Goal: Task Accomplishment & Management: Complete application form

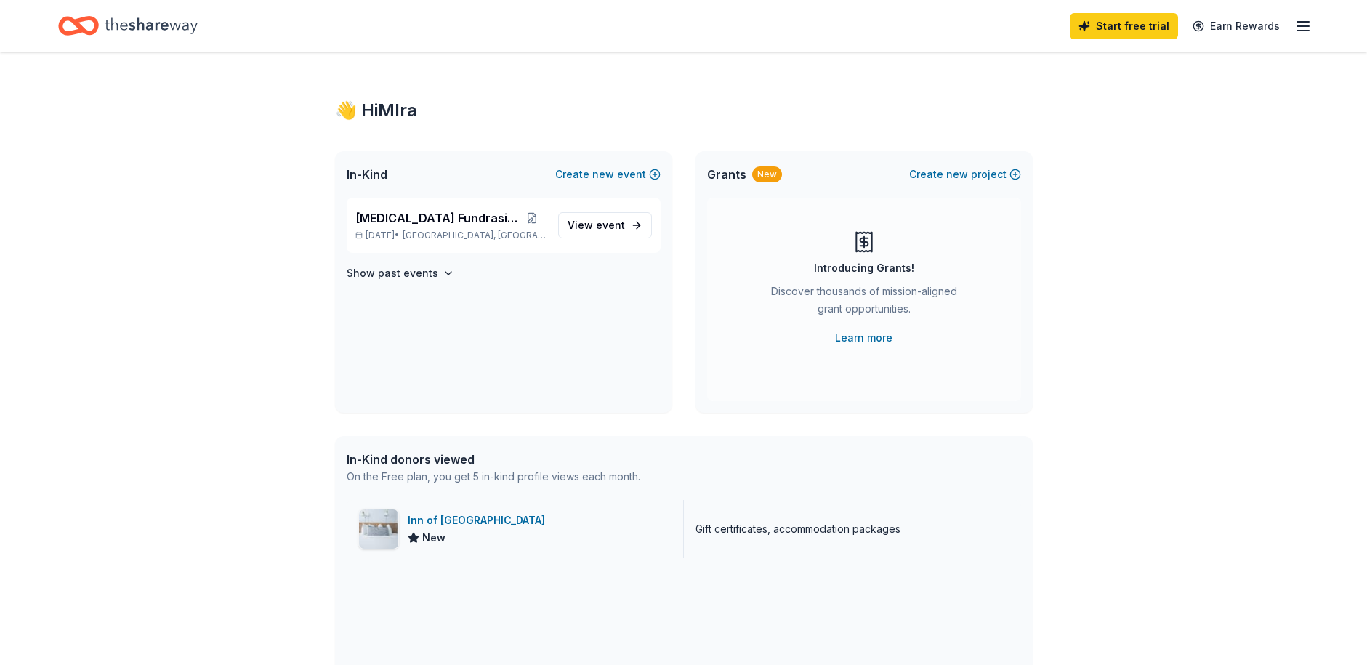
click at [444, 523] on div "Inn of Cape May" at bounding box center [479, 520] width 143 height 17
click at [1295, 25] on icon "button" at bounding box center [1302, 25] width 17 height 17
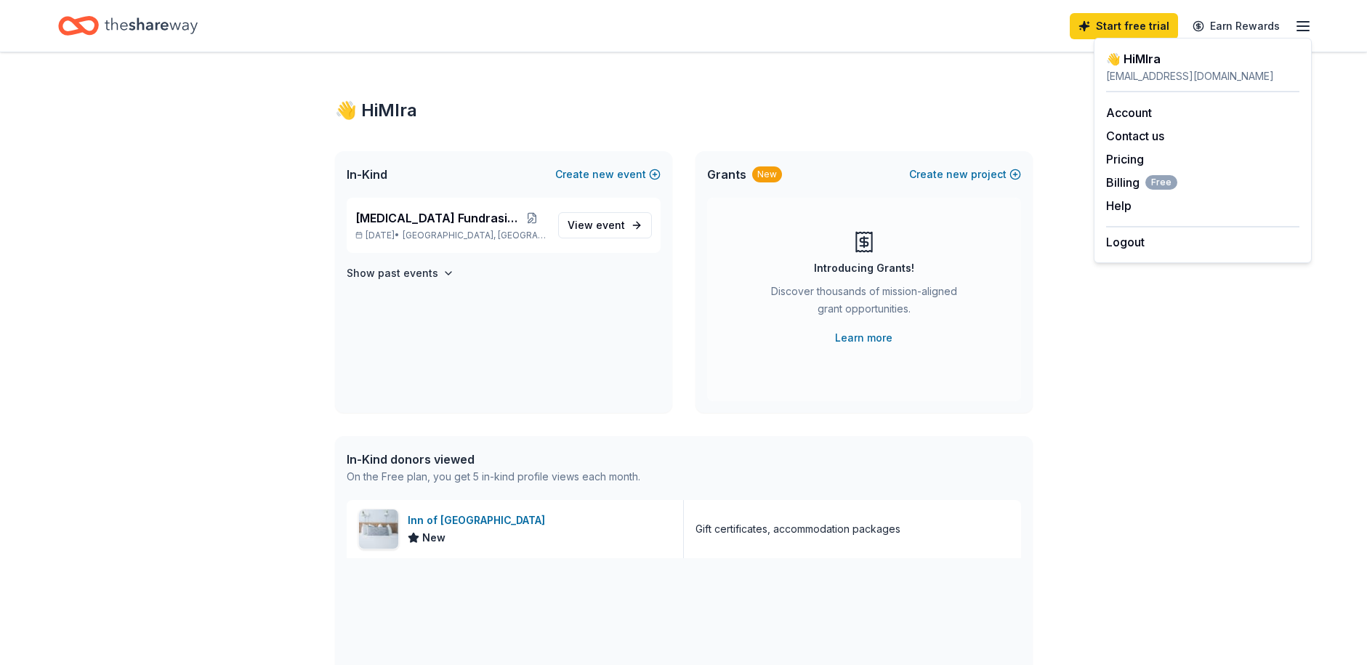
click at [1057, 442] on div "👋 Hi MIra In-Kind Create new event Breast Cancer Fundrasier Oct 18, 2025 • Ridg…" at bounding box center [683, 559] width 1367 height 1015
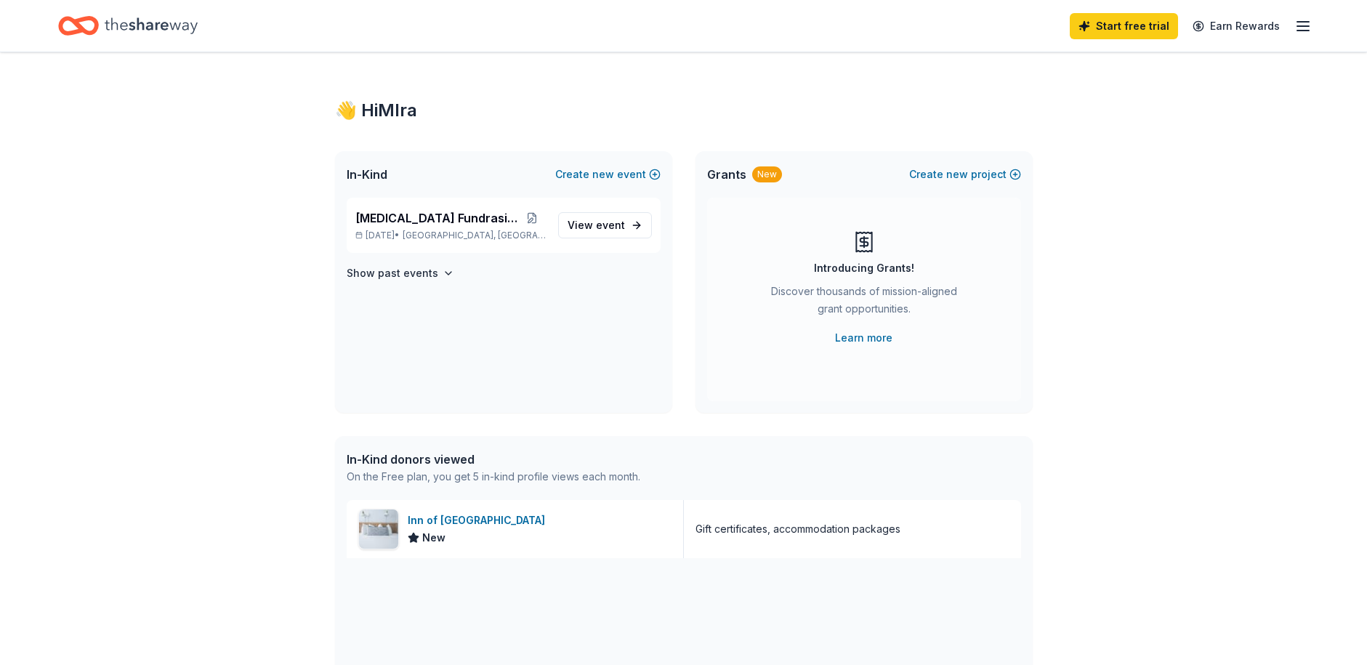
click at [440, 462] on div "In-Kind donors viewed" at bounding box center [494, 459] width 294 height 17
click at [874, 532] on div "Gift certificates, accommodation packages" at bounding box center [798, 528] width 205 height 17
click at [796, 532] on div "Gift certificates, accommodation packages" at bounding box center [798, 528] width 205 height 17
click at [621, 478] on div "On the Free plan, you get 5 in-kind profile views each month." at bounding box center [494, 476] width 294 height 17
drag, startPoint x: 445, startPoint y: 469, endPoint x: 435, endPoint y: 466, distance: 9.9
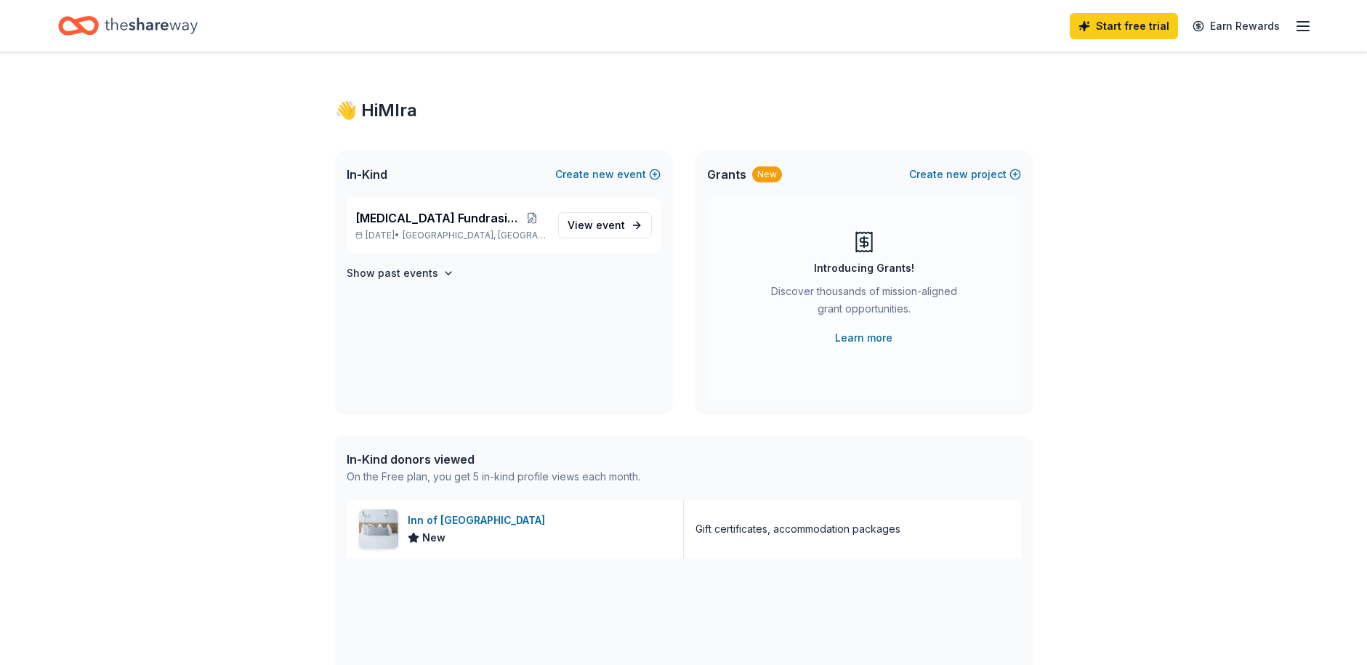
click at [435, 466] on div "In-Kind donors viewed On the Free plan, you get 5 in-kind profile views each mo…" at bounding box center [494, 468] width 294 height 35
drag, startPoint x: 435, startPoint y: 466, endPoint x: 407, endPoint y: 456, distance: 29.9
click at [407, 456] on div "In-Kind donors viewed" at bounding box center [494, 459] width 294 height 17
click at [1305, 26] on line "button" at bounding box center [1303, 26] width 12 height 0
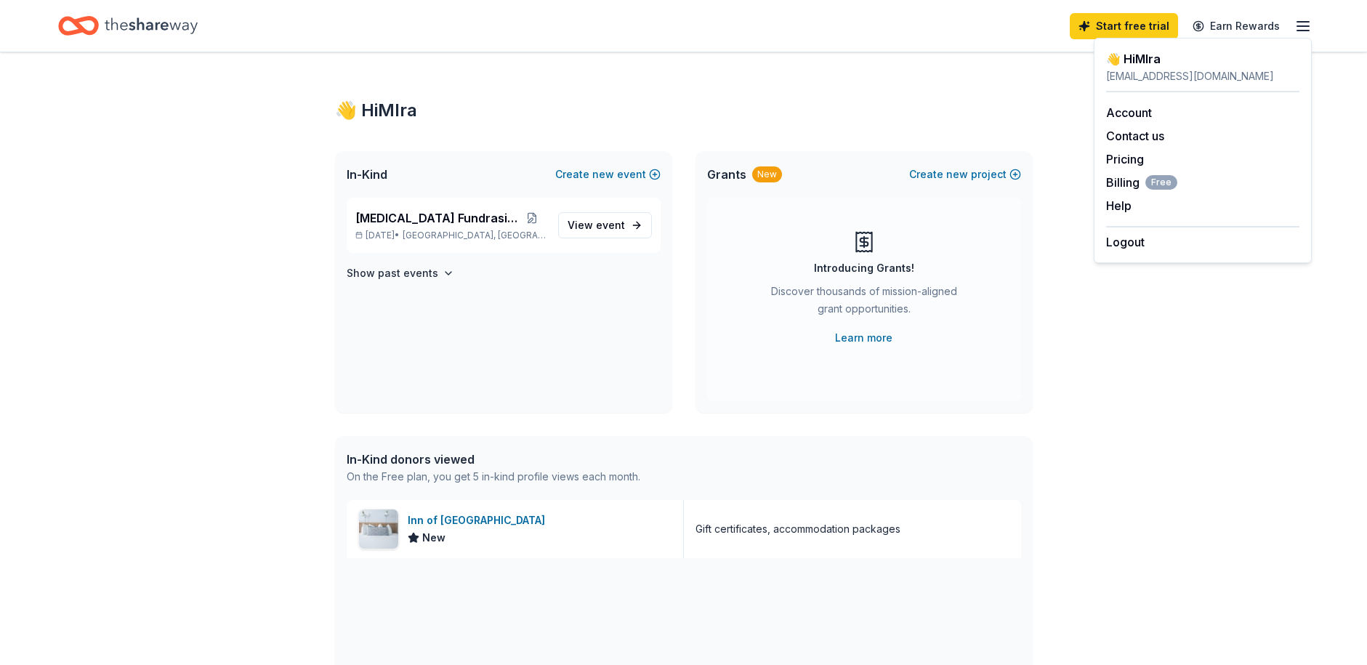
click at [1148, 62] on div "👋 Hi MIra" at bounding box center [1202, 58] width 193 height 17
click at [592, 221] on span "View event" at bounding box center [596, 225] width 57 height 17
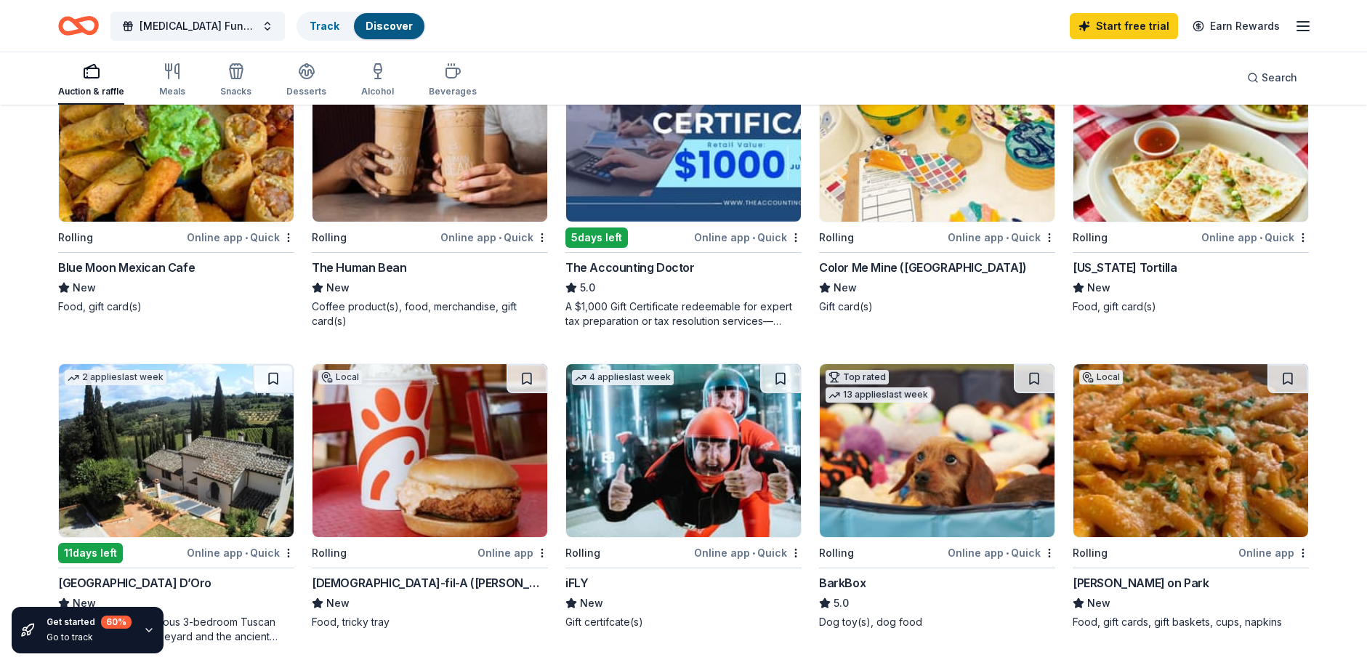
scroll to position [218, 0]
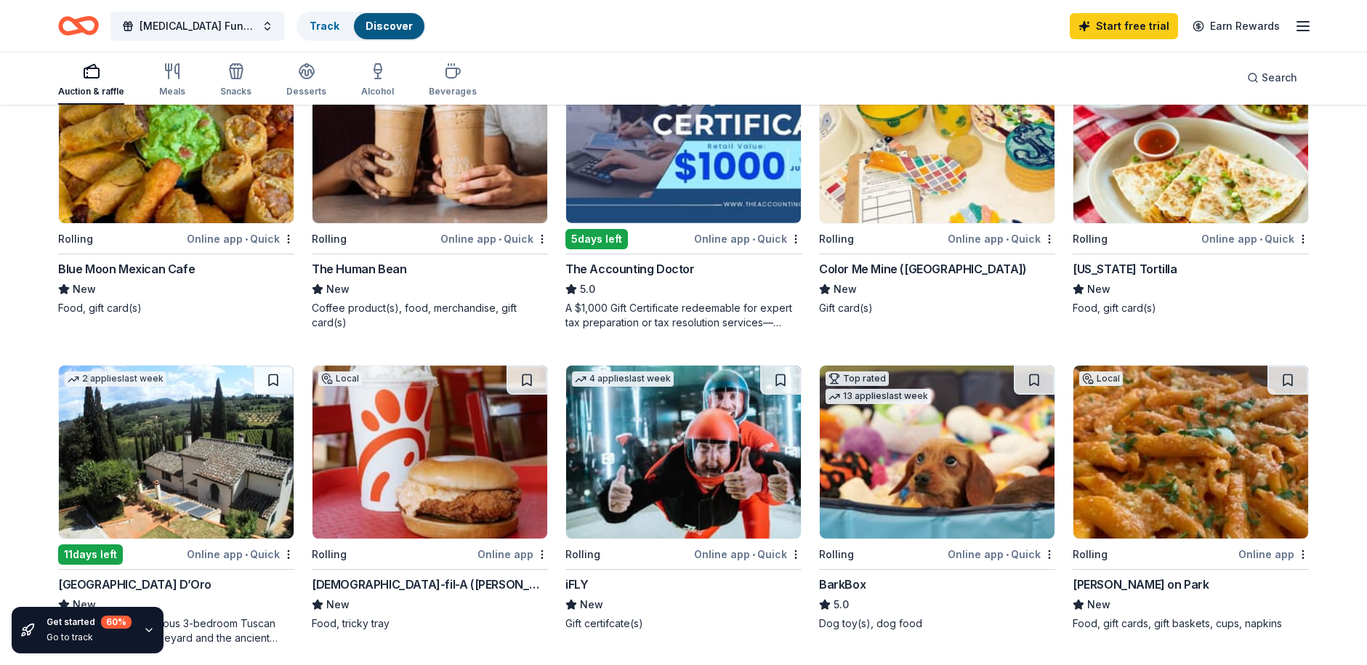
click at [736, 456] on img at bounding box center [683, 452] width 235 height 173
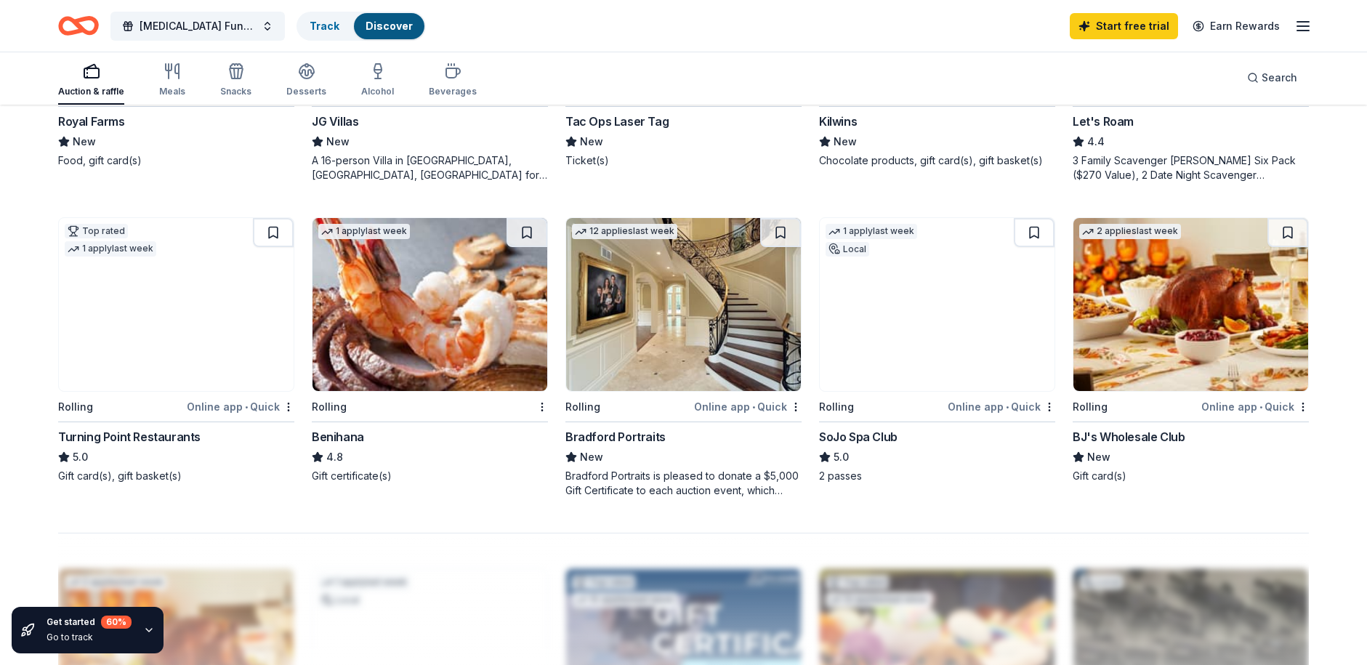
scroll to position [1018, 0]
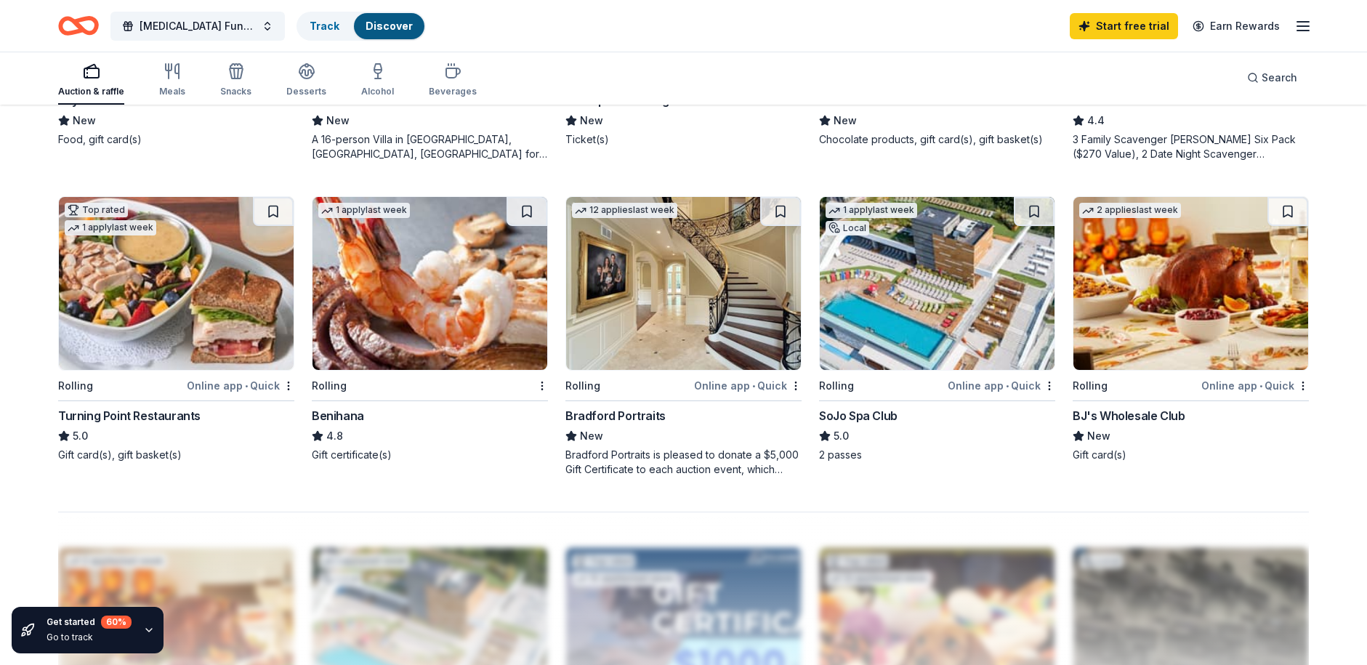
click at [1197, 305] on img at bounding box center [1191, 283] width 235 height 173
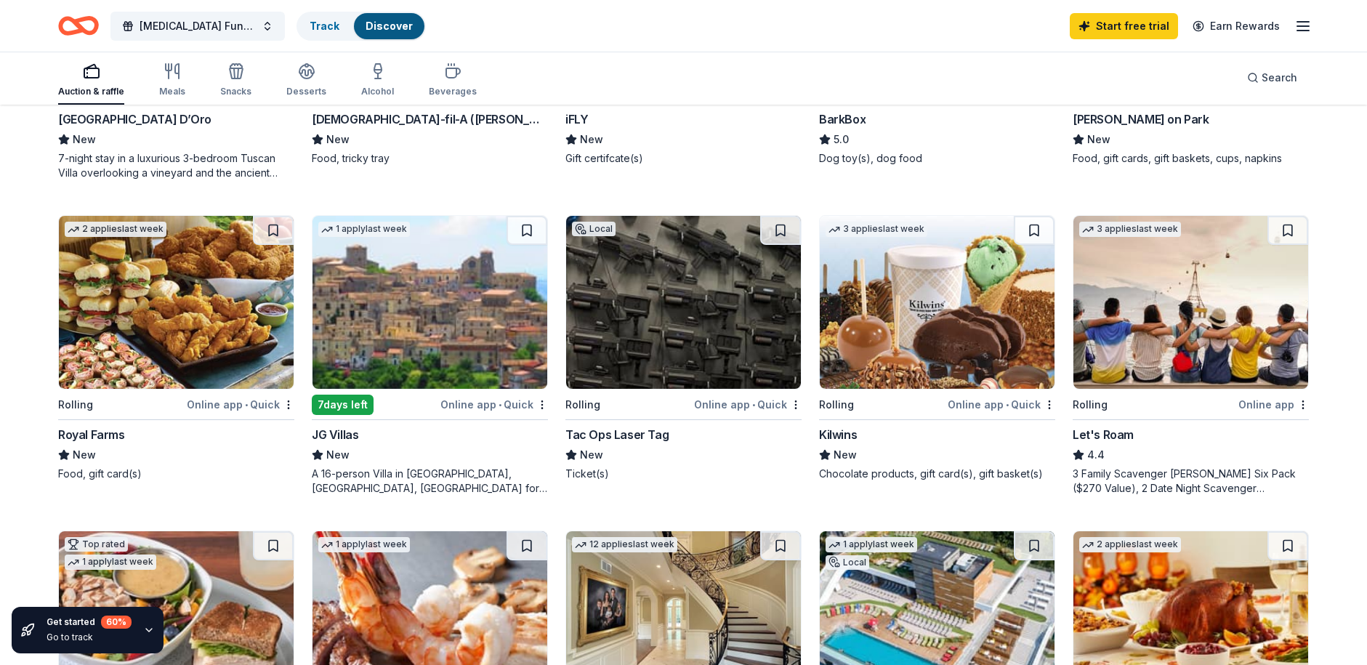
scroll to position [654, 0]
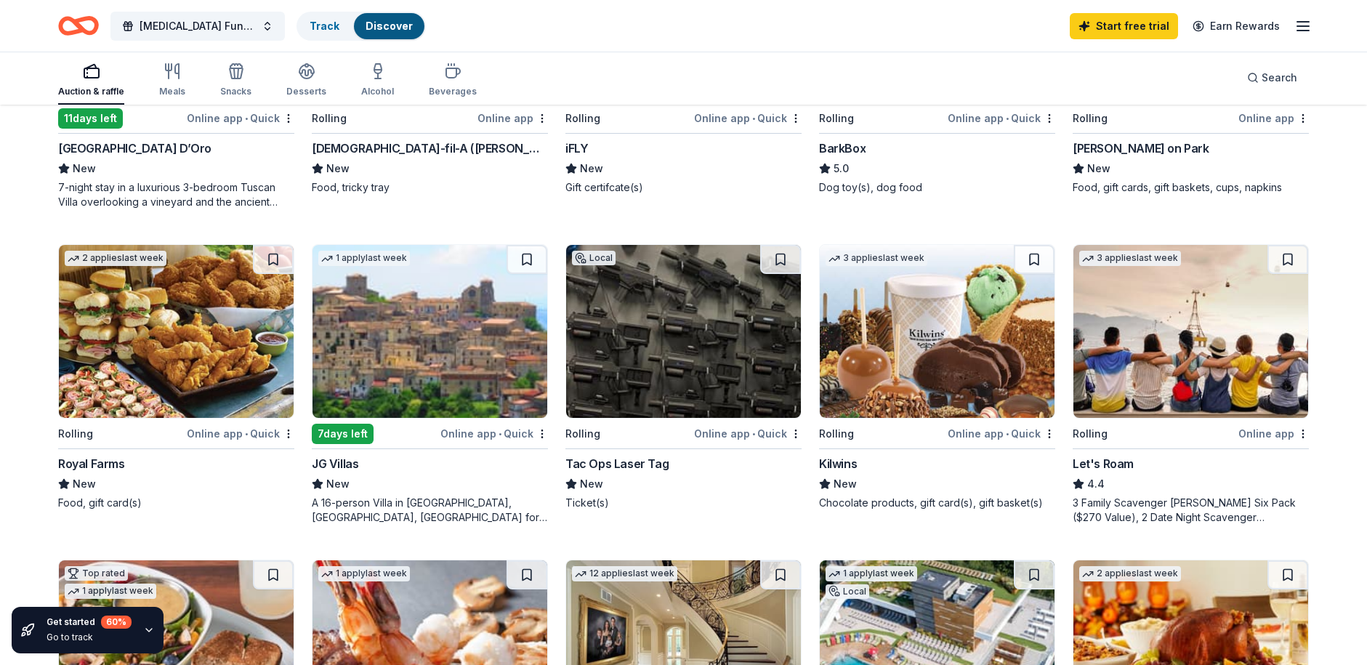
click at [985, 339] on img at bounding box center [937, 331] width 235 height 173
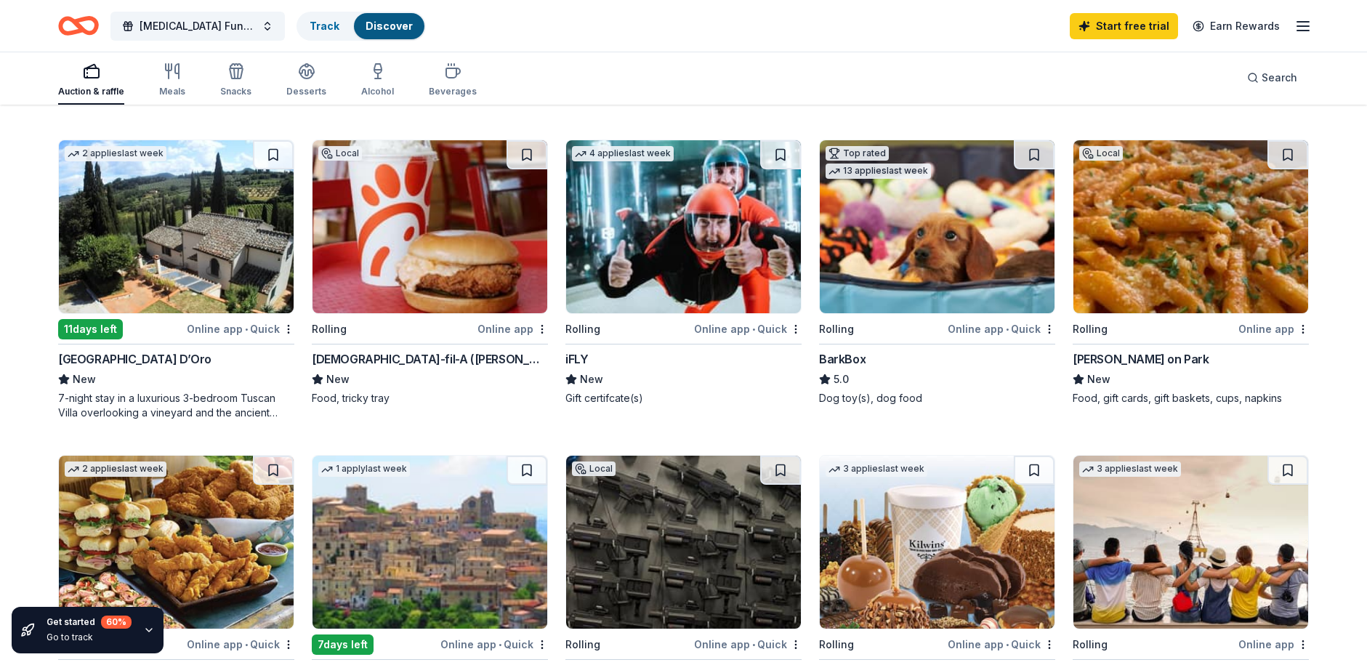
scroll to position [284, 0]
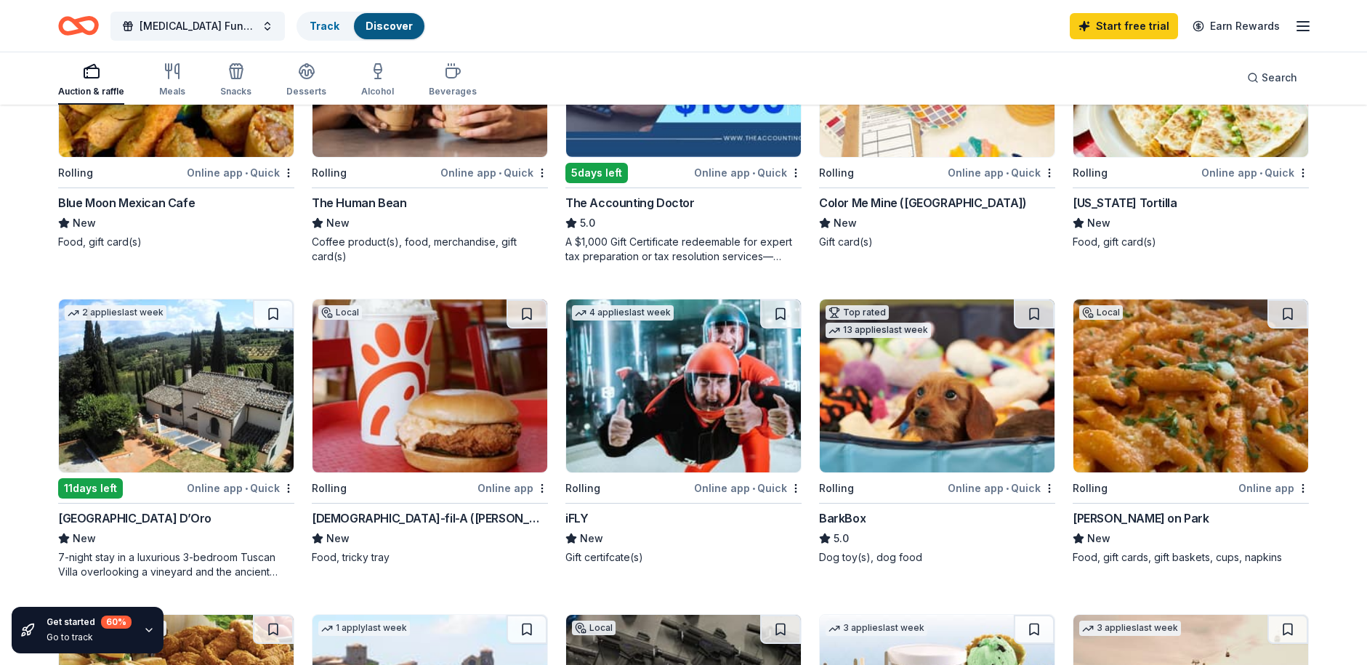
click at [415, 406] on img at bounding box center [430, 385] width 235 height 173
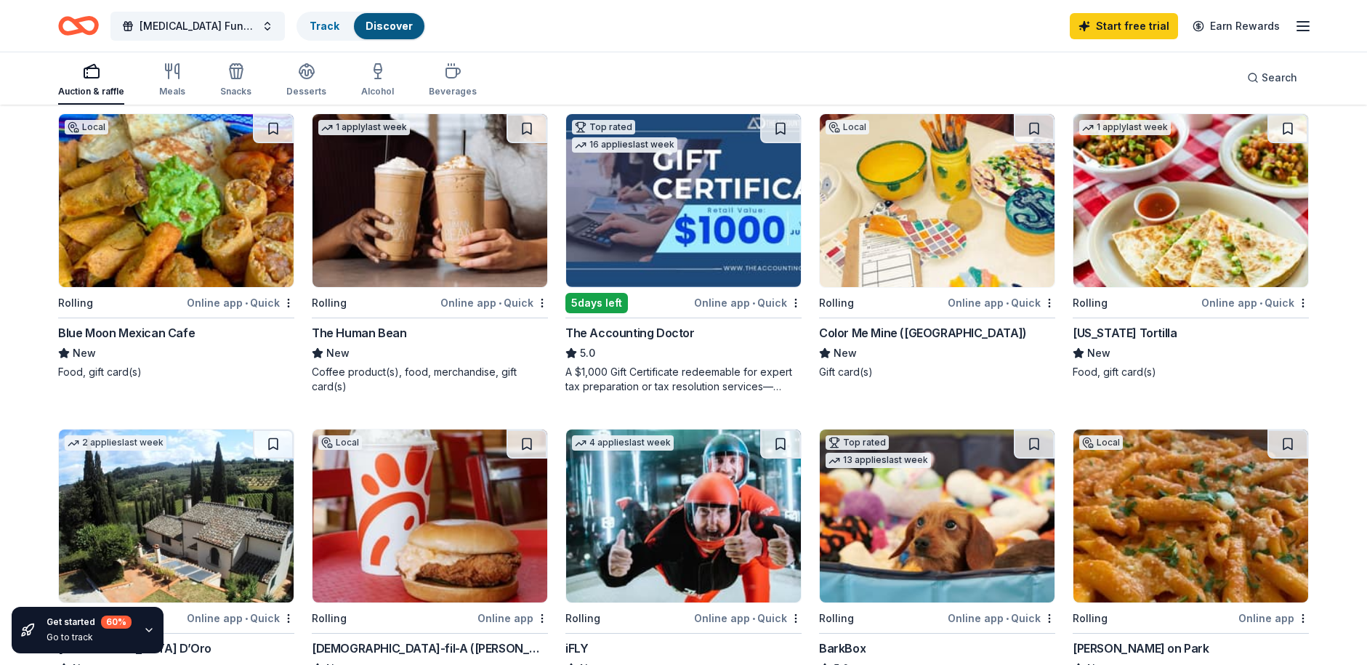
scroll to position [0, 0]
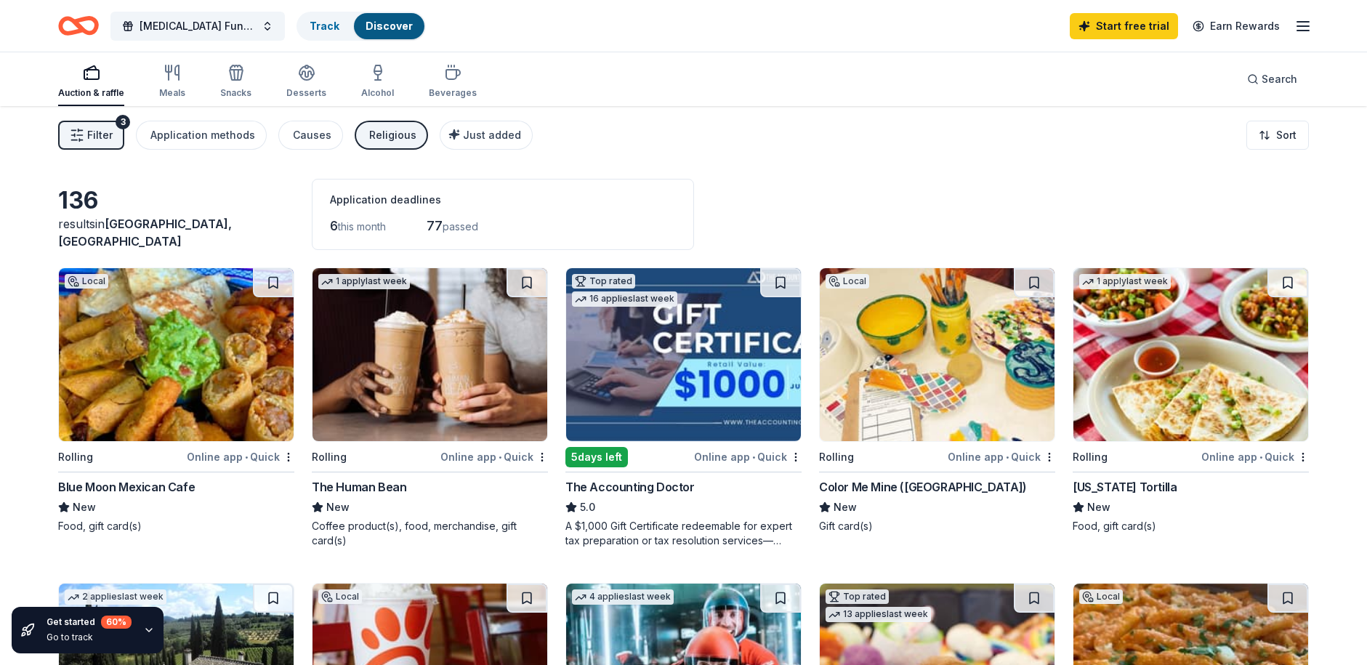
click at [142, 315] on img at bounding box center [176, 354] width 235 height 173
click at [416, 379] on img at bounding box center [430, 354] width 235 height 173
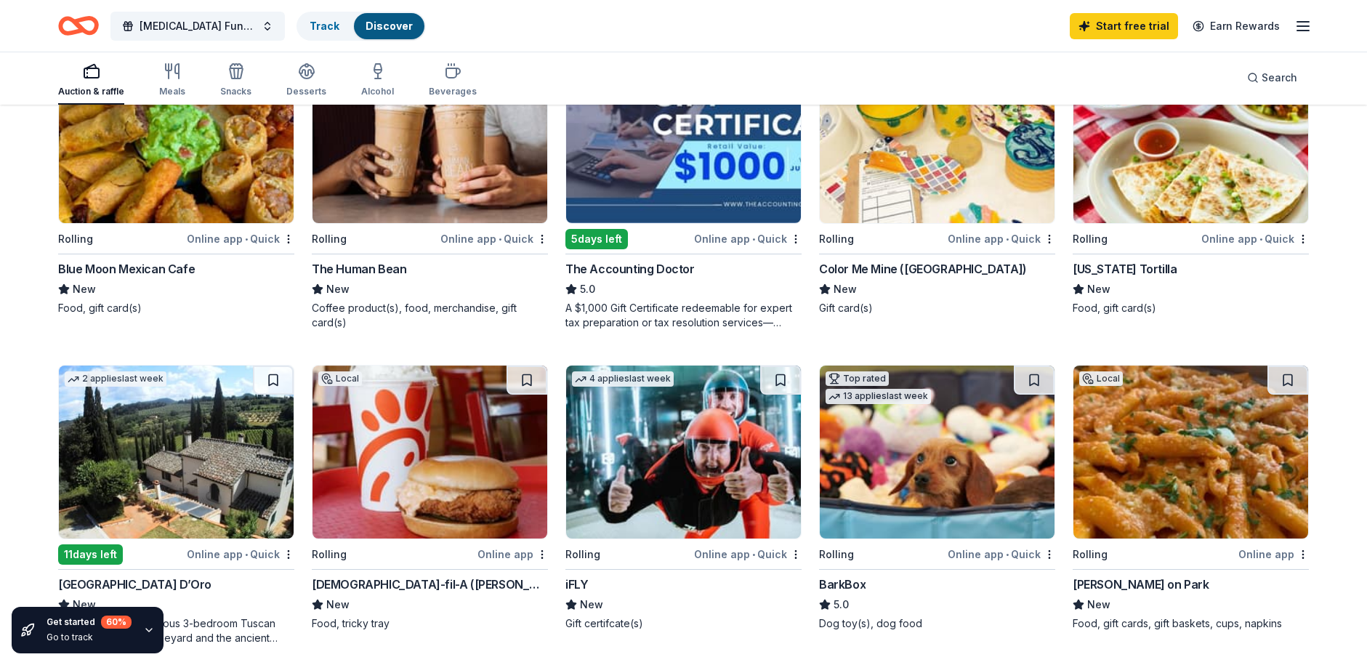
scroll to position [291, 0]
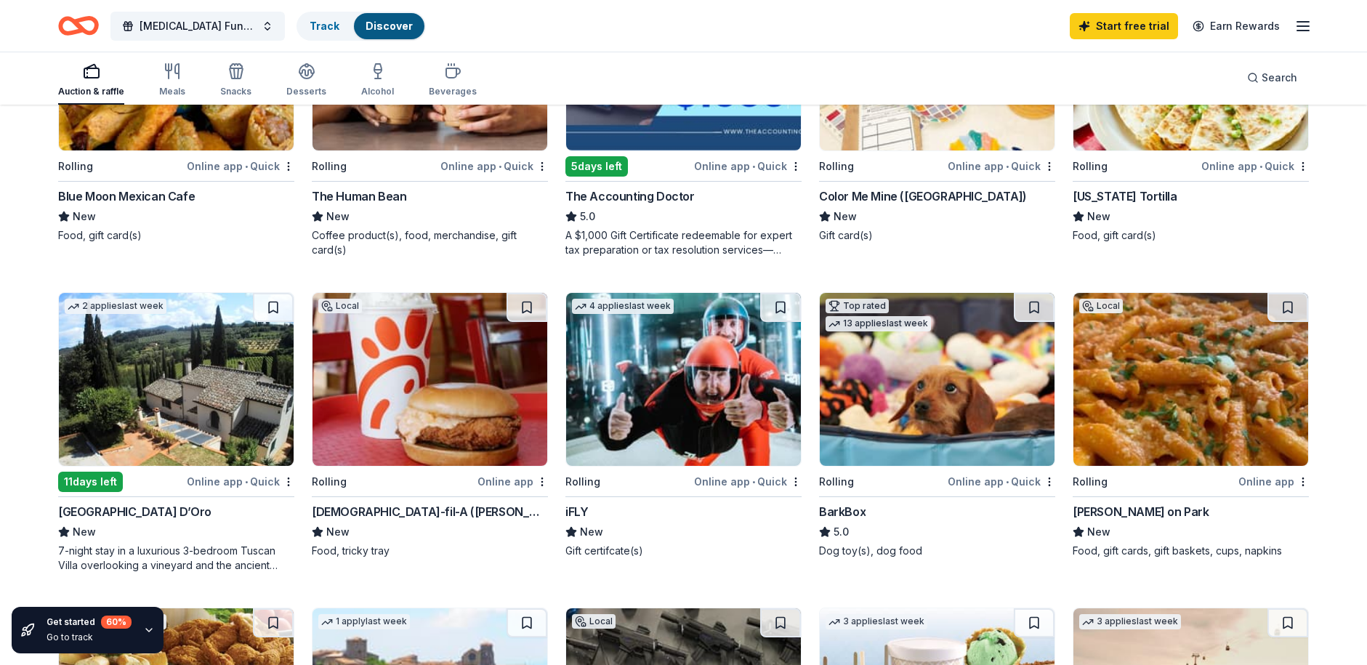
click at [1227, 396] on img at bounding box center [1191, 379] width 235 height 173
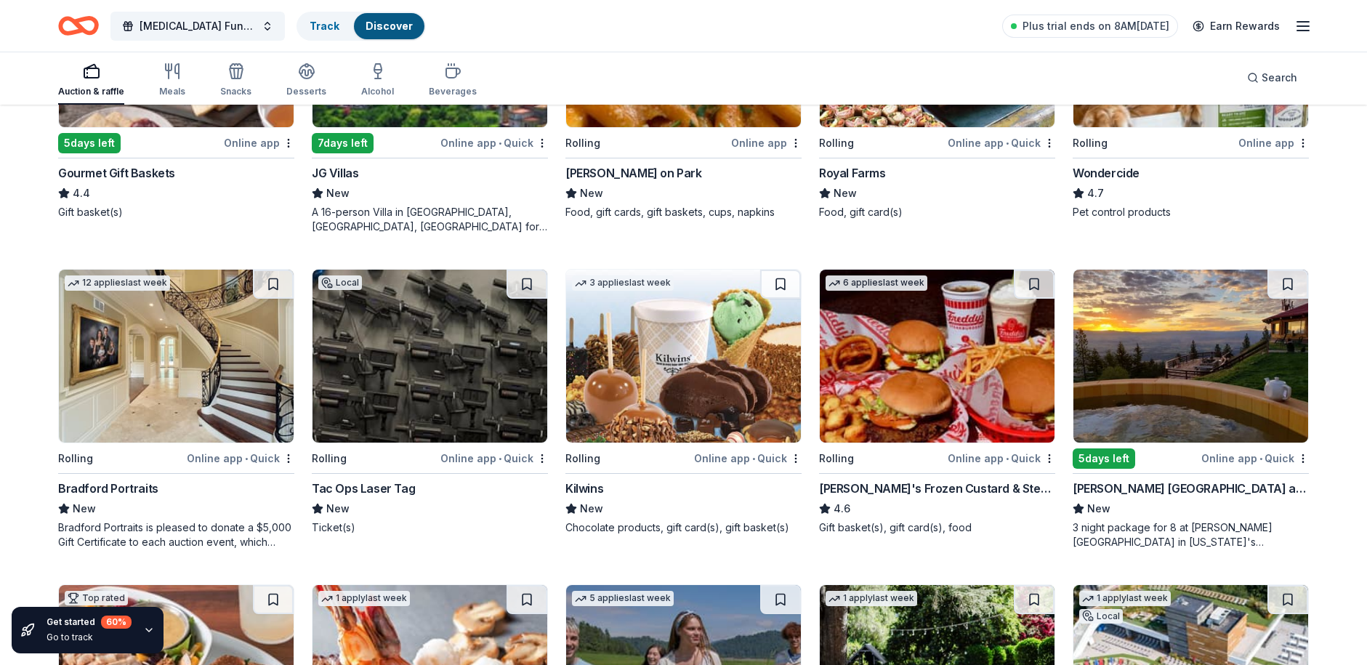
scroll to position [654, 0]
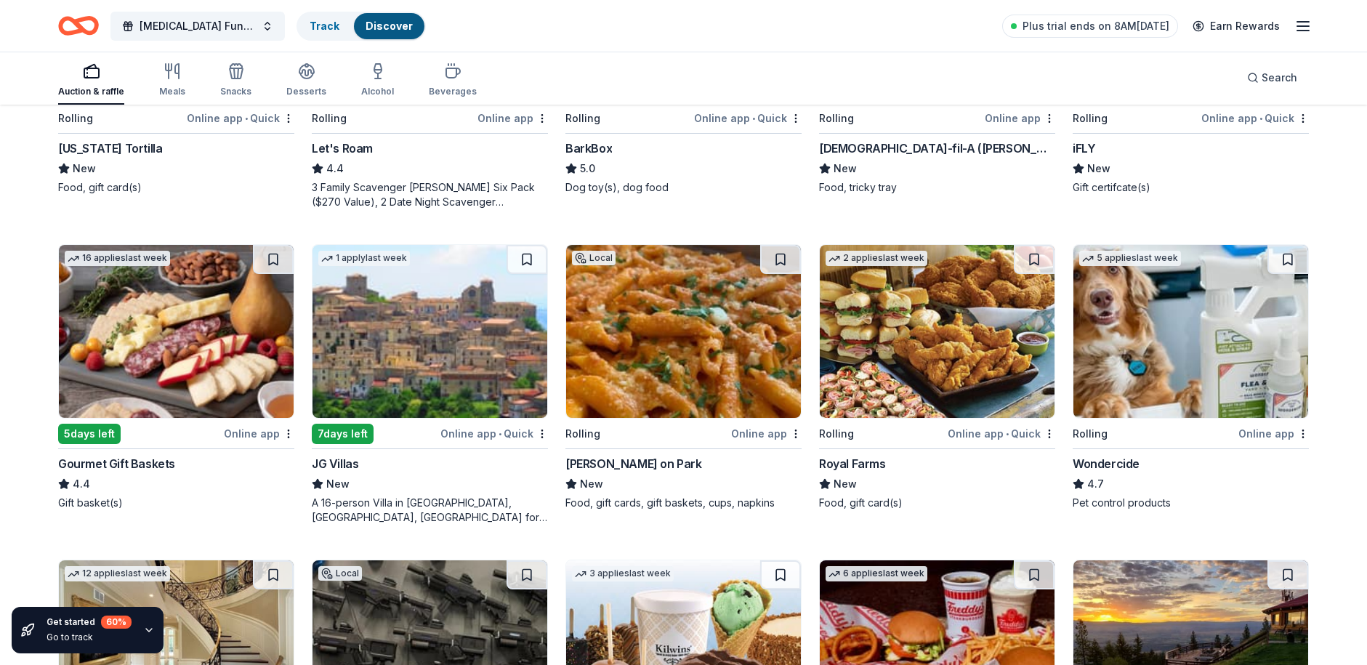
click at [171, 346] on img at bounding box center [176, 331] width 235 height 173
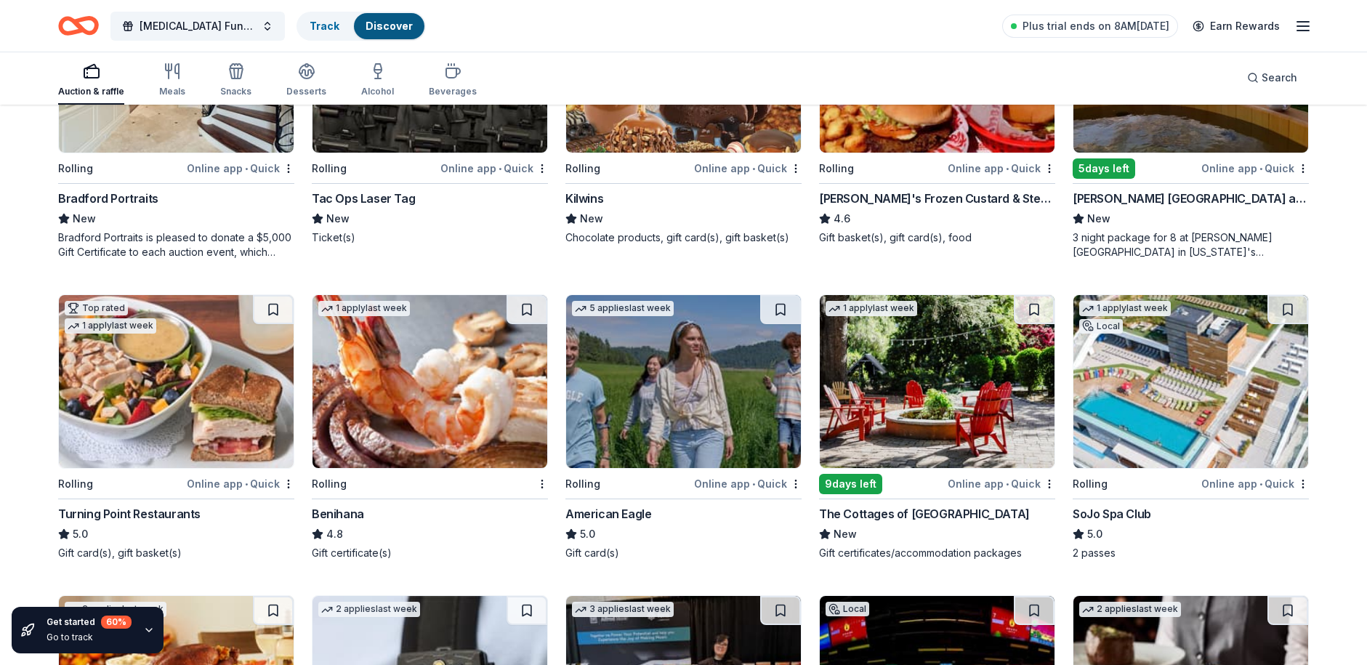
scroll to position [1236, 0]
click at [651, 360] on img at bounding box center [683, 380] width 235 height 173
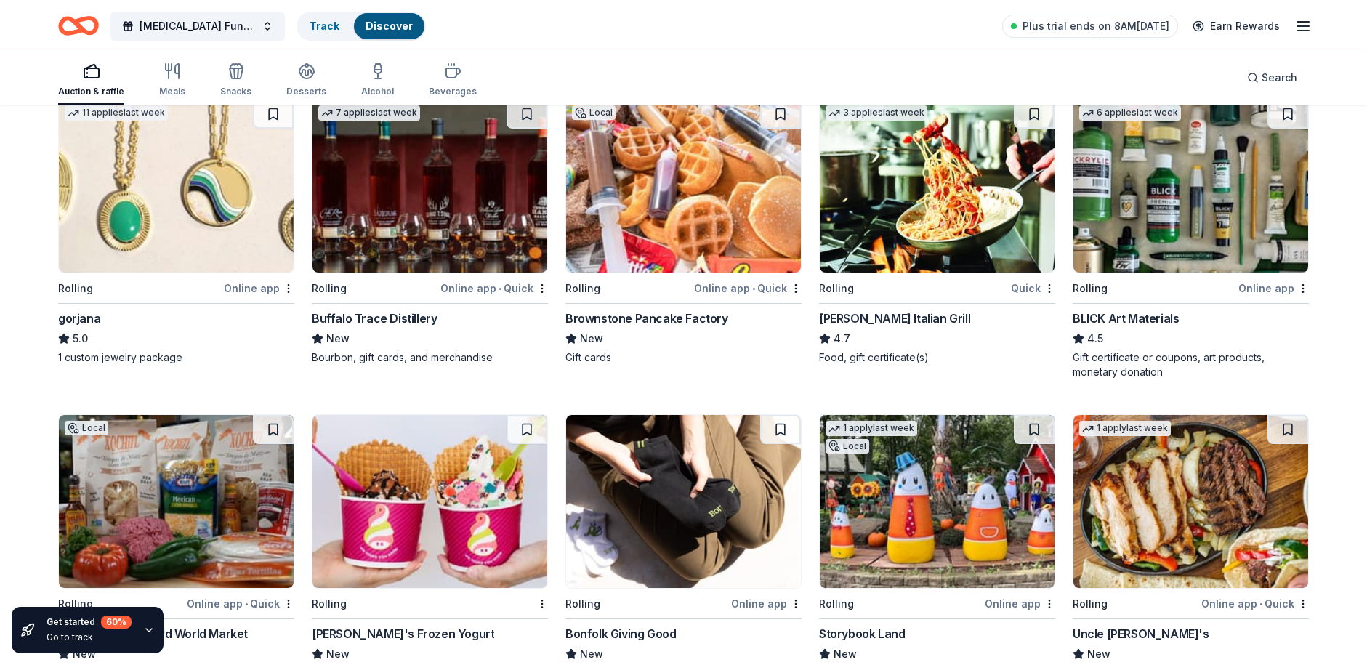
scroll to position [2056, 0]
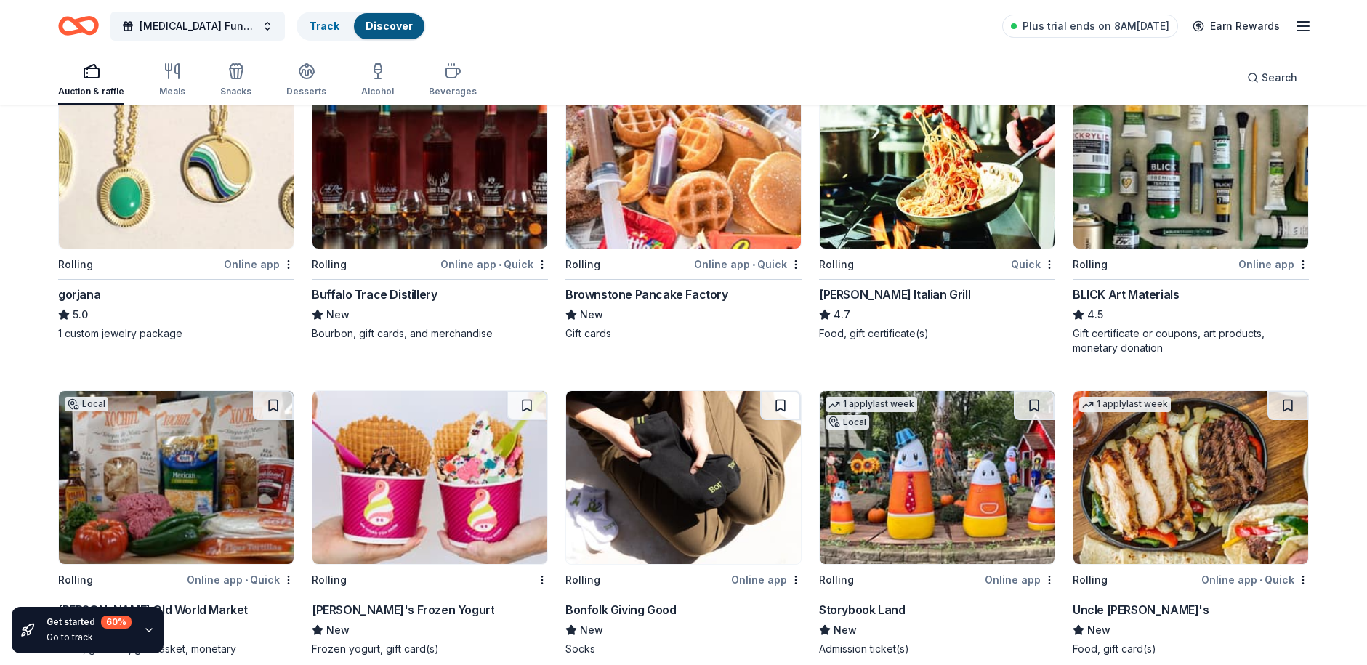
click at [156, 195] on img at bounding box center [176, 162] width 235 height 173
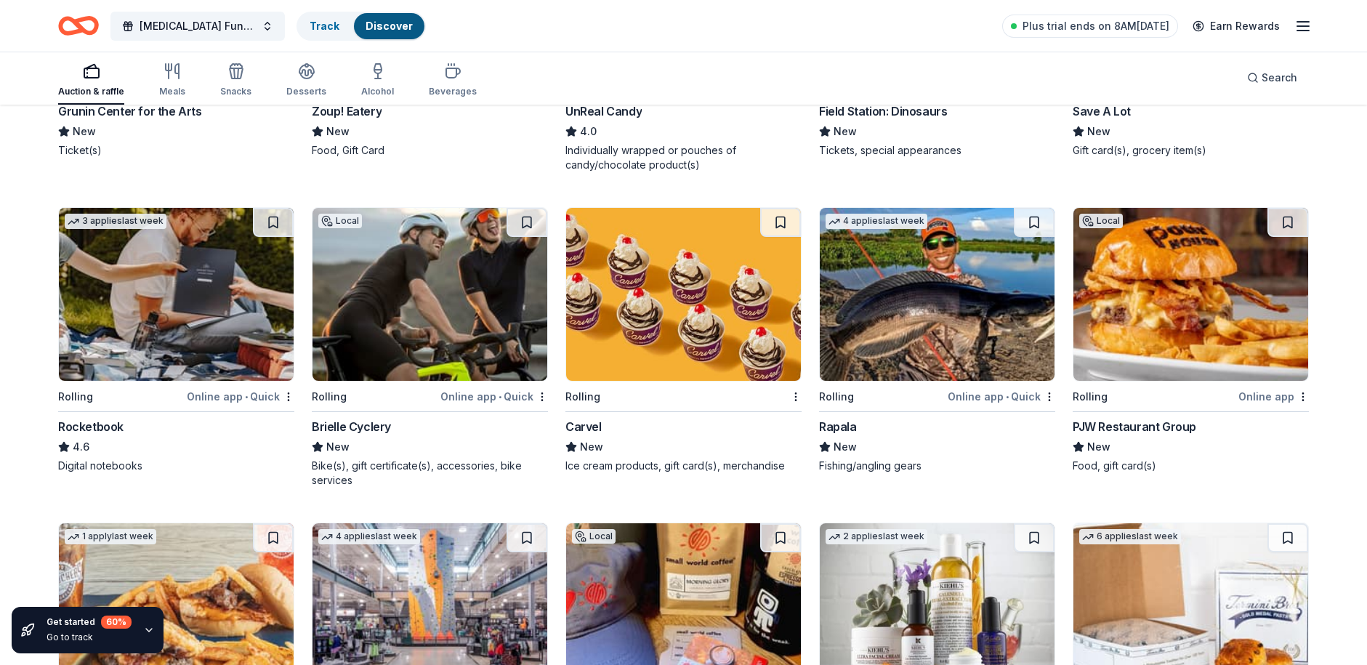
scroll to position [3556, 0]
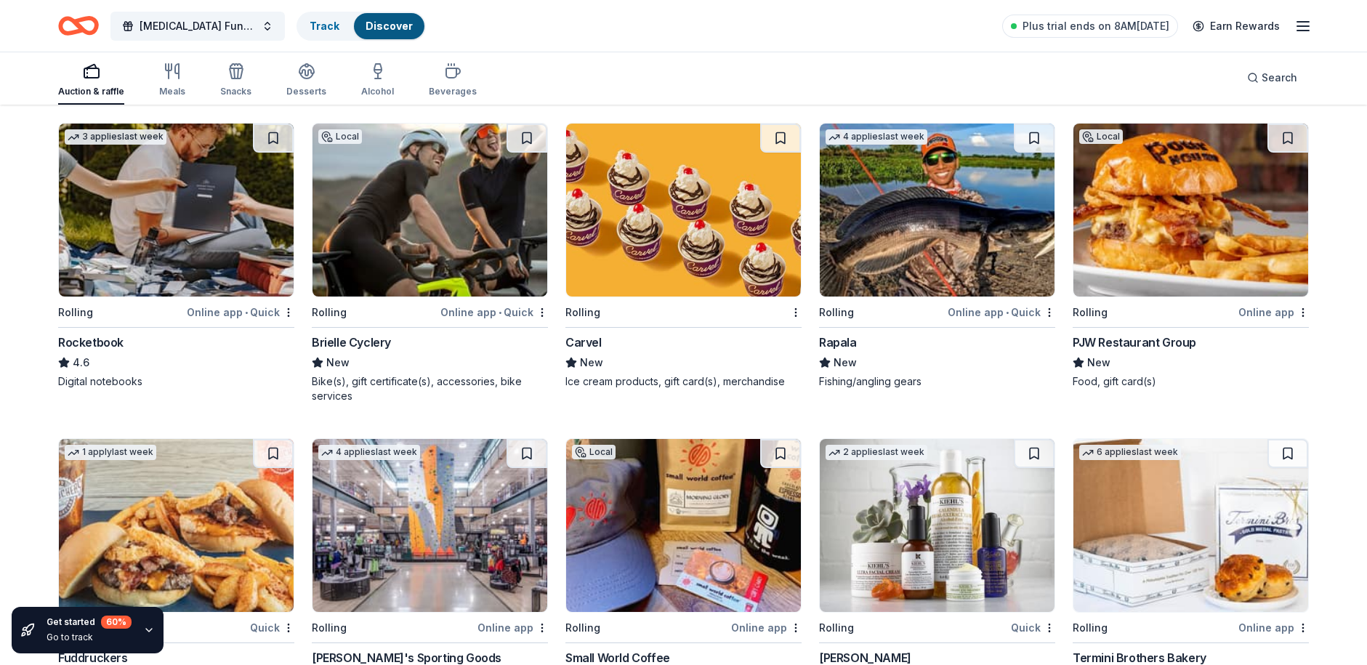
click at [653, 224] on img at bounding box center [683, 210] width 235 height 173
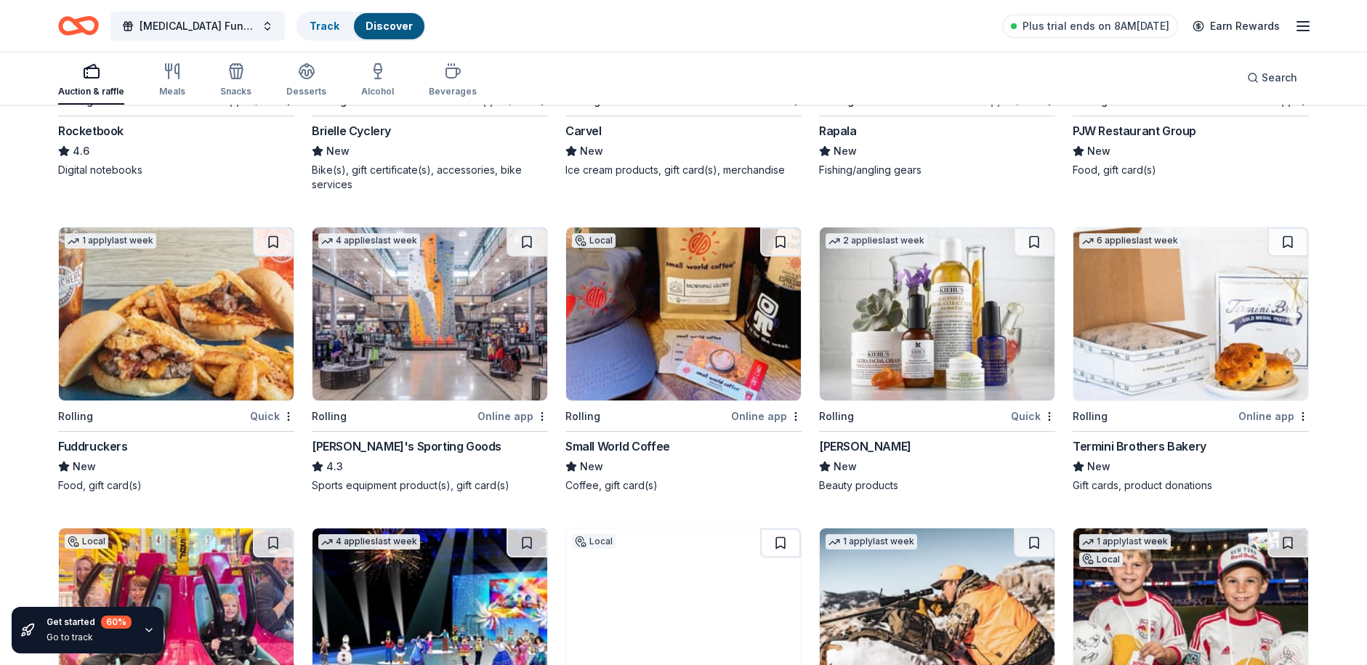
scroll to position [3774, 0]
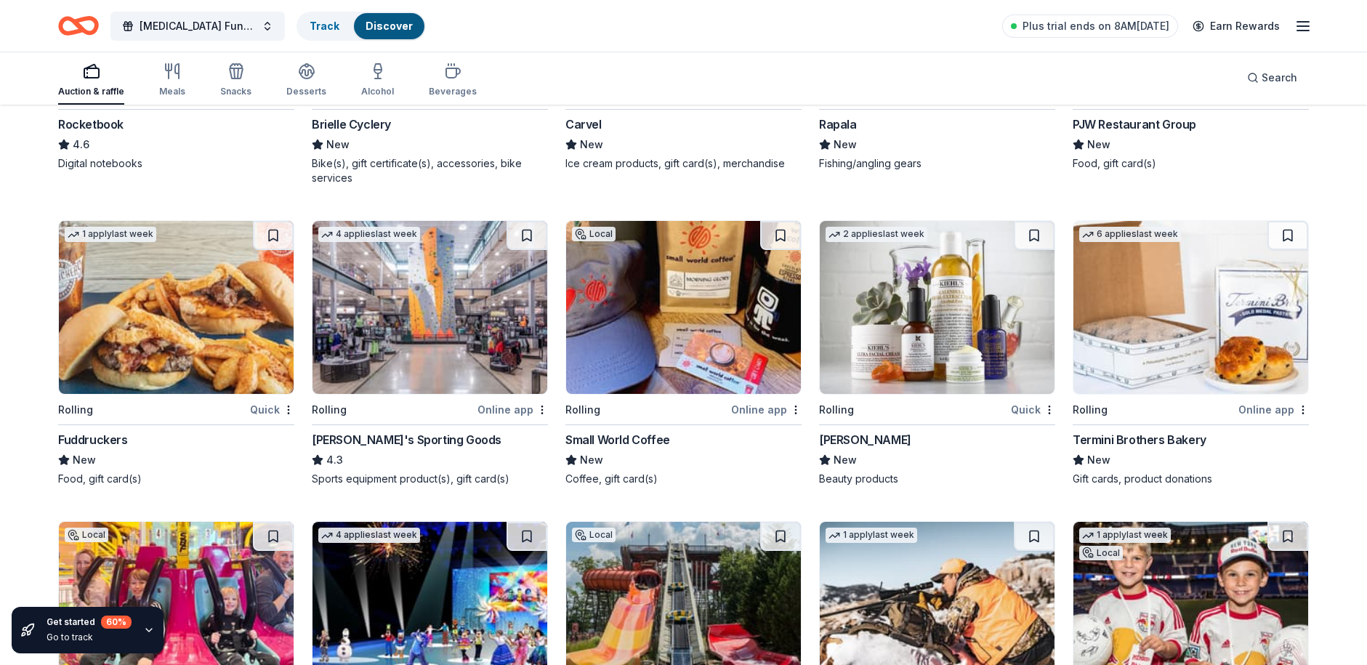
click at [455, 291] on img at bounding box center [430, 307] width 235 height 173
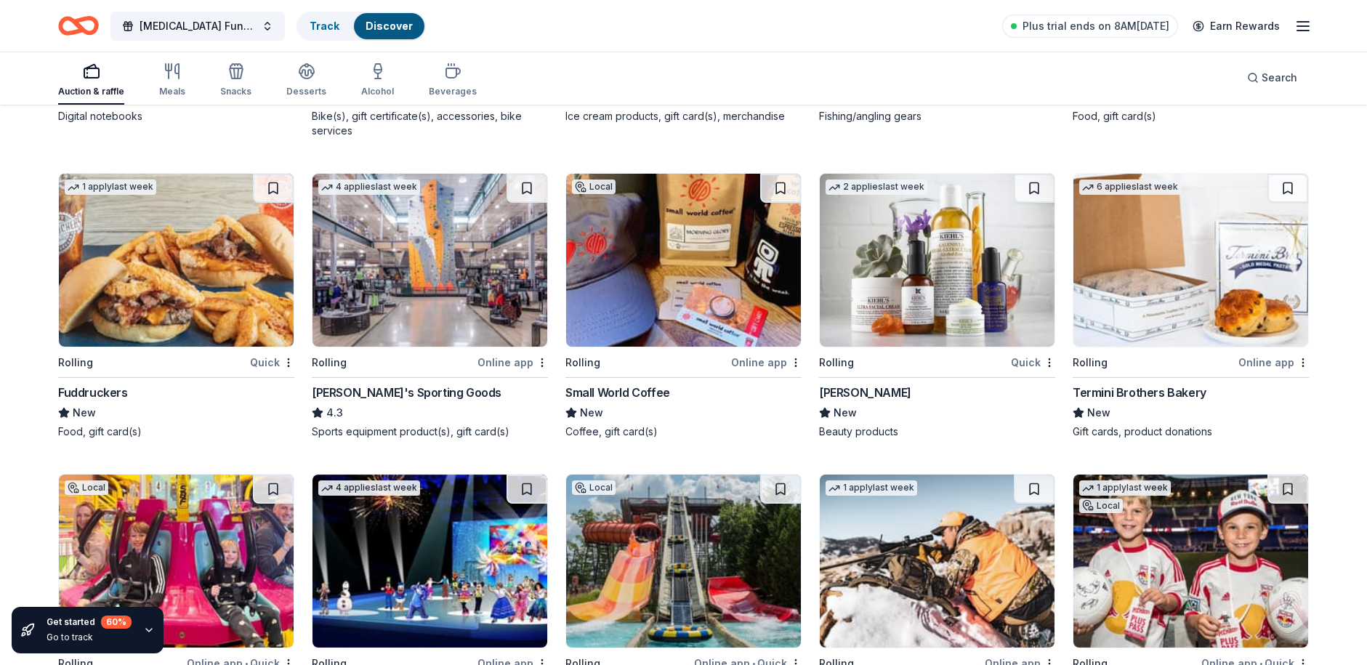
scroll to position [3847, 0]
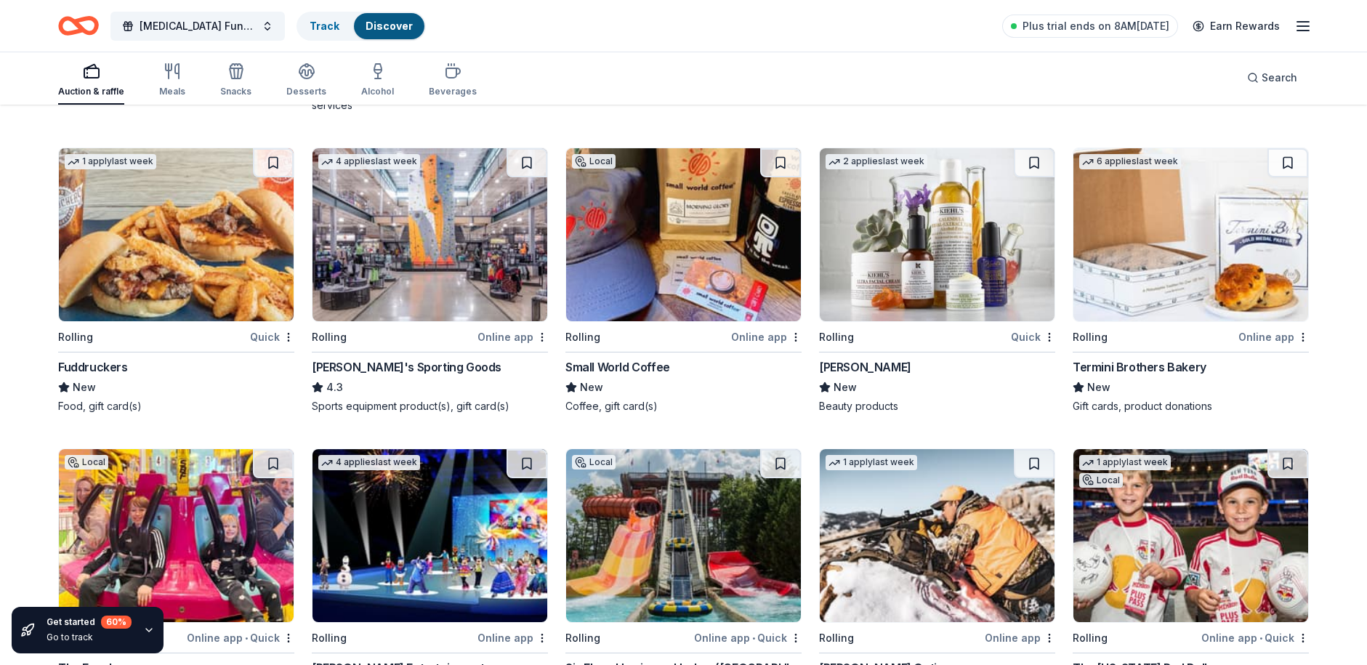
click at [953, 258] on img at bounding box center [937, 234] width 235 height 173
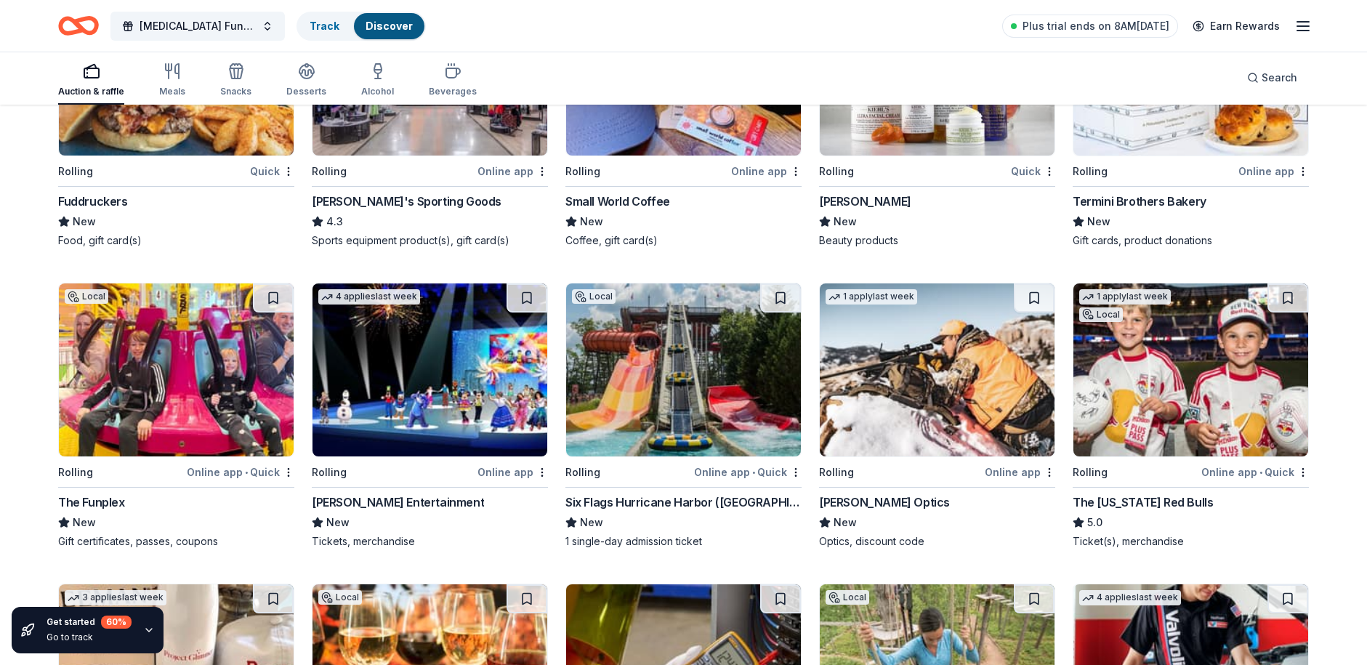
scroll to position [3795, 0]
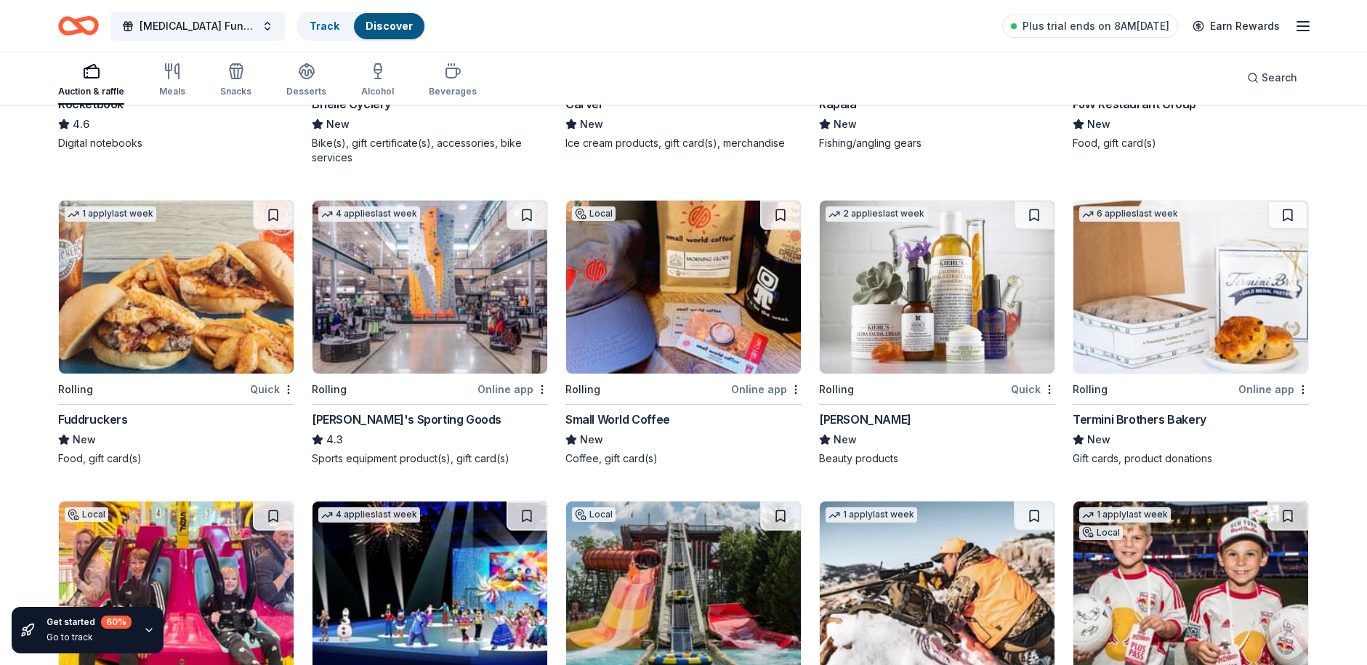
click at [1158, 320] on img at bounding box center [1191, 287] width 235 height 173
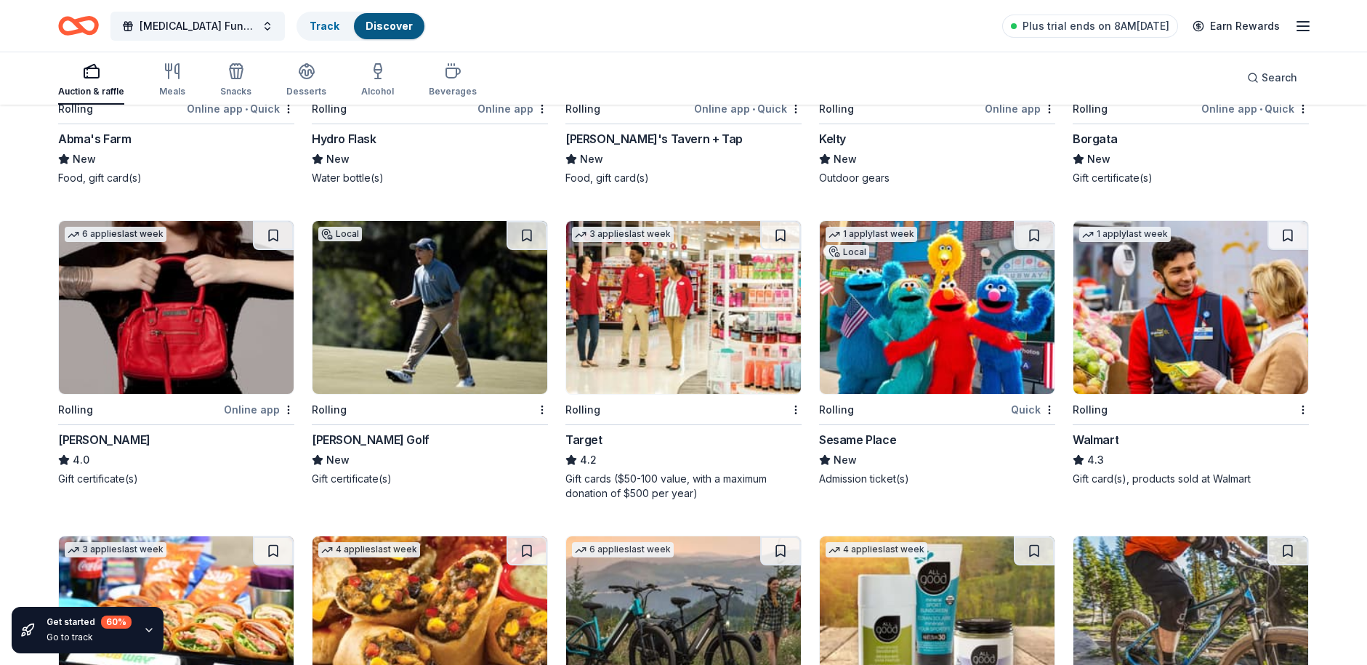
scroll to position [4775, 0]
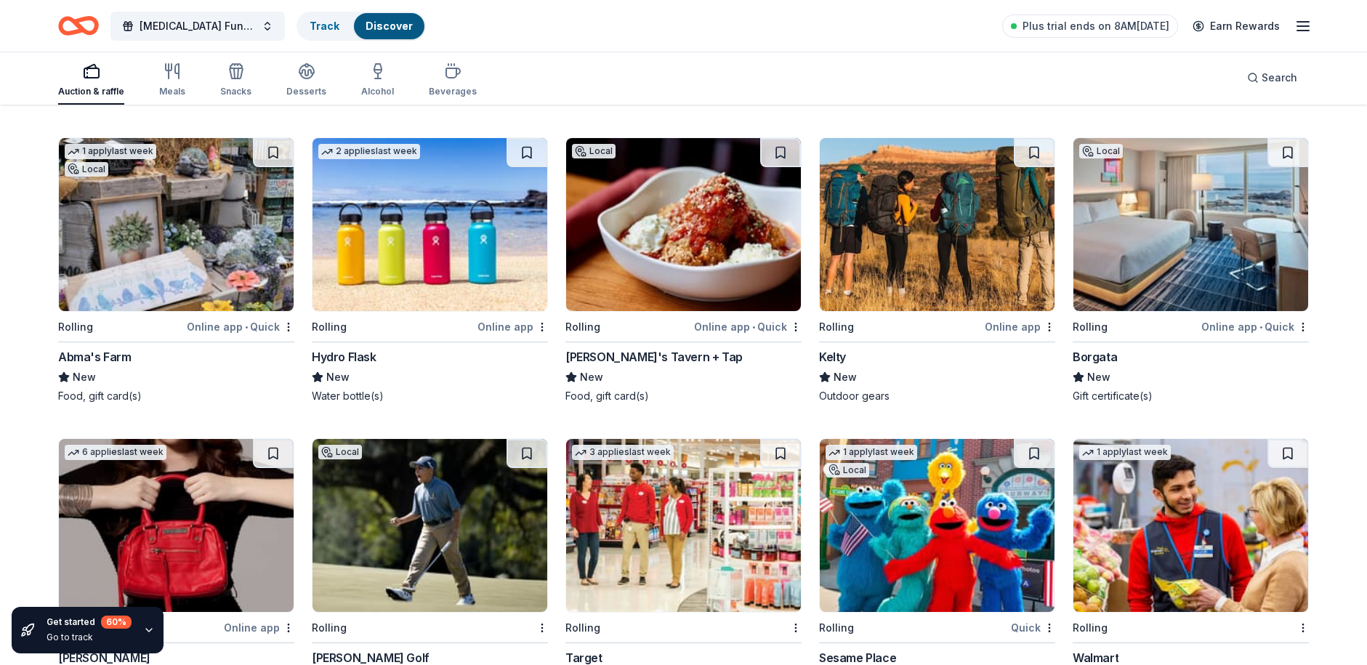
click at [1140, 248] on img at bounding box center [1191, 224] width 235 height 173
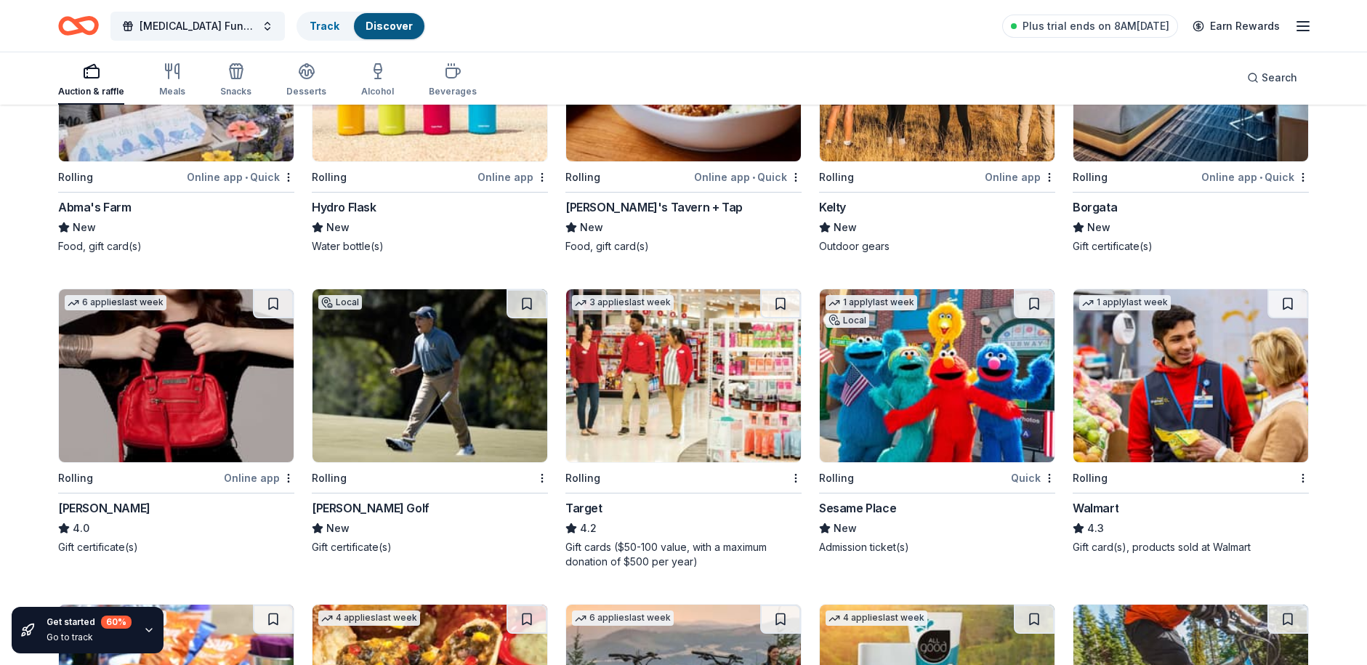
scroll to position [5065, 0]
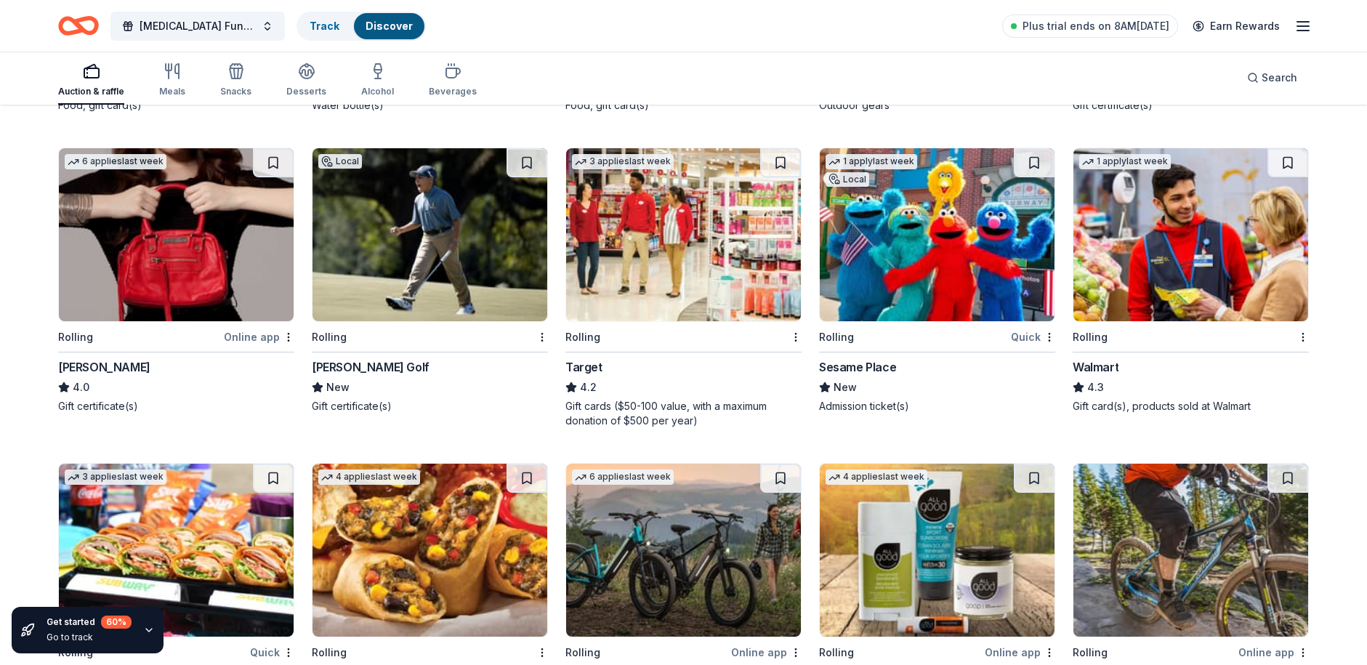
click at [670, 207] on img at bounding box center [683, 234] width 235 height 173
click at [1186, 260] on img at bounding box center [1191, 234] width 235 height 173
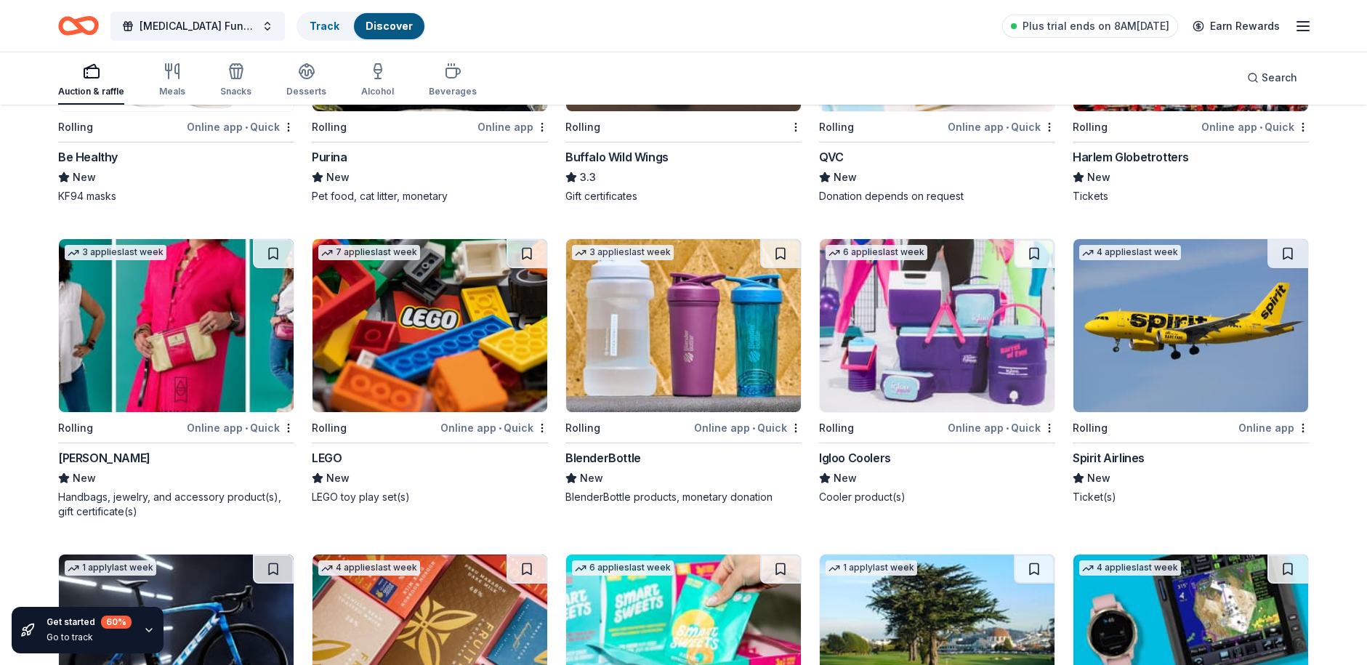
scroll to position [6144, 0]
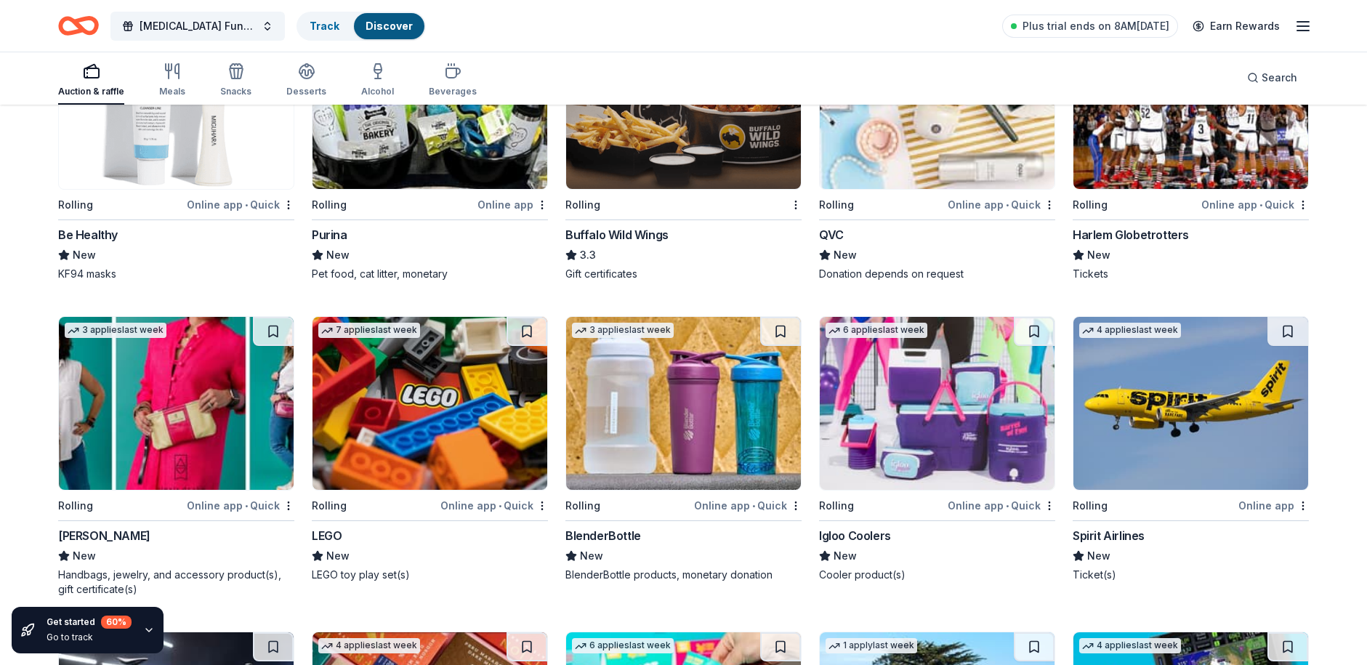
click at [1207, 421] on img at bounding box center [1191, 403] width 235 height 173
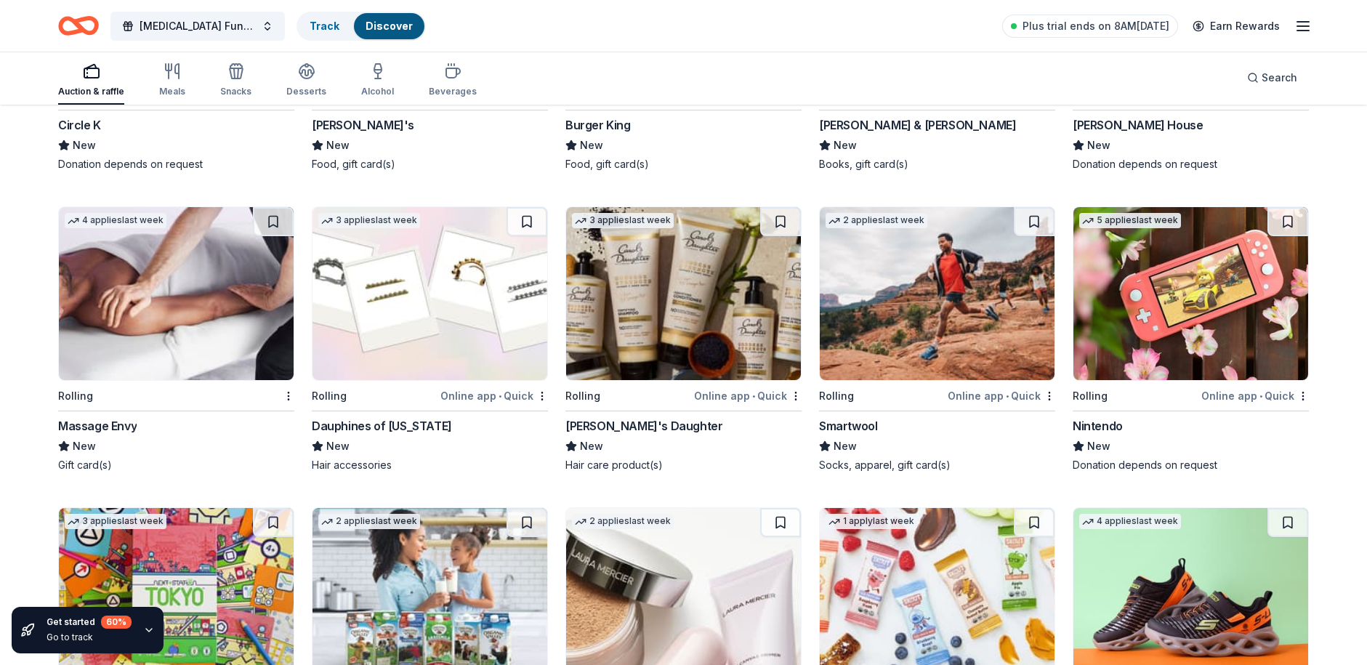
scroll to position [7545, 0]
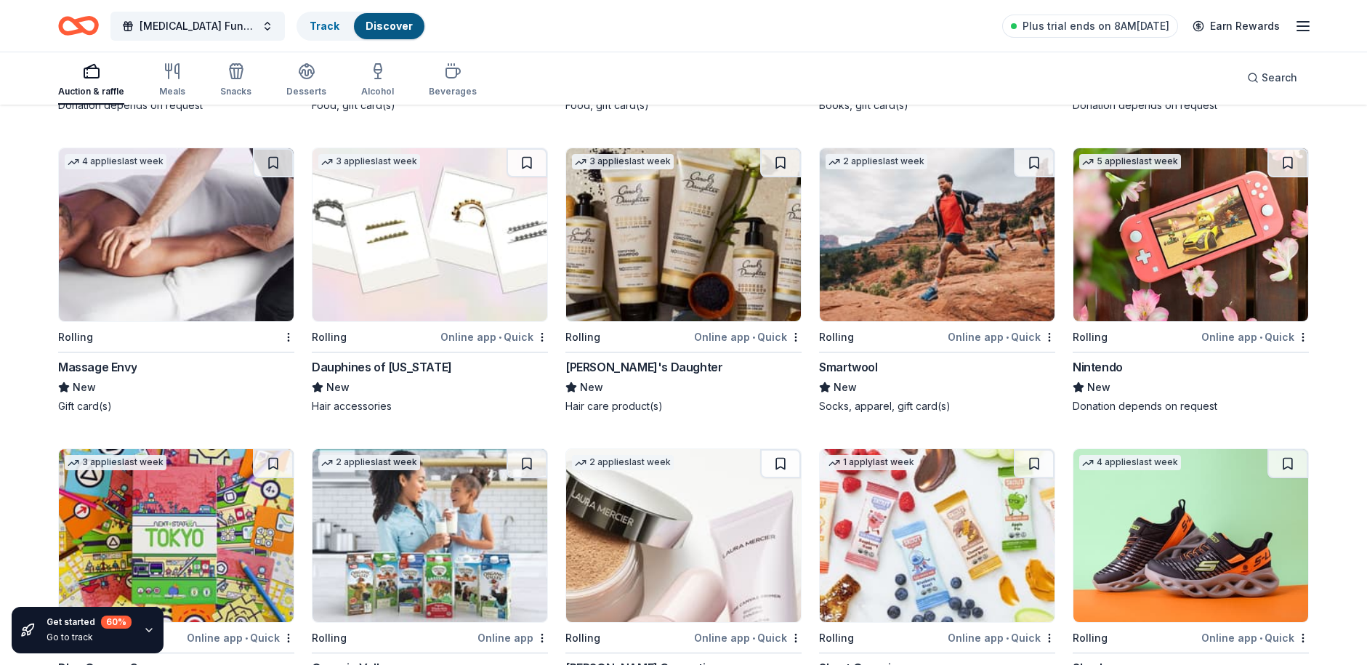
click at [234, 270] on img at bounding box center [176, 234] width 235 height 173
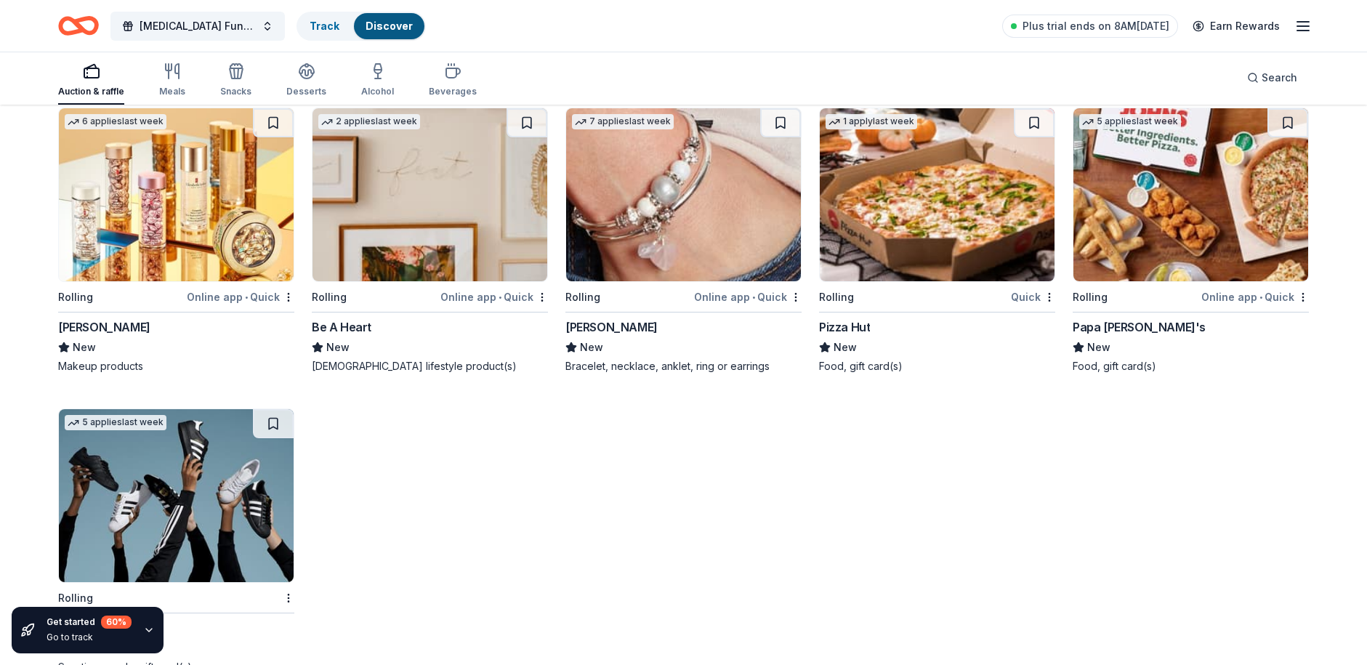
scroll to position [8240, 0]
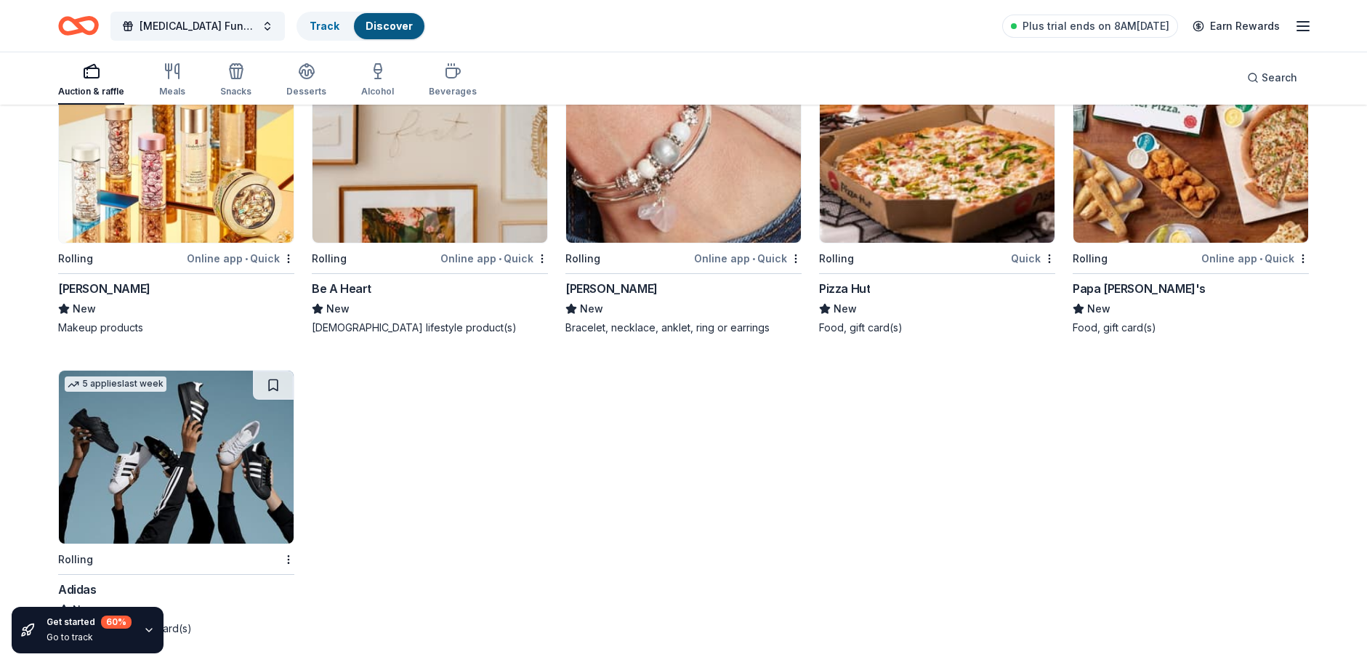
click at [153, 161] on img at bounding box center [176, 156] width 235 height 173
click at [230, 468] on img at bounding box center [176, 457] width 235 height 173
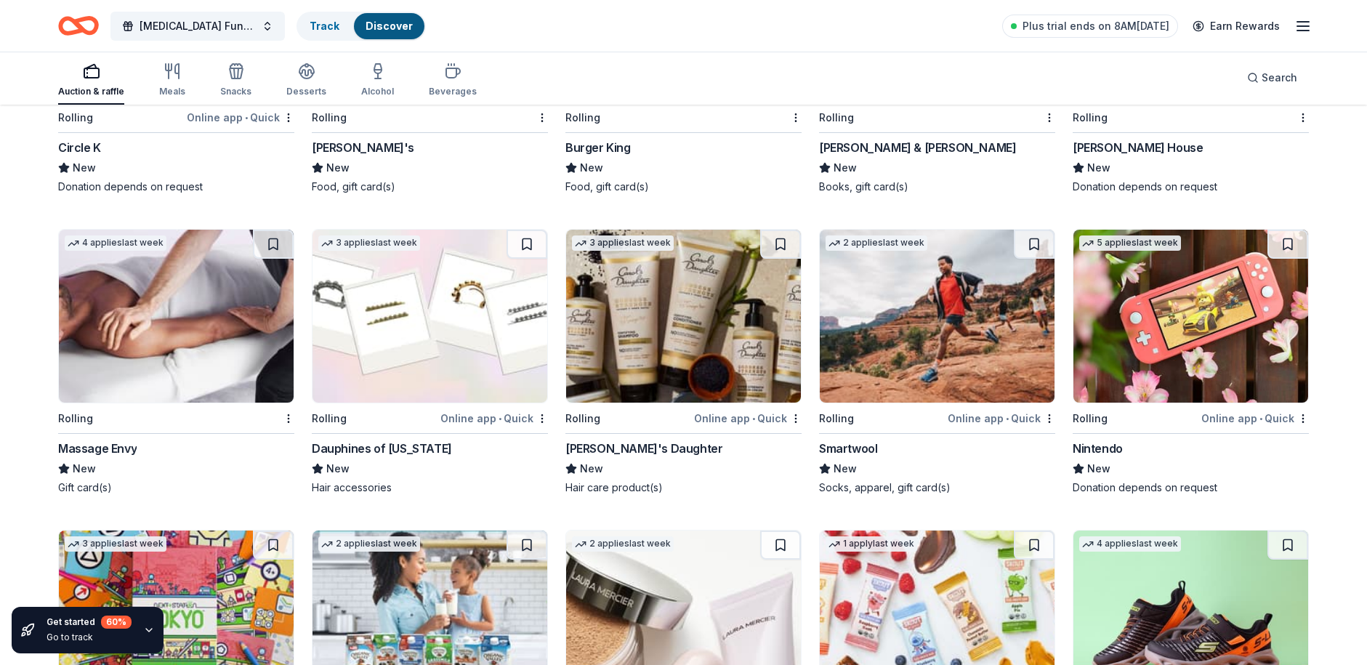
scroll to position [7440, 0]
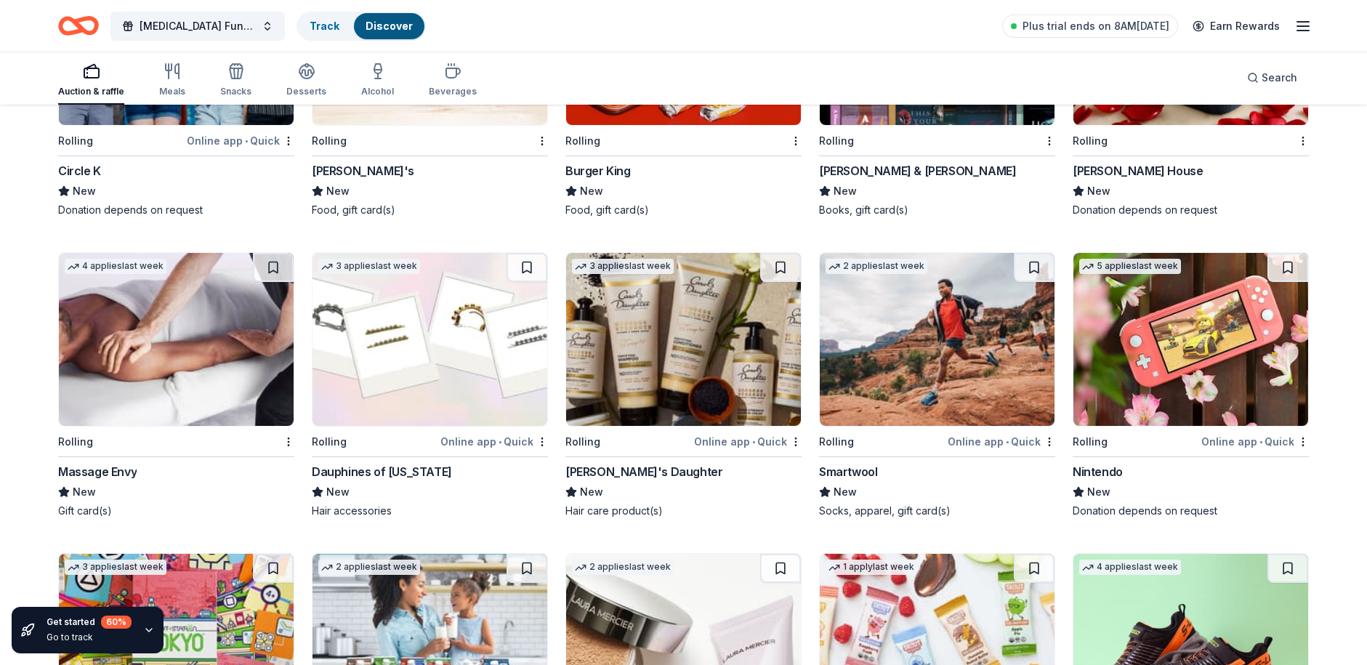
click at [1165, 340] on img at bounding box center [1191, 339] width 235 height 173
click at [695, 316] on img at bounding box center [683, 339] width 235 height 173
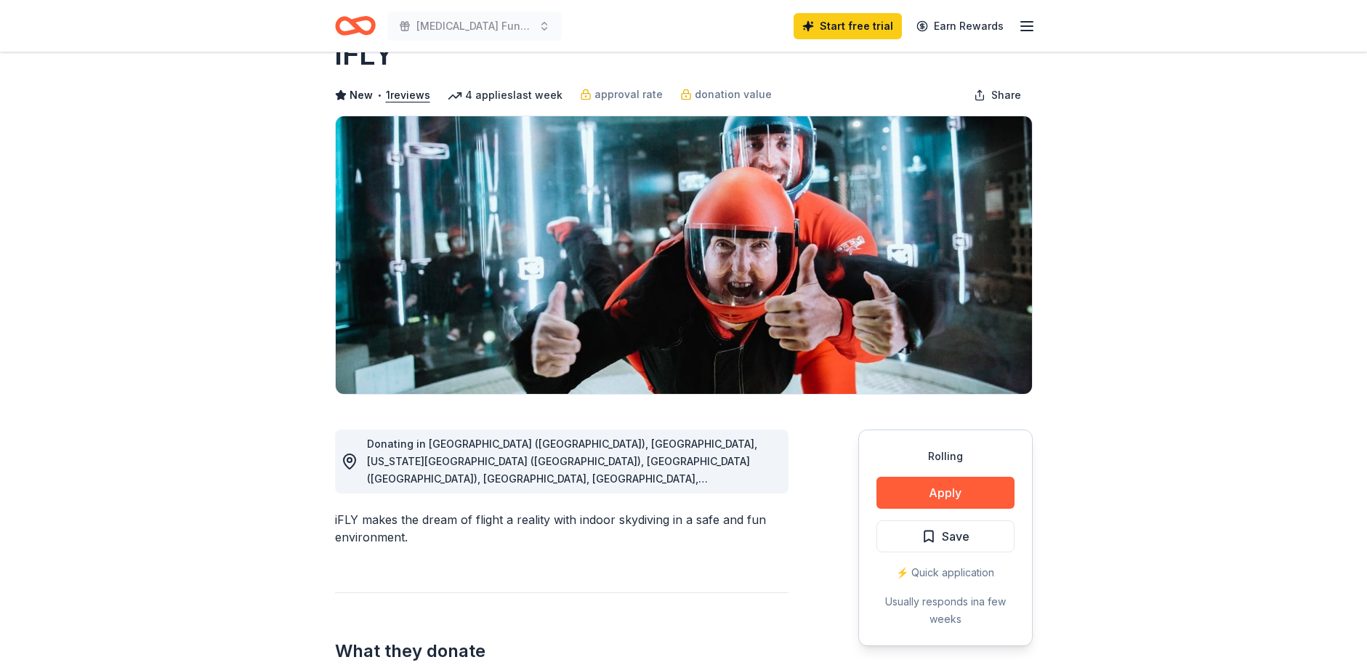
scroll to position [73, 0]
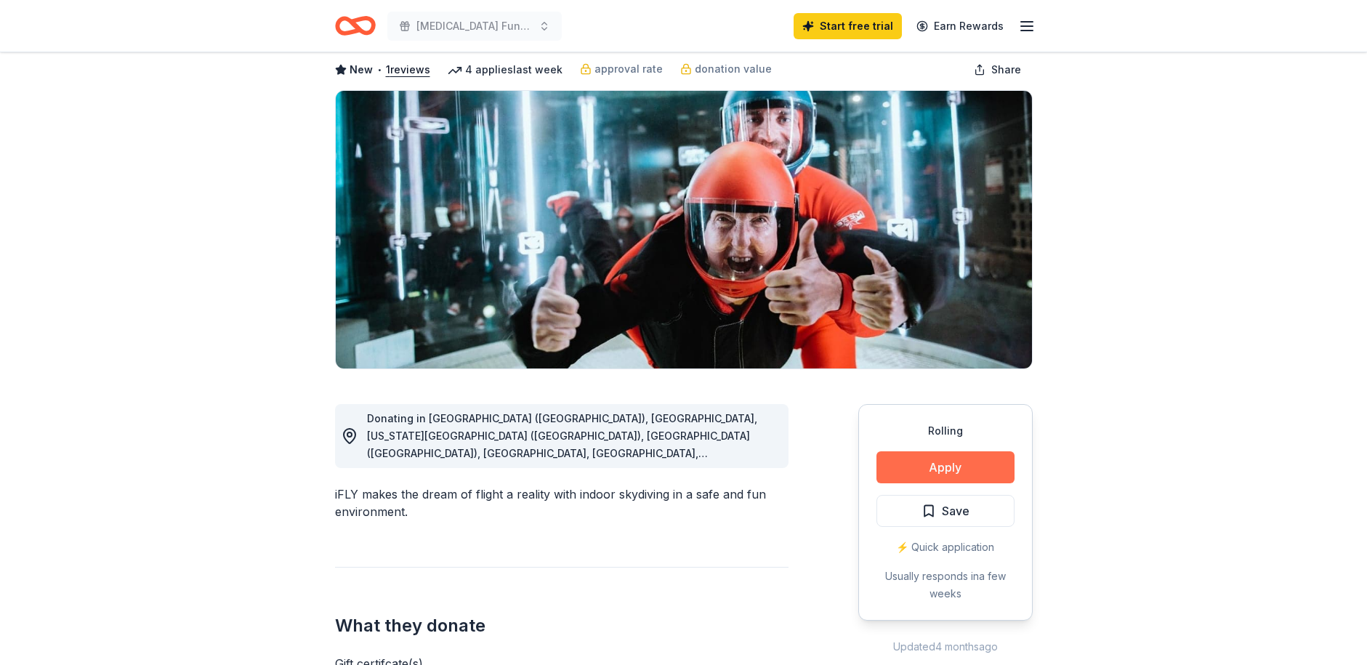
click at [952, 468] on button "Apply" at bounding box center [946, 467] width 138 height 32
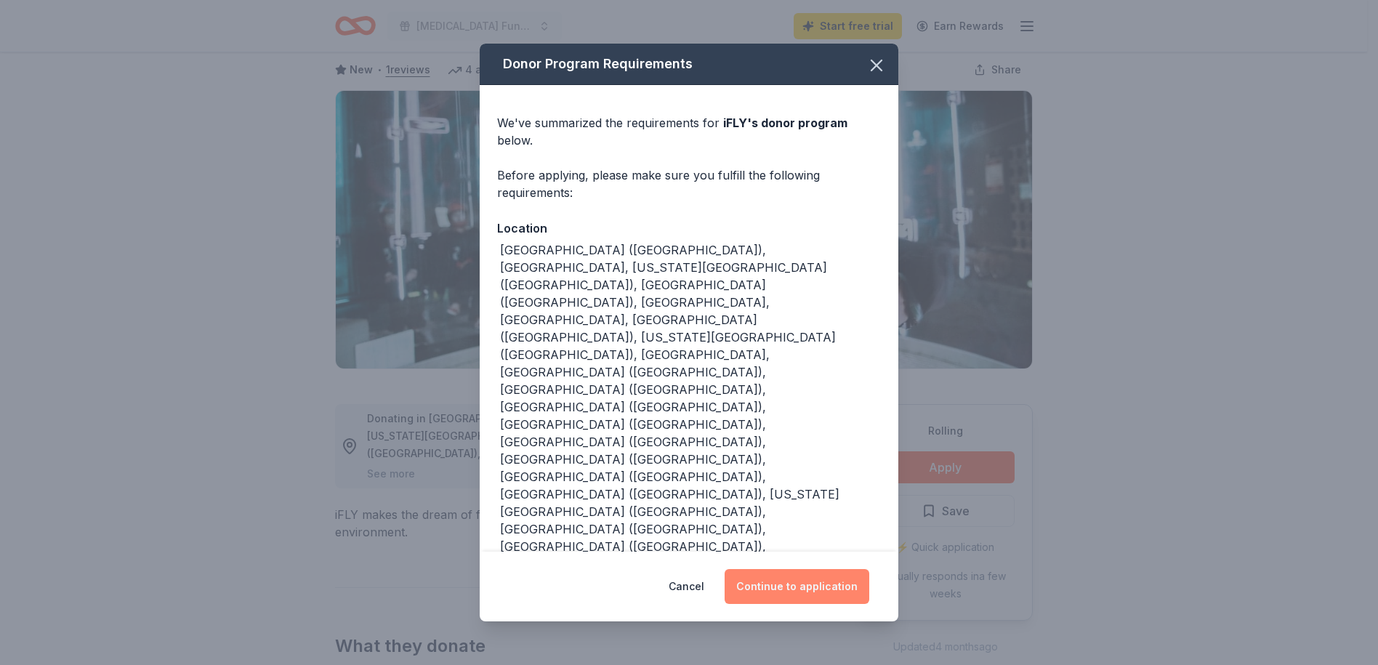
click at [776, 569] on button "Continue to application" at bounding box center [797, 586] width 145 height 35
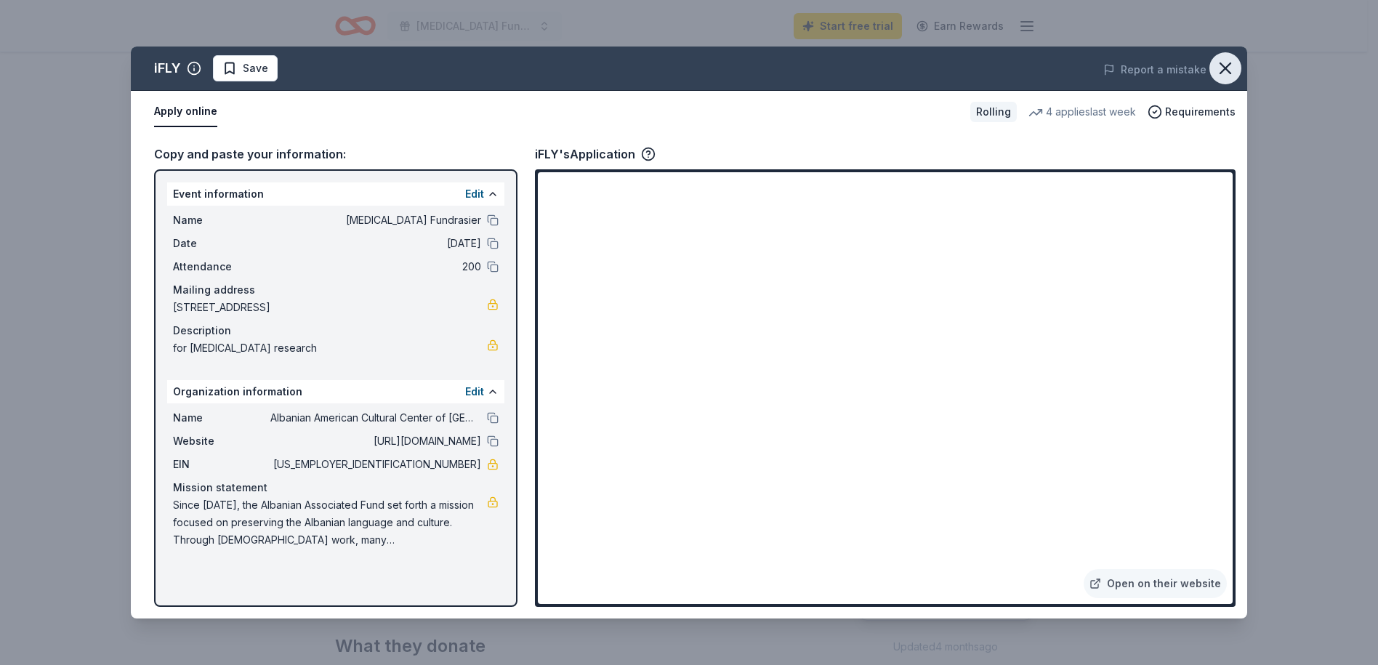
click at [1233, 69] on icon "button" at bounding box center [1225, 68] width 20 height 20
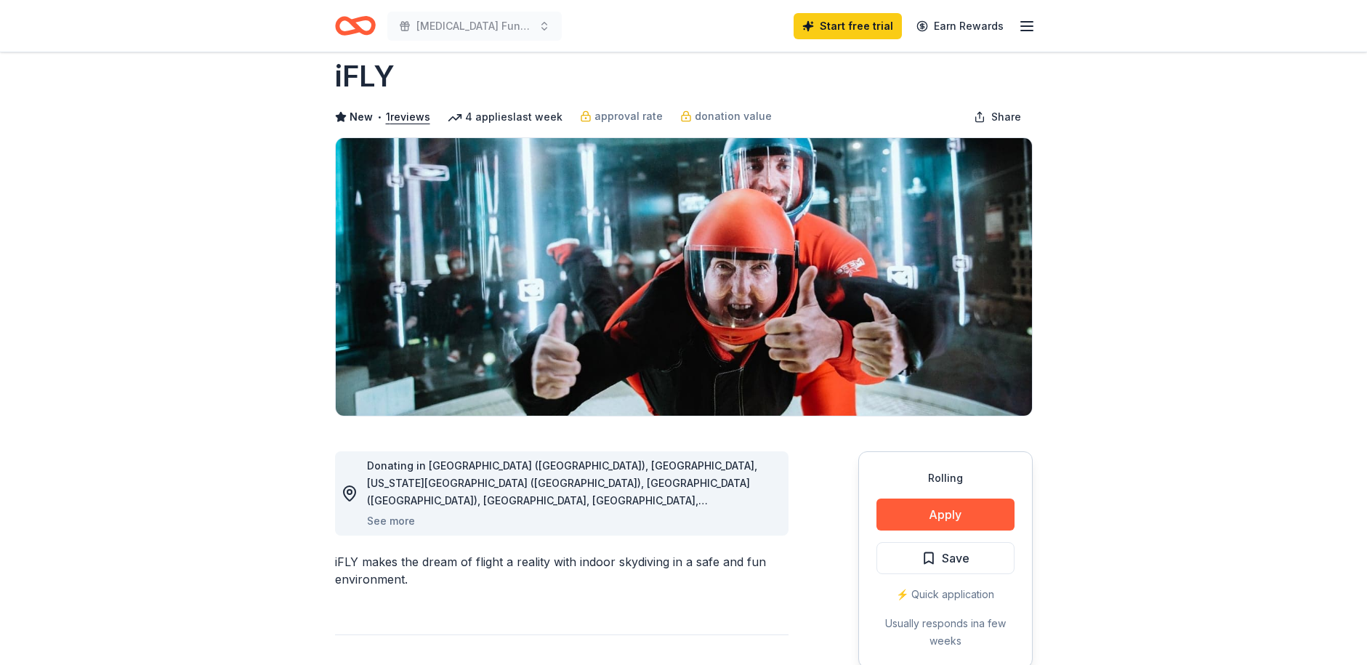
scroll to position [0, 0]
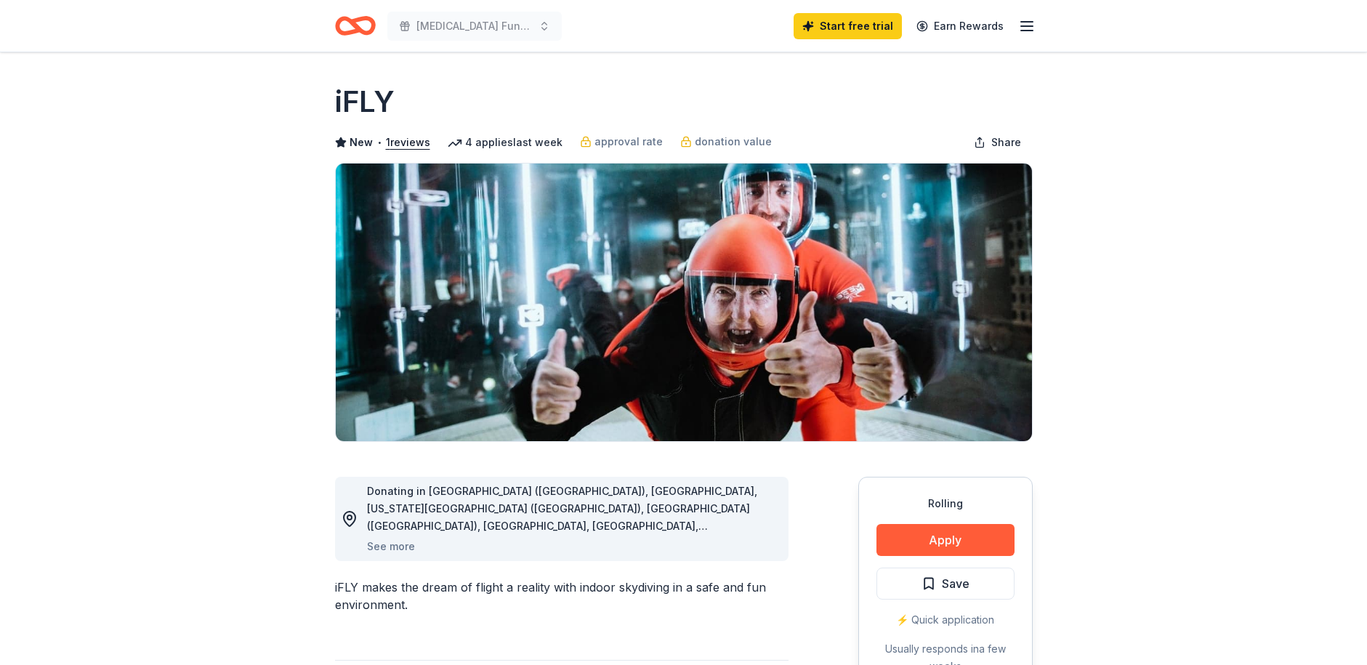
drag, startPoint x: 63, startPoint y: 97, endPoint x: 116, endPoint y: 52, distance: 70.1
click at [116, 52] on header "Breast Cancer Fundrasier Start free trial Earn Rewards" at bounding box center [683, 26] width 1367 height 52
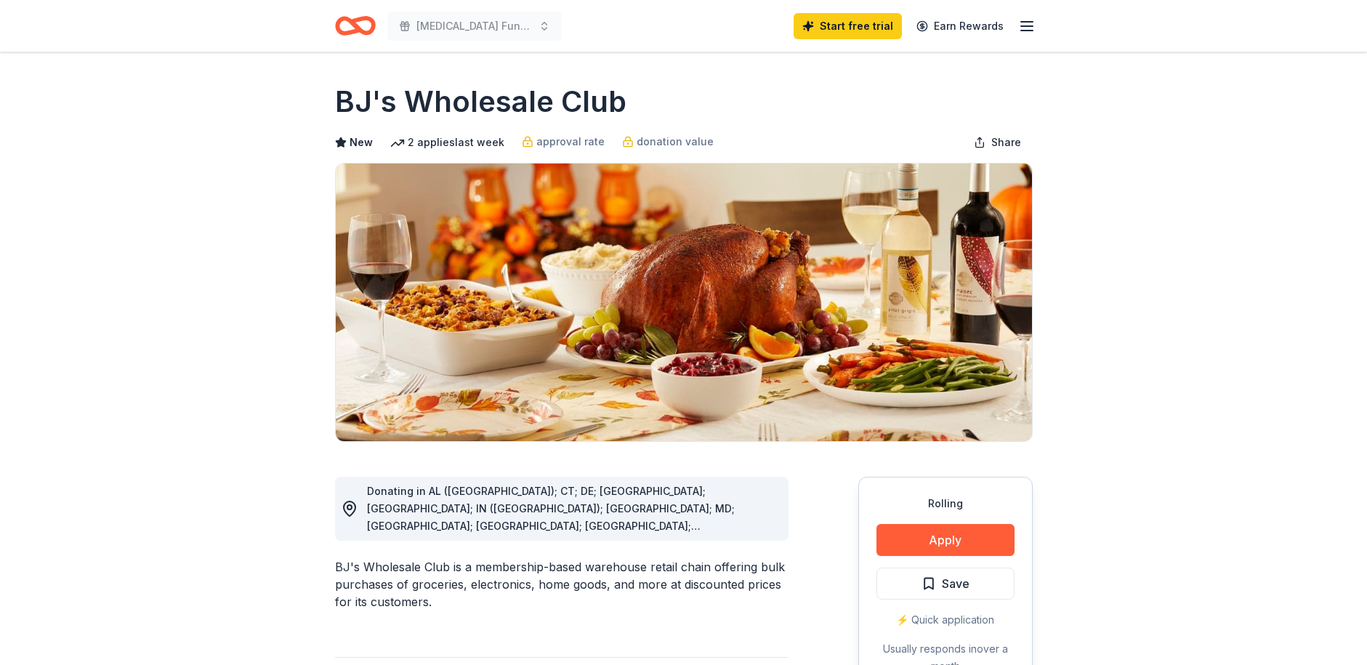
click at [941, 547] on button "Apply" at bounding box center [946, 540] width 138 height 32
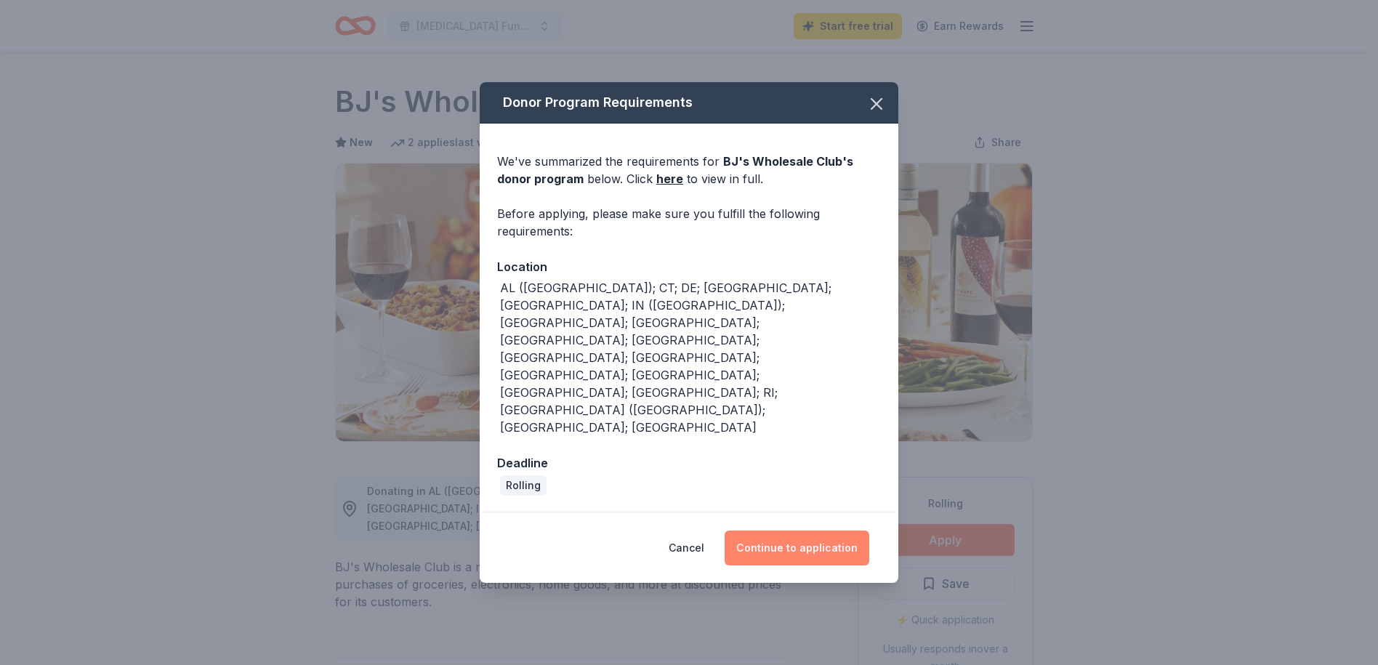
click at [789, 531] on button "Continue to application" at bounding box center [797, 548] width 145 height 35
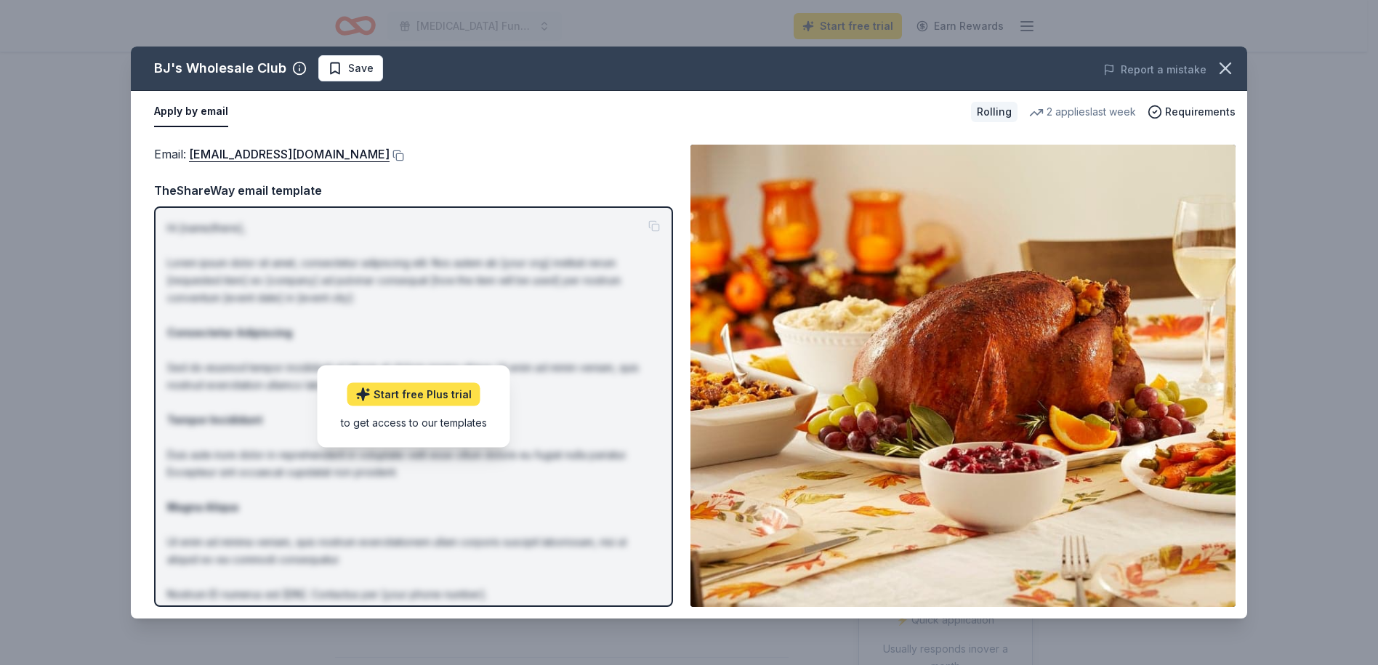
click at [421, 390] on link "Start free Plus trial" at bounding box center [413, 394] width 133 height 23
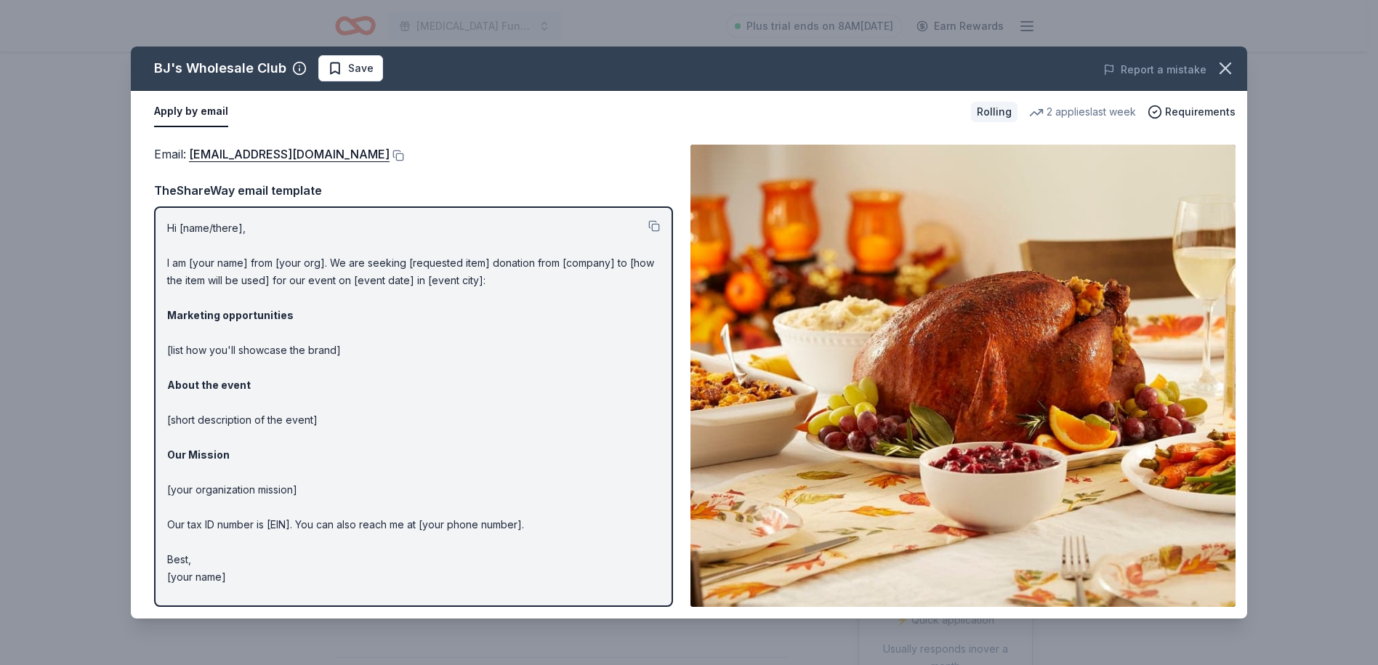
click at [369, 270] on p "Hi [name/there], I am [your name] from [your org]. We are seeking [requested it…" at bounding box center [413, 403] width 493 height 366
click at [254, 155] on link "community@bjs.com" at bounding box center [289, 154] width 201 height 19
click at [291, 159] on link "community@bjs.com" at bounding box center [289, 154] width 201 height 19
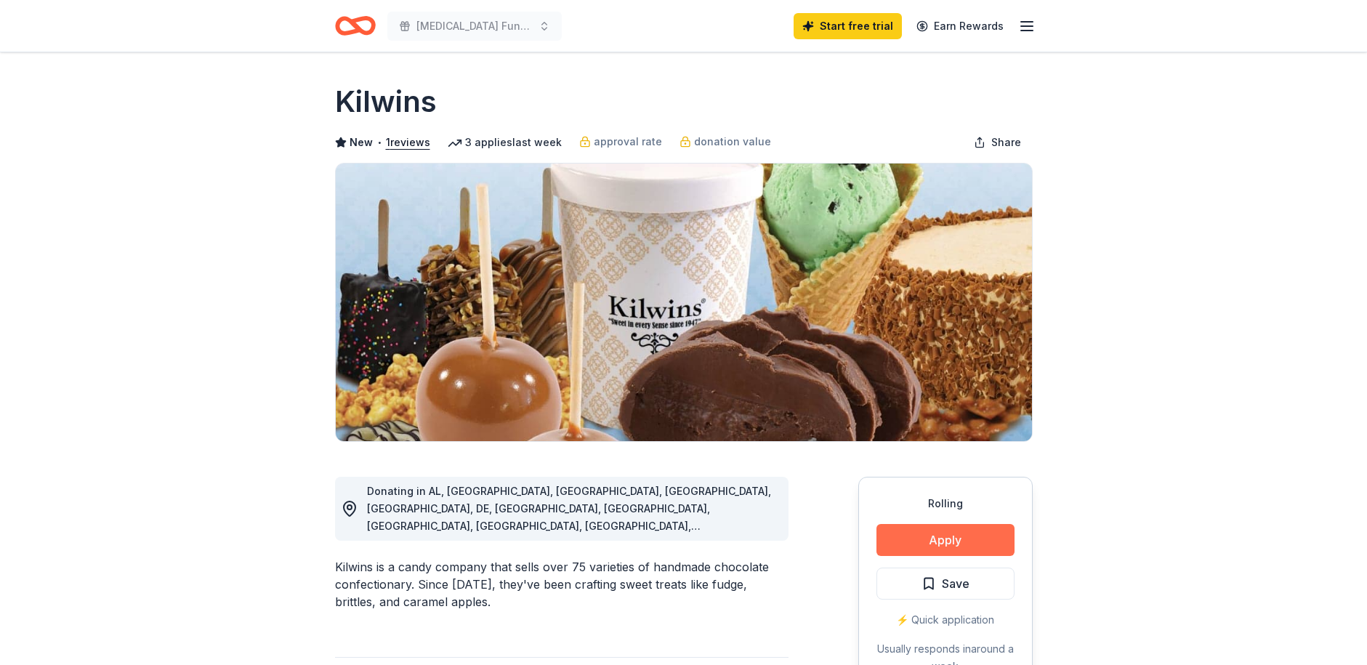
click at [952, 541] on button "Apply" at bounding box center [946, 540] width 138 height 32
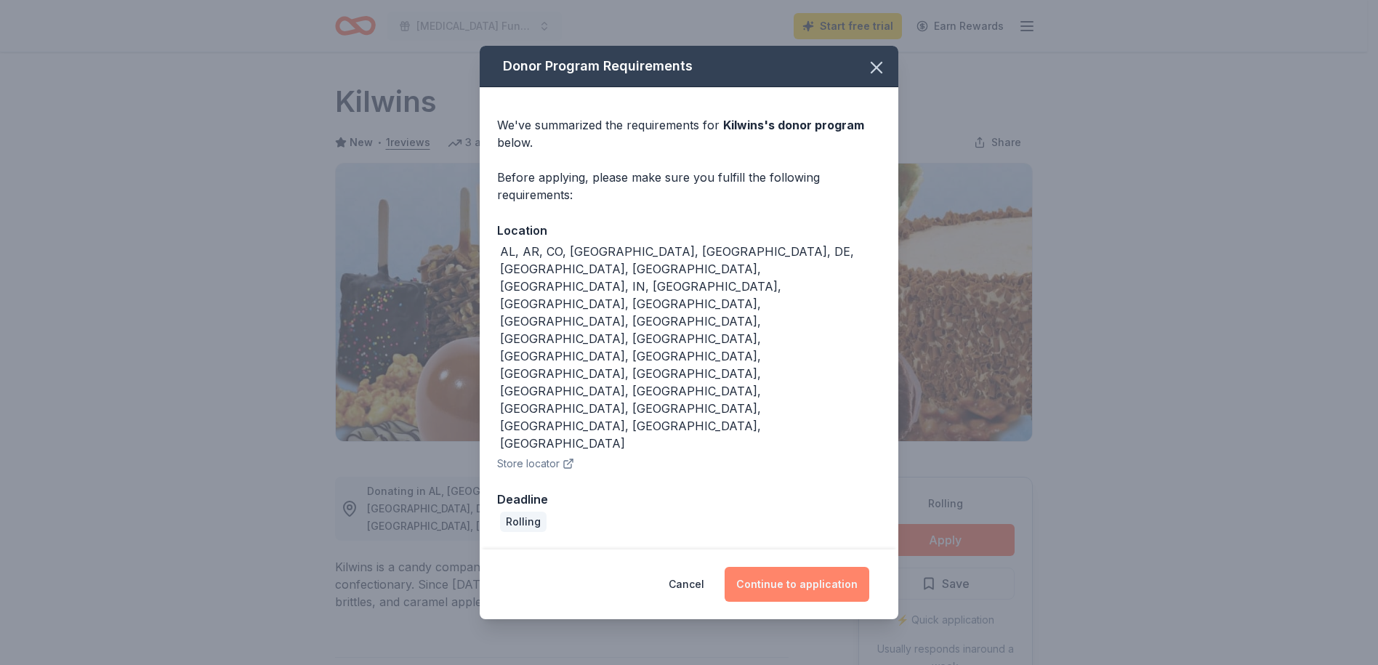
click at [802, 567] on button "Continue to application" at bounding box center [797, 584] width 145 height 35
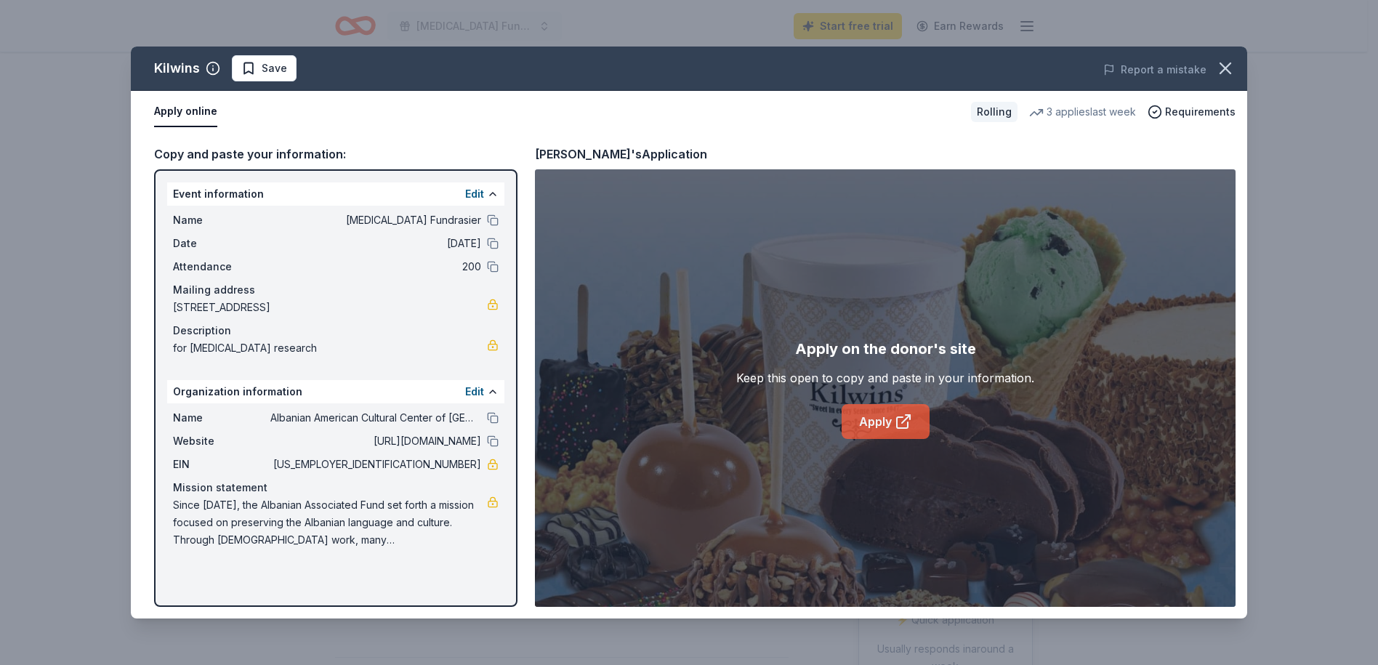
click at [862, 415] on link "Apply" at bounding box center [886, 421] width 88 height 35
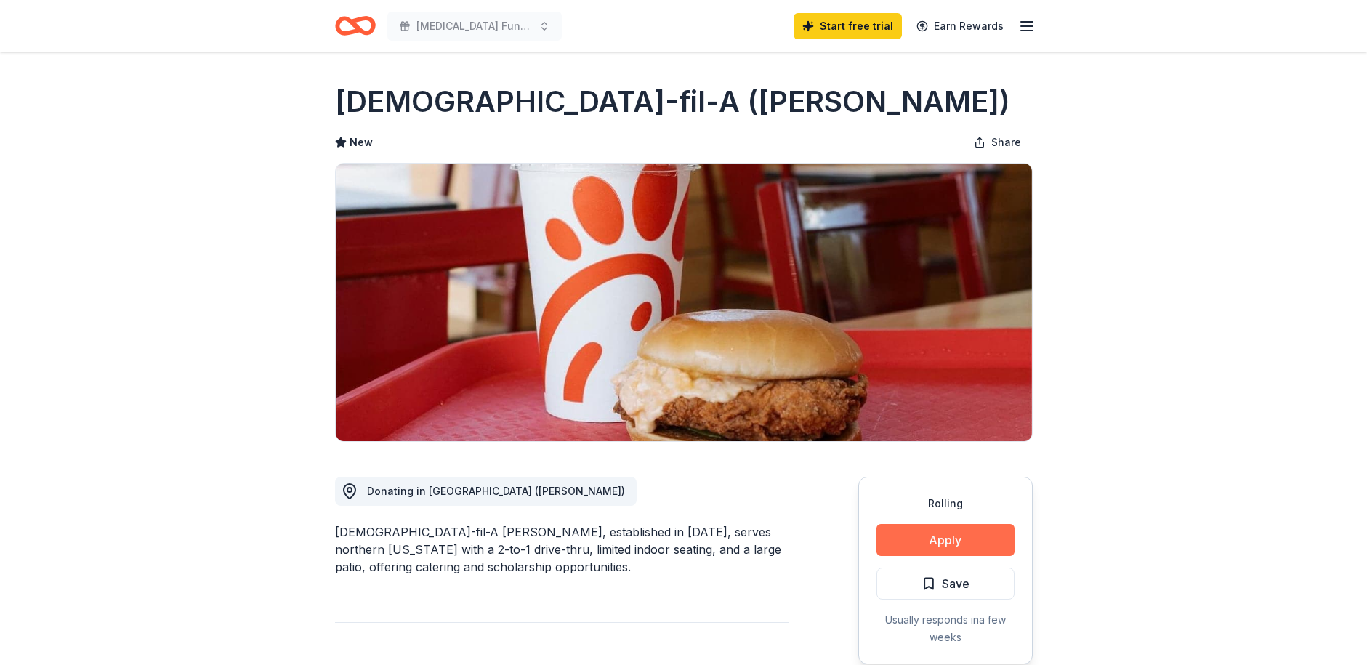
click at [957, 540] on button "Apply" at bounding box center [946, 540] width 138 height 32
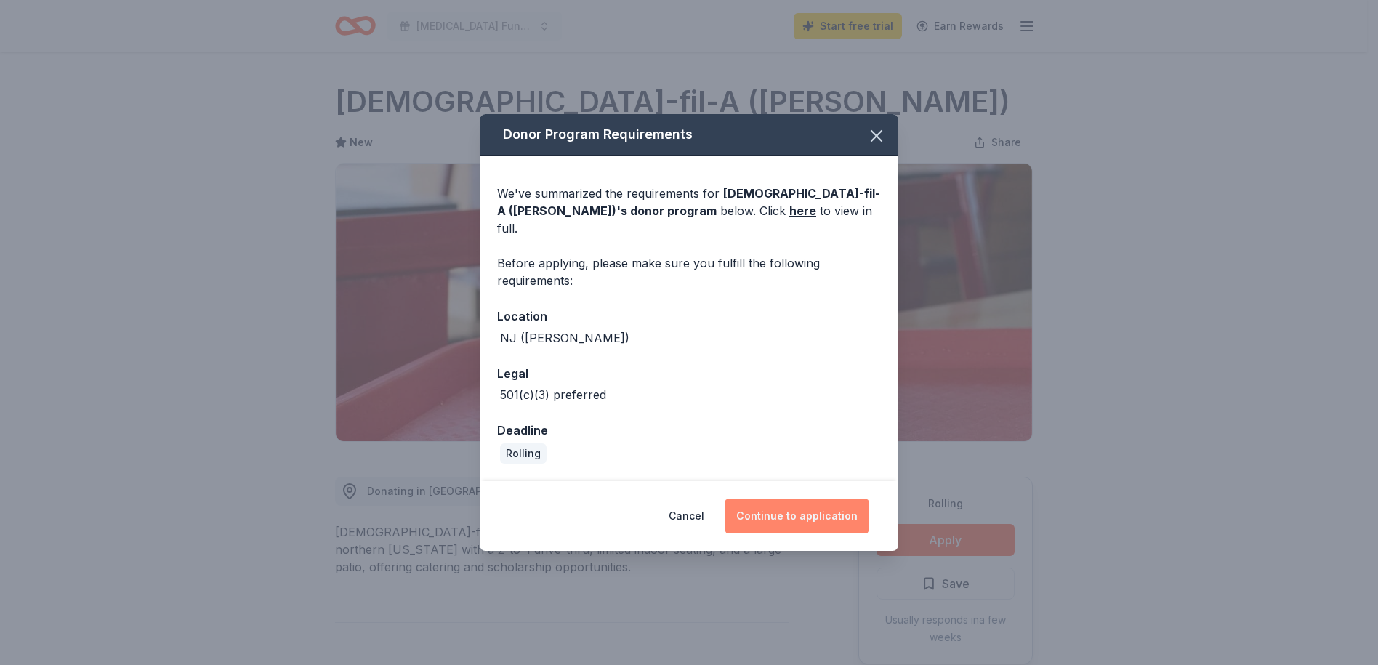
click at [821, 510] on button "Continue to application" at bounding box center [797, 516] width 145 height 35
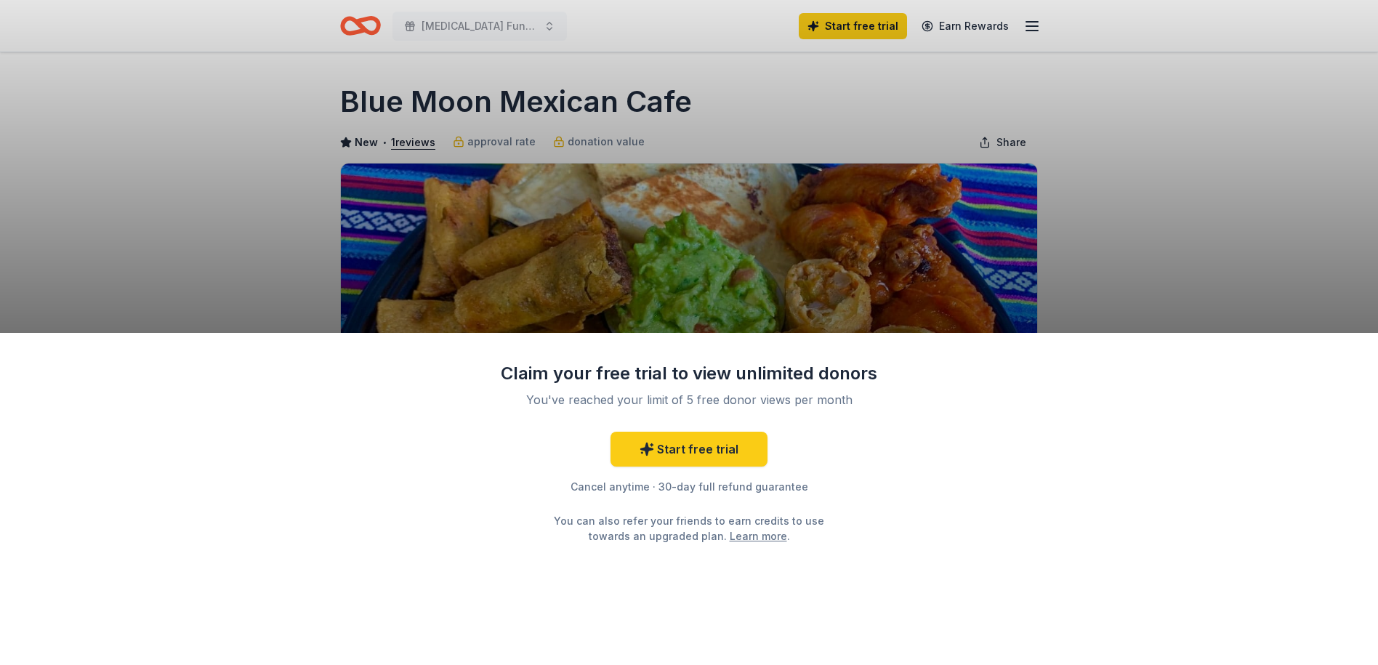
click at [792, 259] on div "Claim your free trial to view unlimited donors You've reached your limit of 5 f…" at bounding box center [689, 332] width 1378 height 665
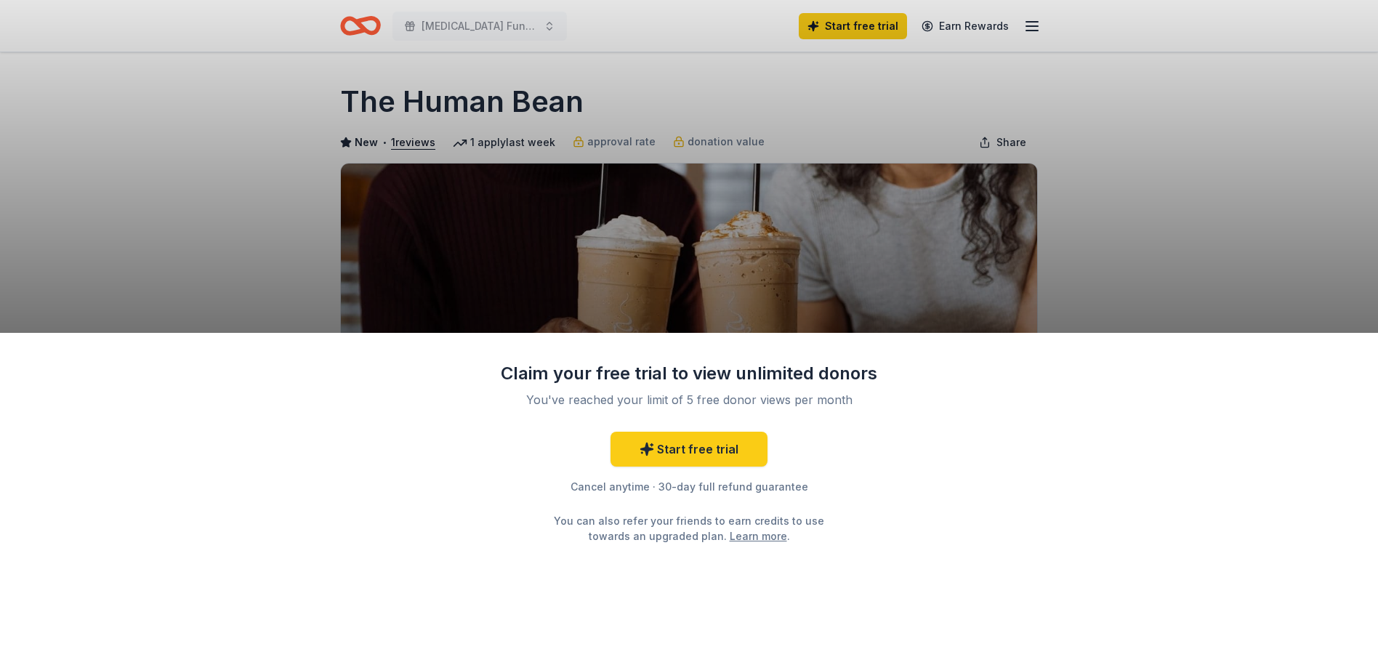
click at [853, 220] on div "Claim your free trial to view unlimited donors You've reached your limit of 5 f…" at bounding box center [689, 332] width 1378 height 665
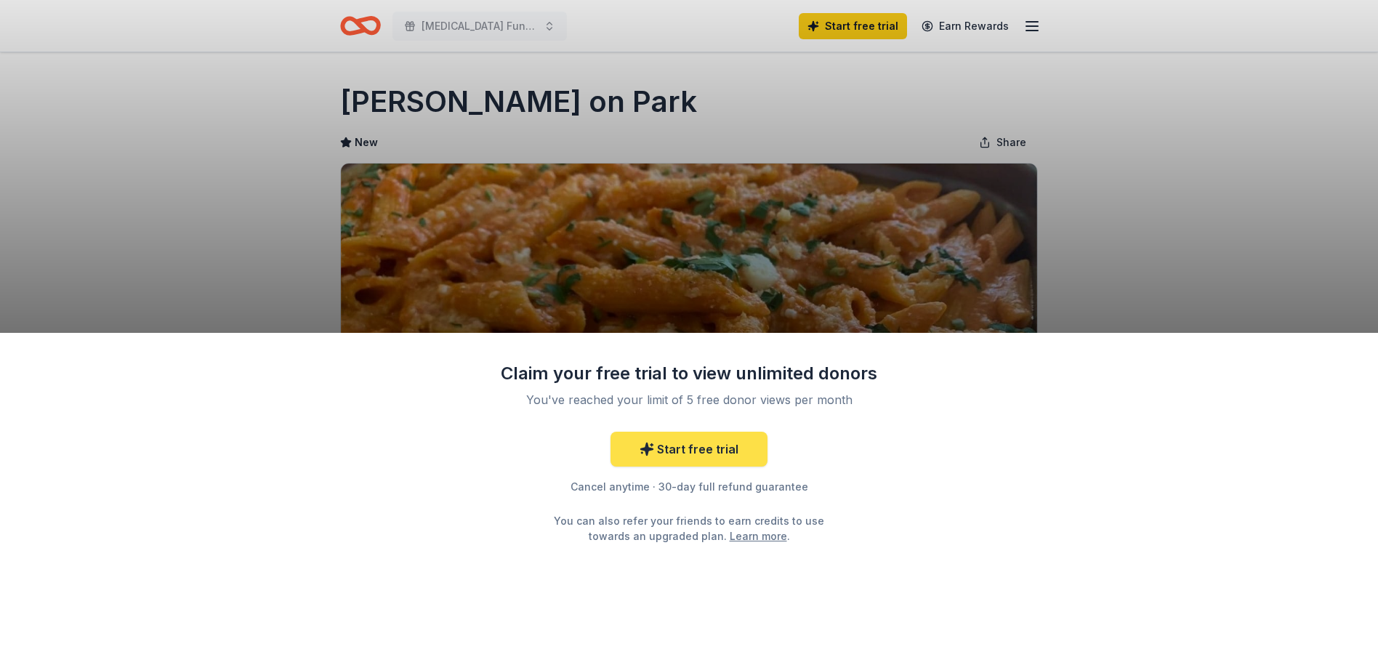
click at [713, 454] on link "Start free trial" at bounding box center [689, 449] width 157 height 35
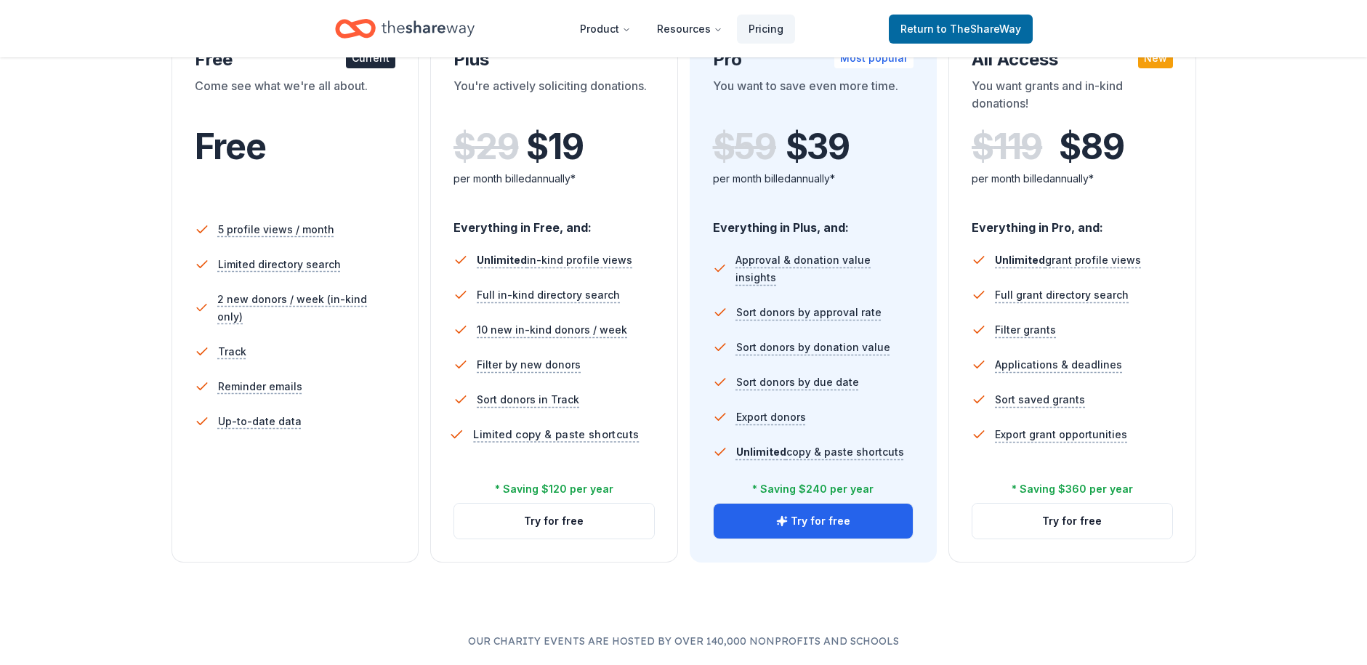
scroll to position [291, 0]
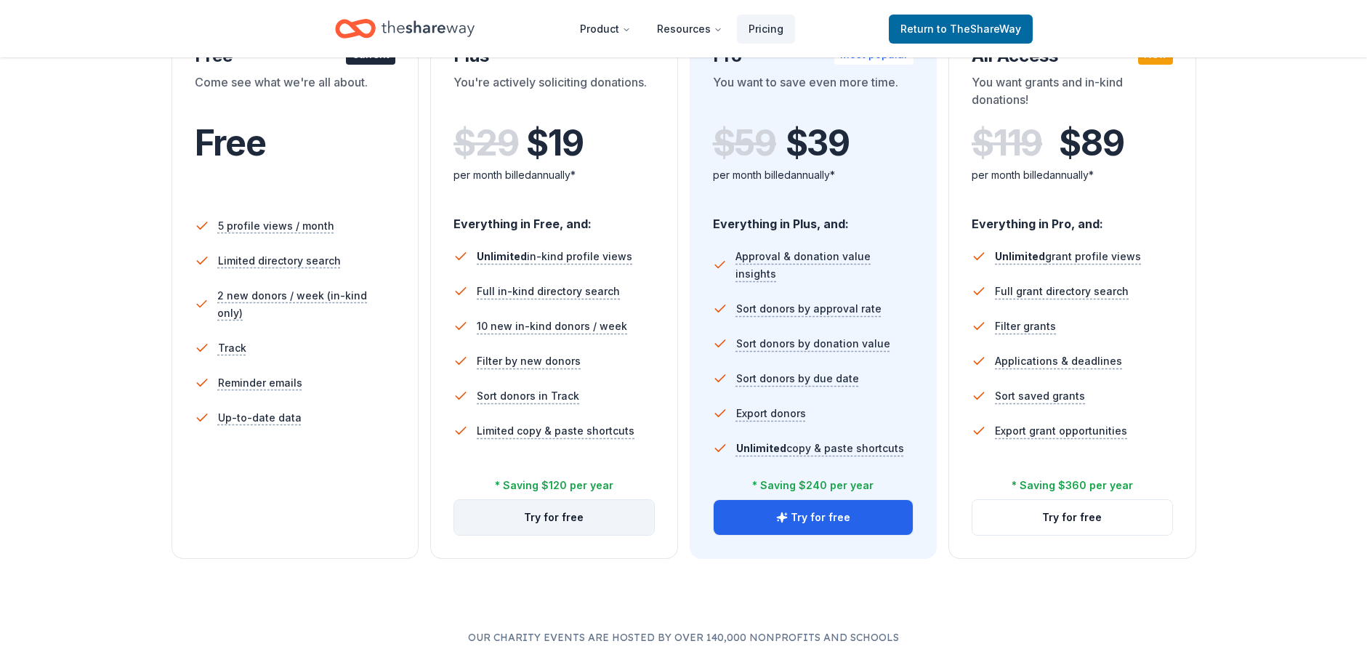
click at [558, 525] on button "Try for free" at bounding box center [554, 517] width 200 height 35
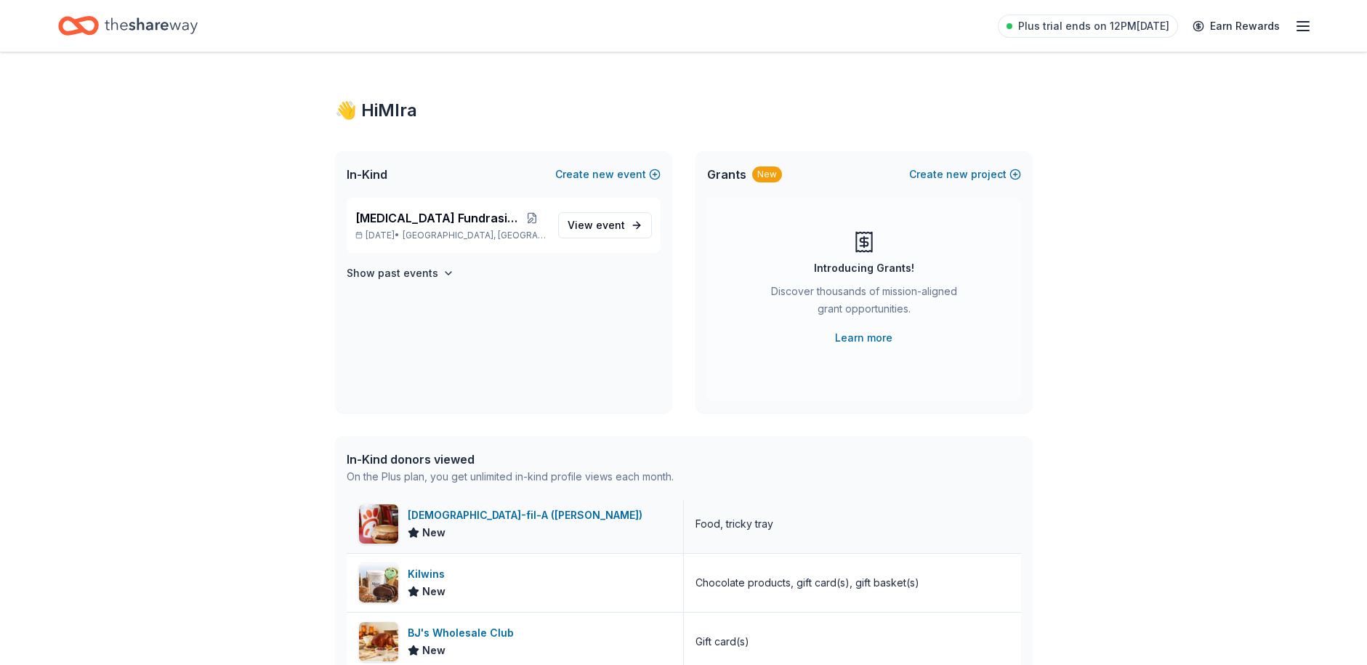
scroll to position [6, 0]
click at [619, 230] on span "event" at bounding box center [610, 225] width 29 height 12
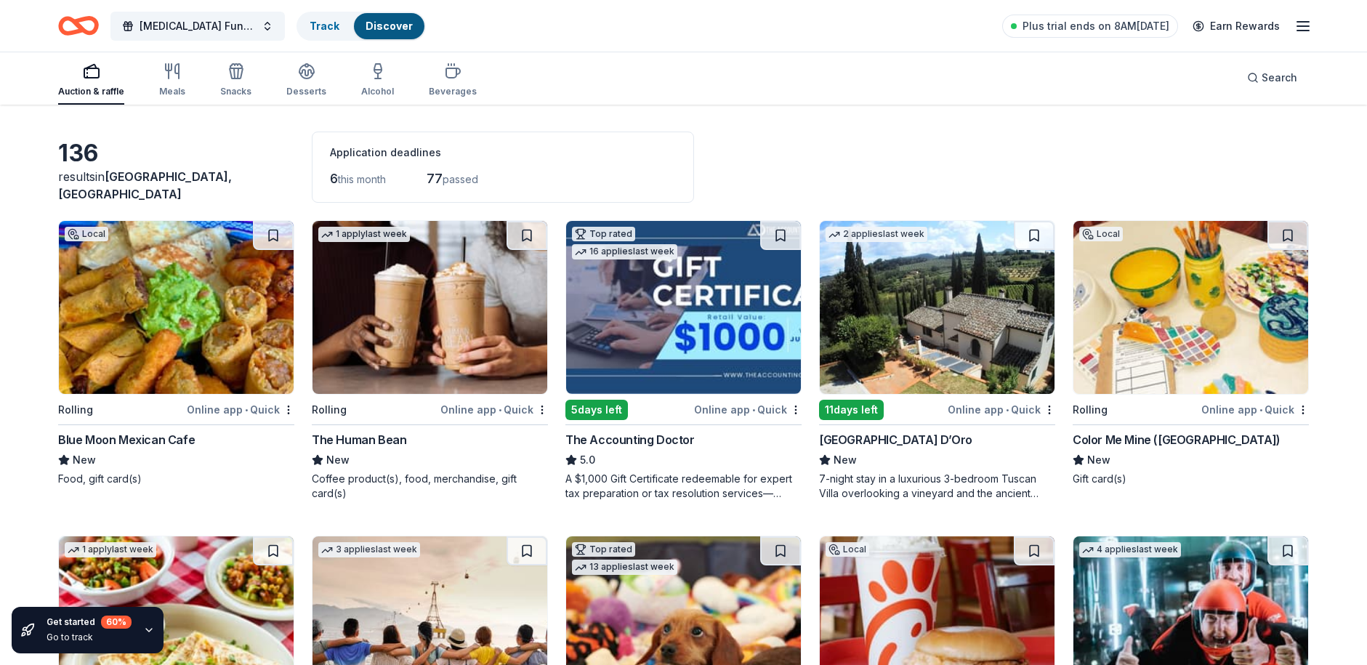
scroll to position [73, 0]
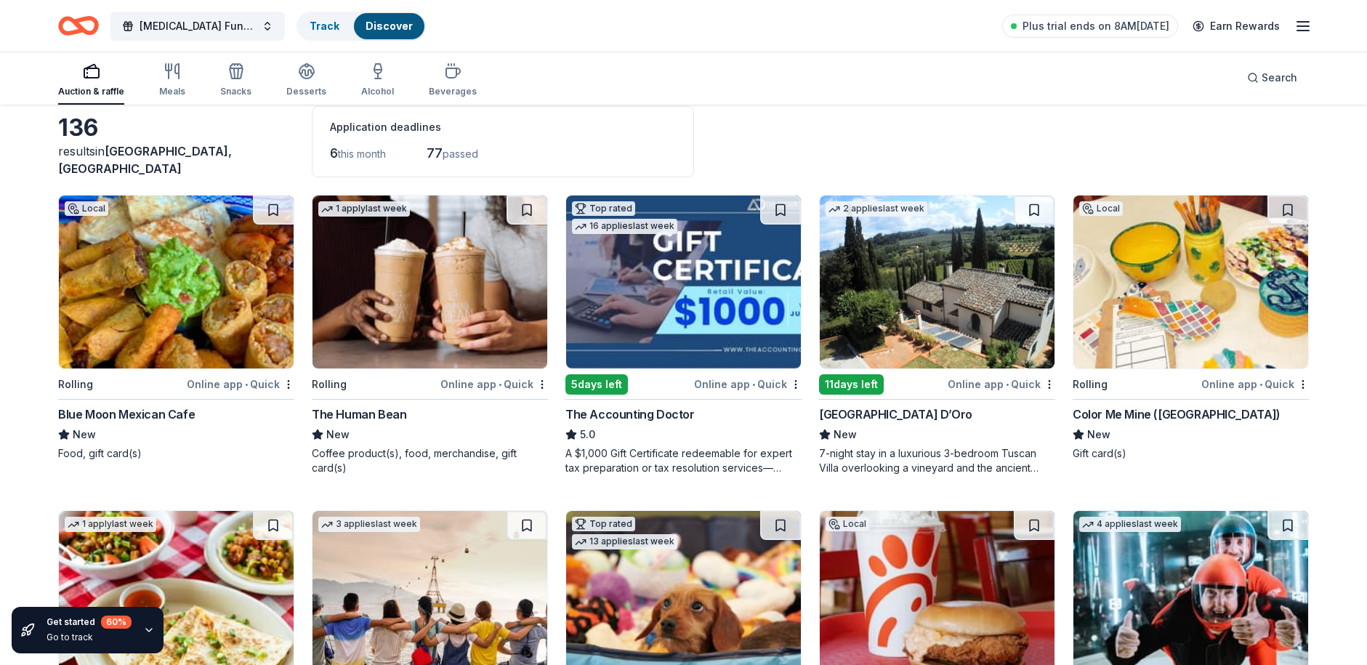
click at [189, 312] on img at bounding box center [176, 282] width 235 height 173
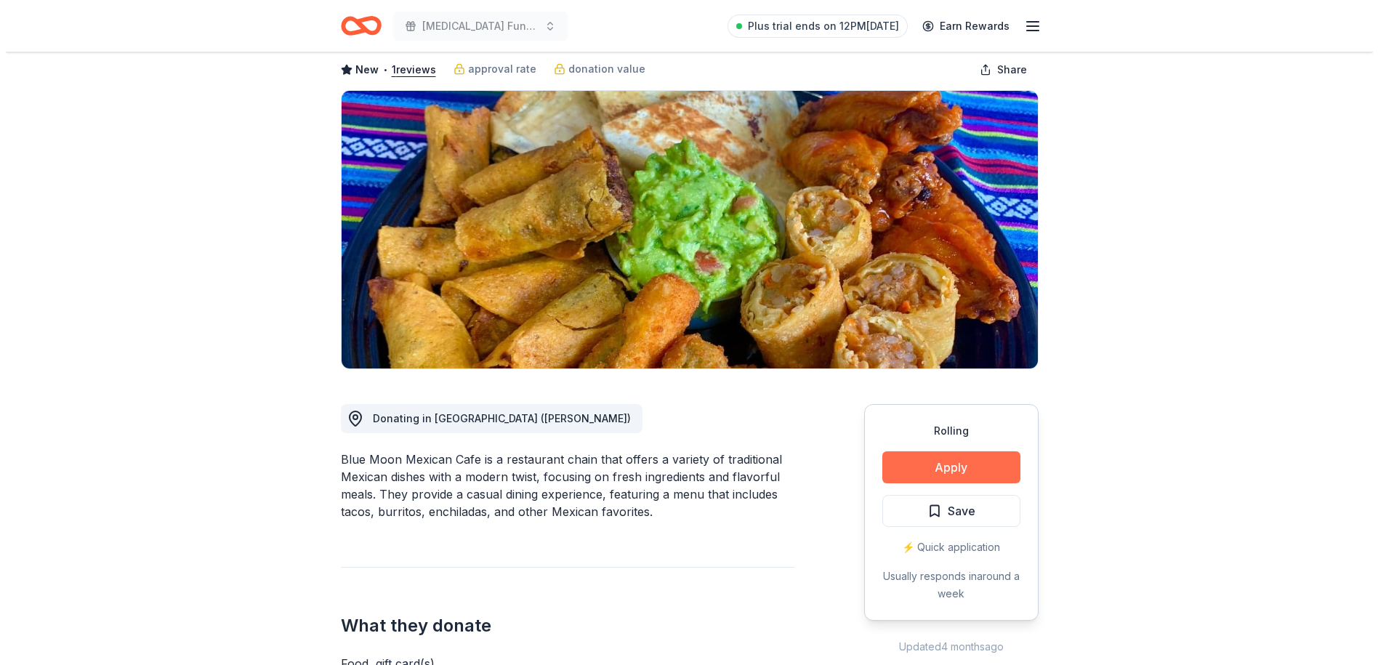
scroll to position [73, 0]
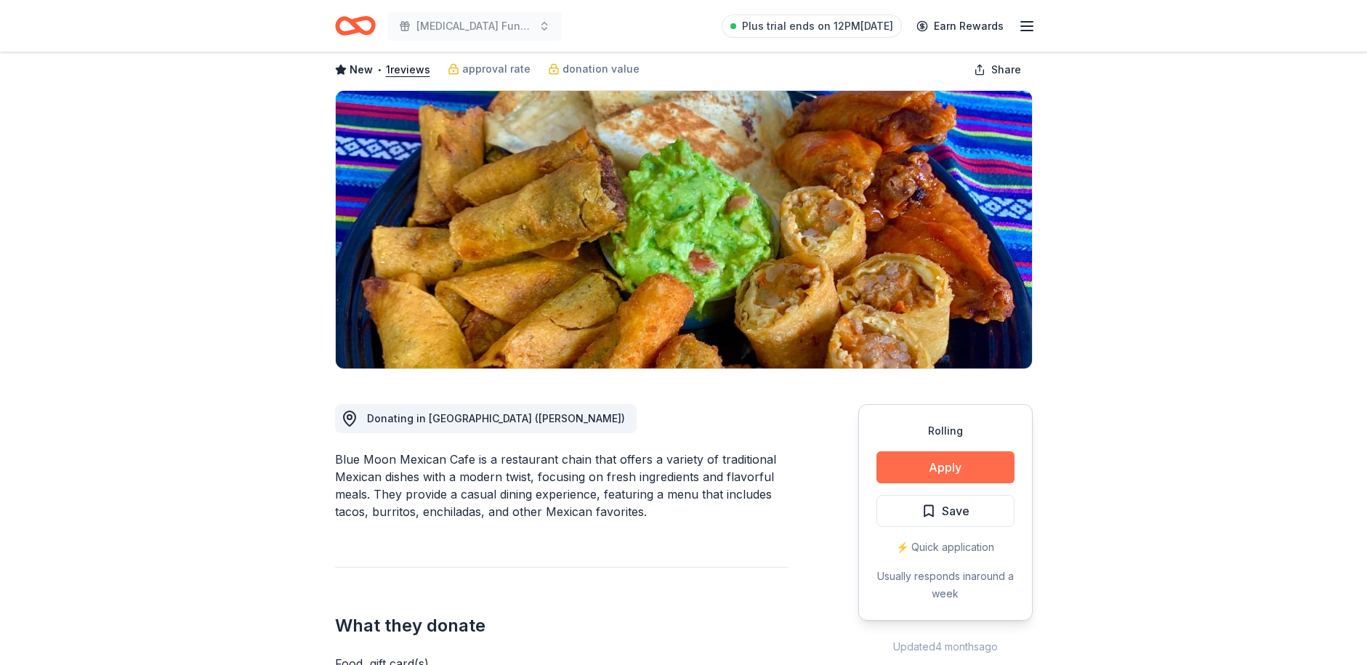
click at [941, 470] on button "Apply" at bounding box center [946, 467] width 138 height 32
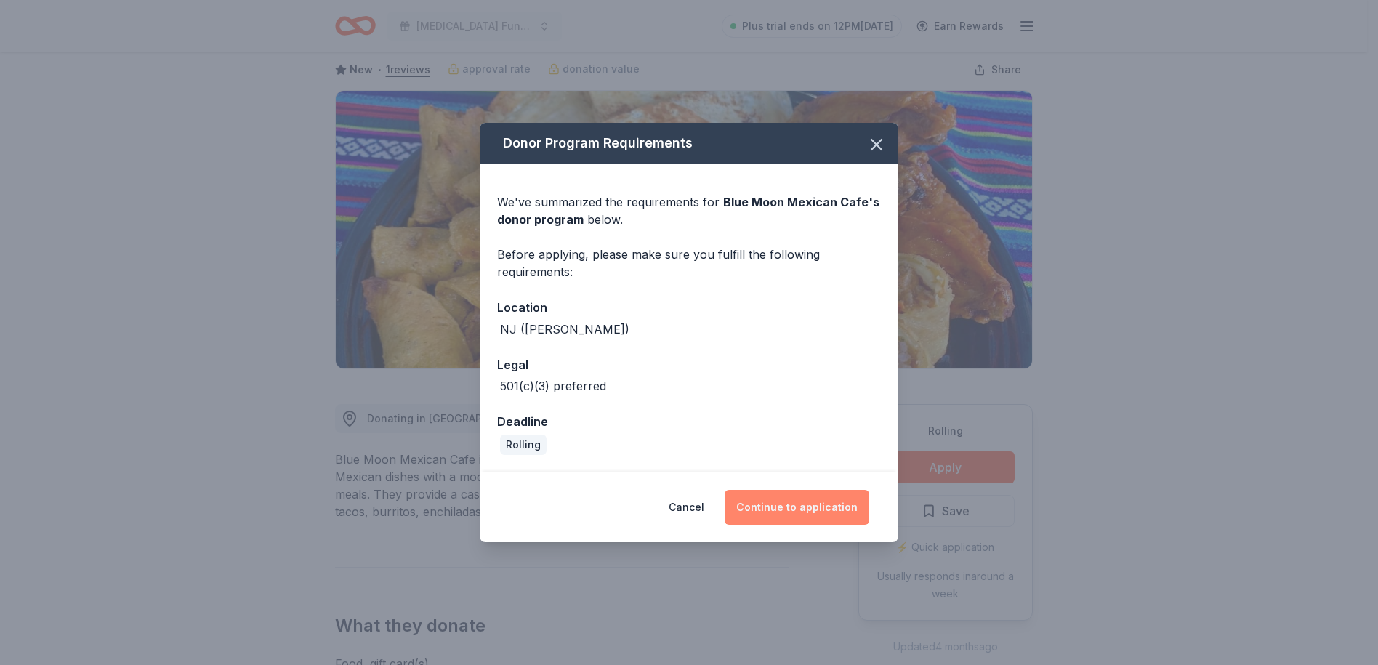
click at [802, 510] on button "Continue to application" at bounding box center [797, 507] width 145 height 35
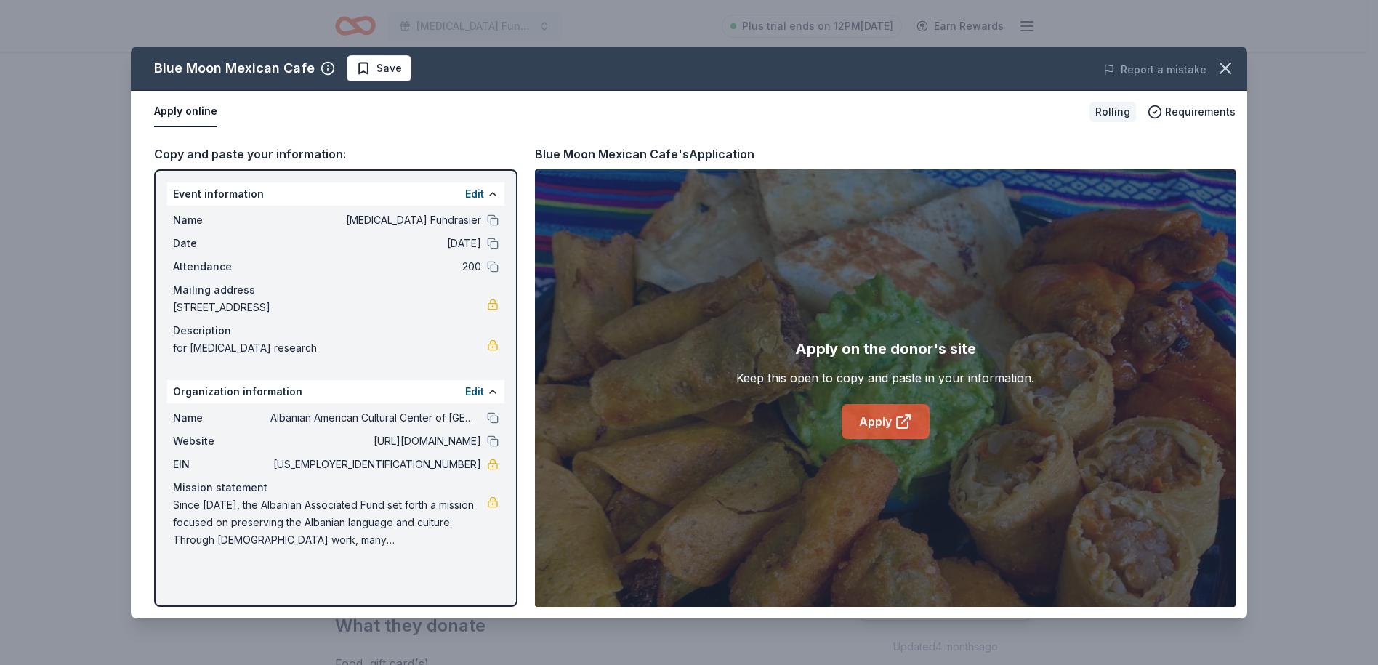
click at [877, 422] on link "Apply" at bounding box center [886, 421] width 88 height 35
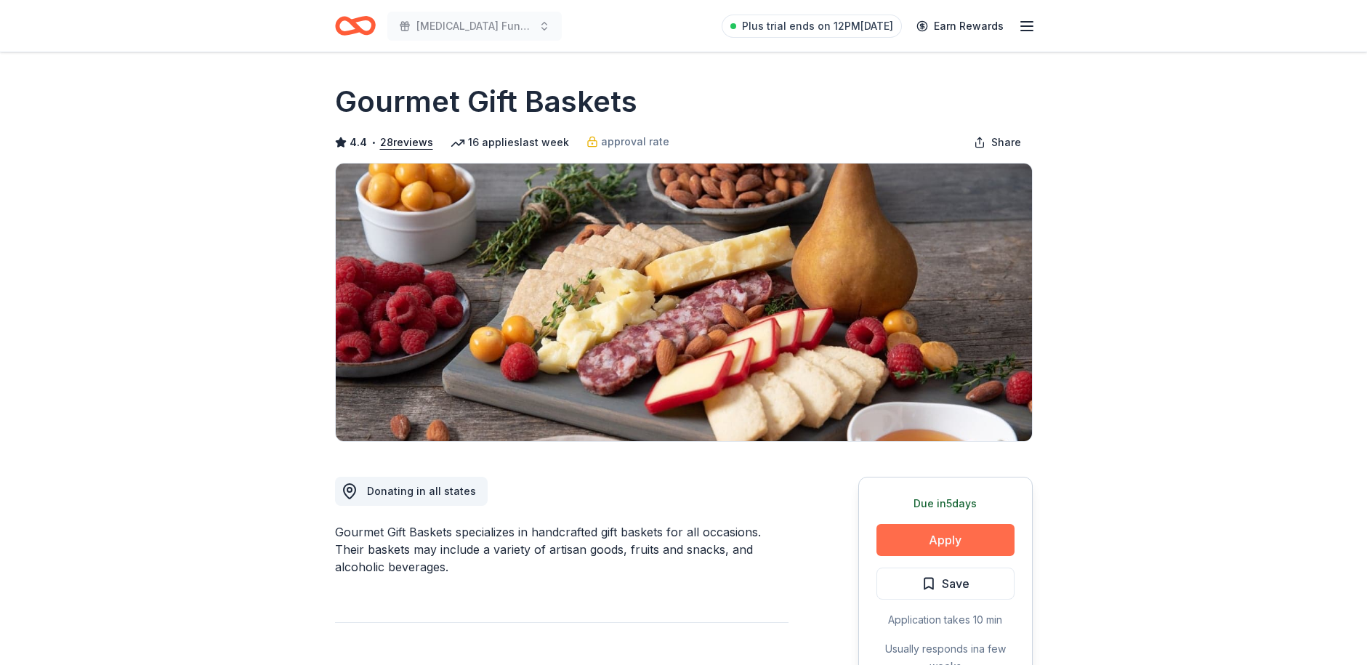
click at [945, 534] on button "Apply" at bounding box center [946, 540] width 138 height 32
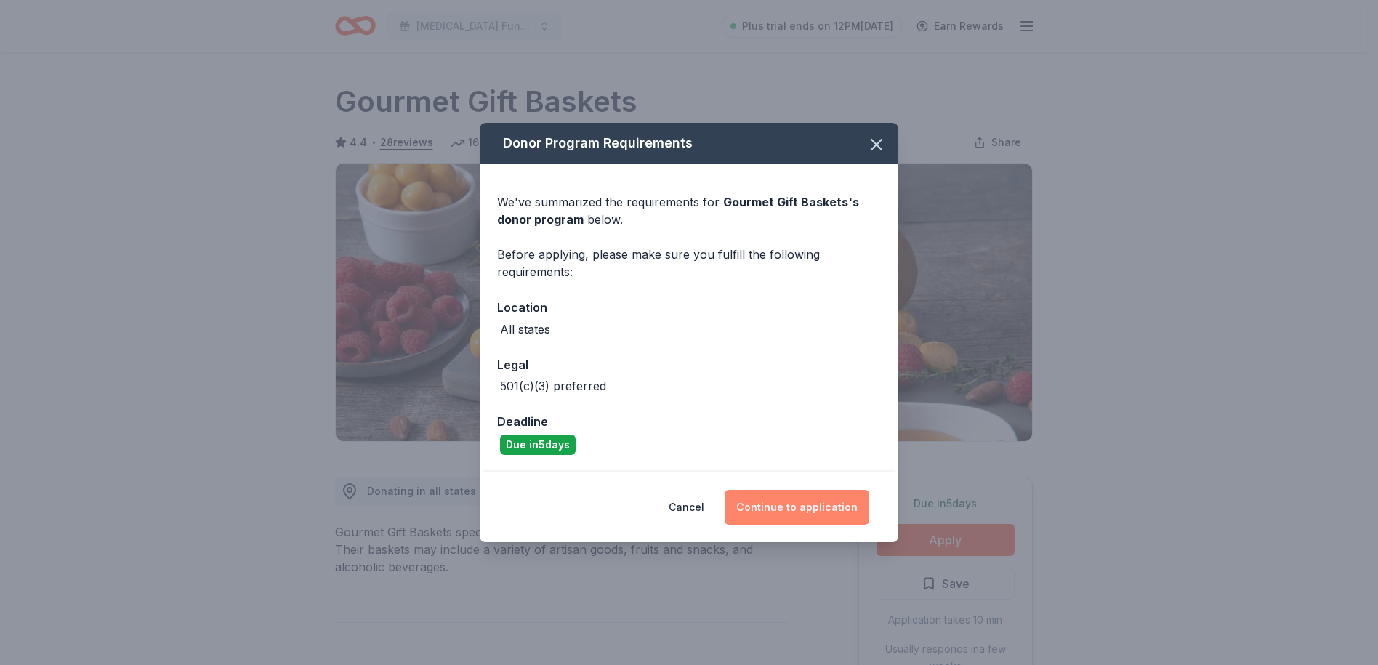
click at [823, 510] on button "Continue to application" at bounding box center [797, 507] width 145 height 35
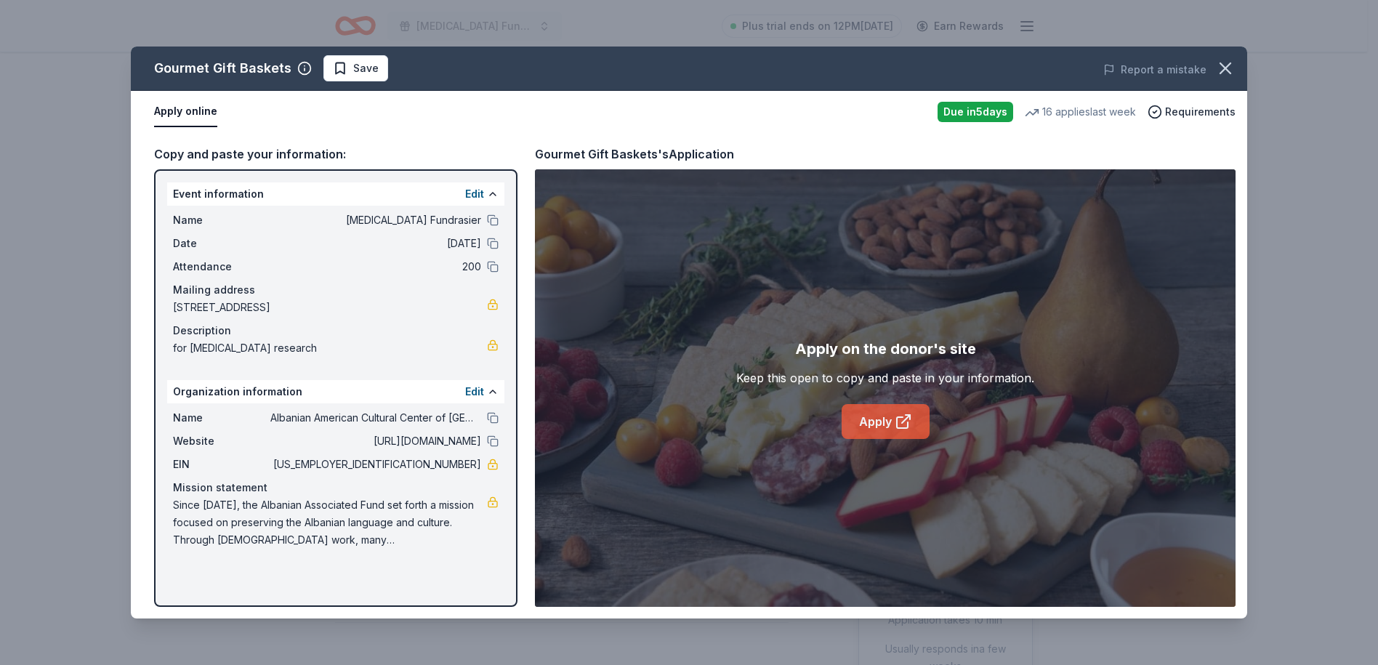
click at [852, 421] on link "Apply" at bounding box center [886, 421] width 88 height 35
click at [885, 424] on link "Apply" at bounding box center [886, 421] width 88 height 35
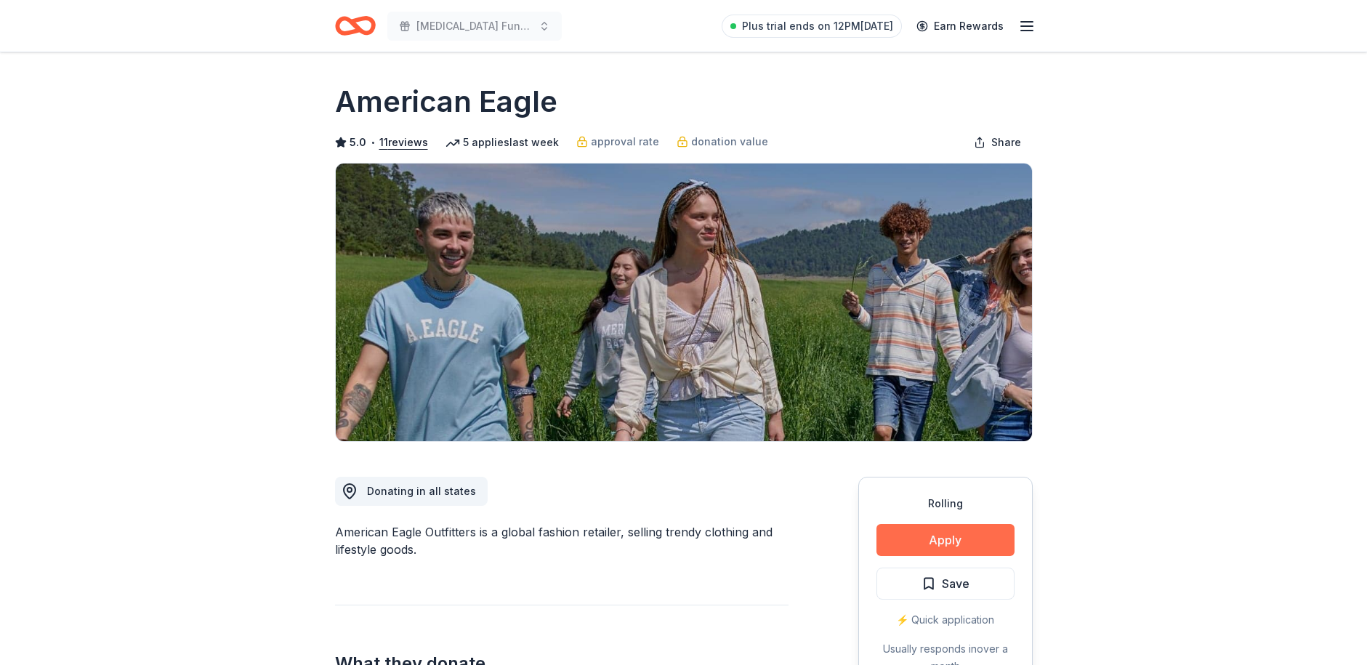
click at [967, 541] on button "Apply" at bounding box center [946, 540] width 138 height 32
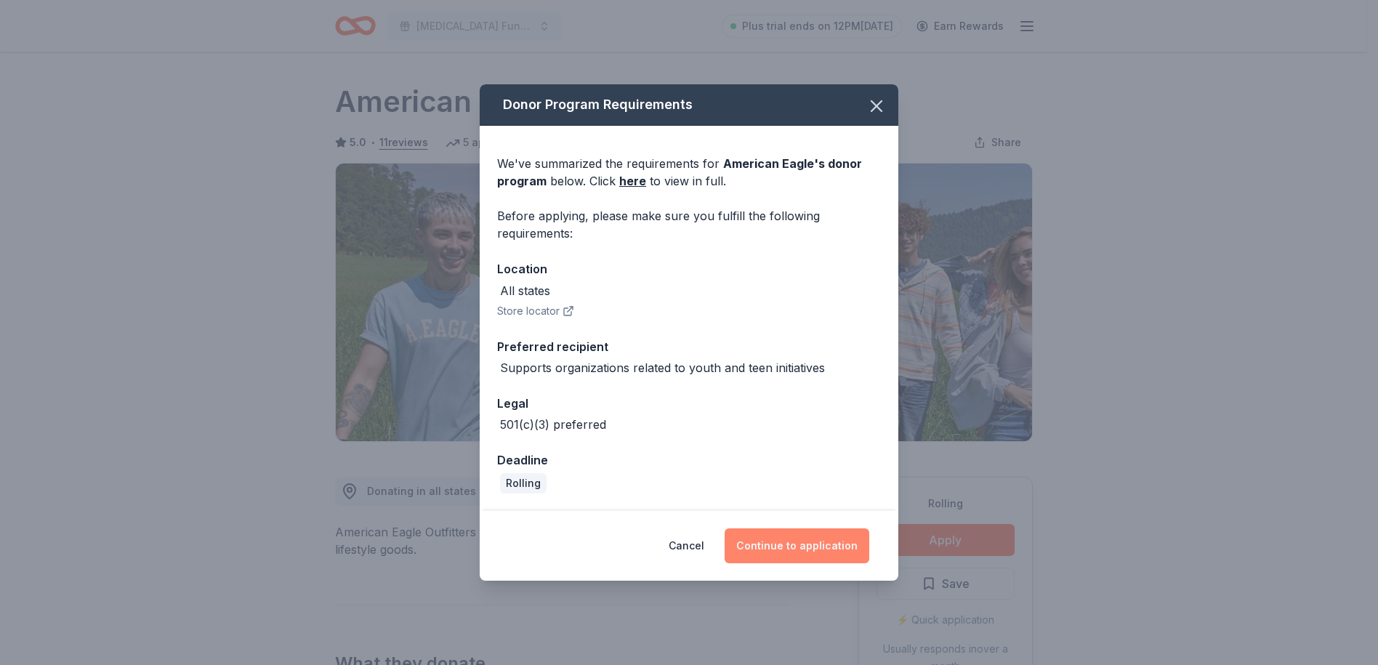
click at [822, 547] on button "Continue to application" at bounding box center [797, 545] width 145 height 35
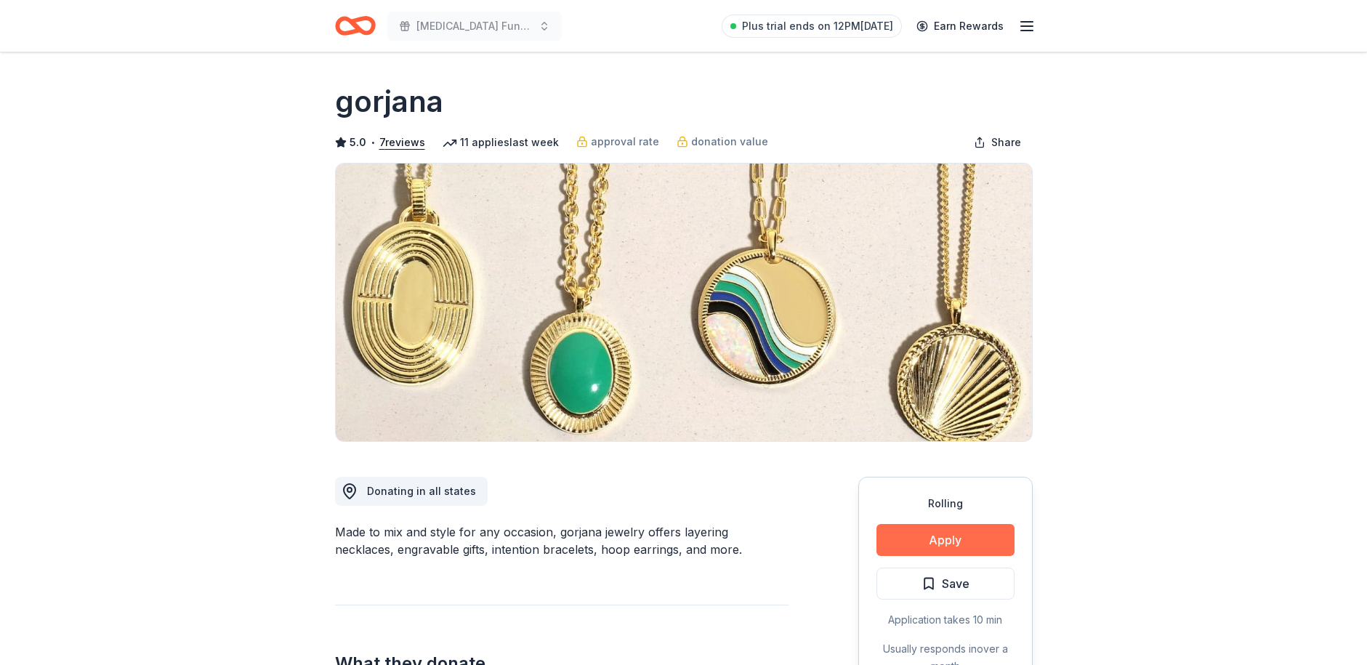
click at [941, 543] on button "Apply" at bounding box center [946, 540] width 138 height 32
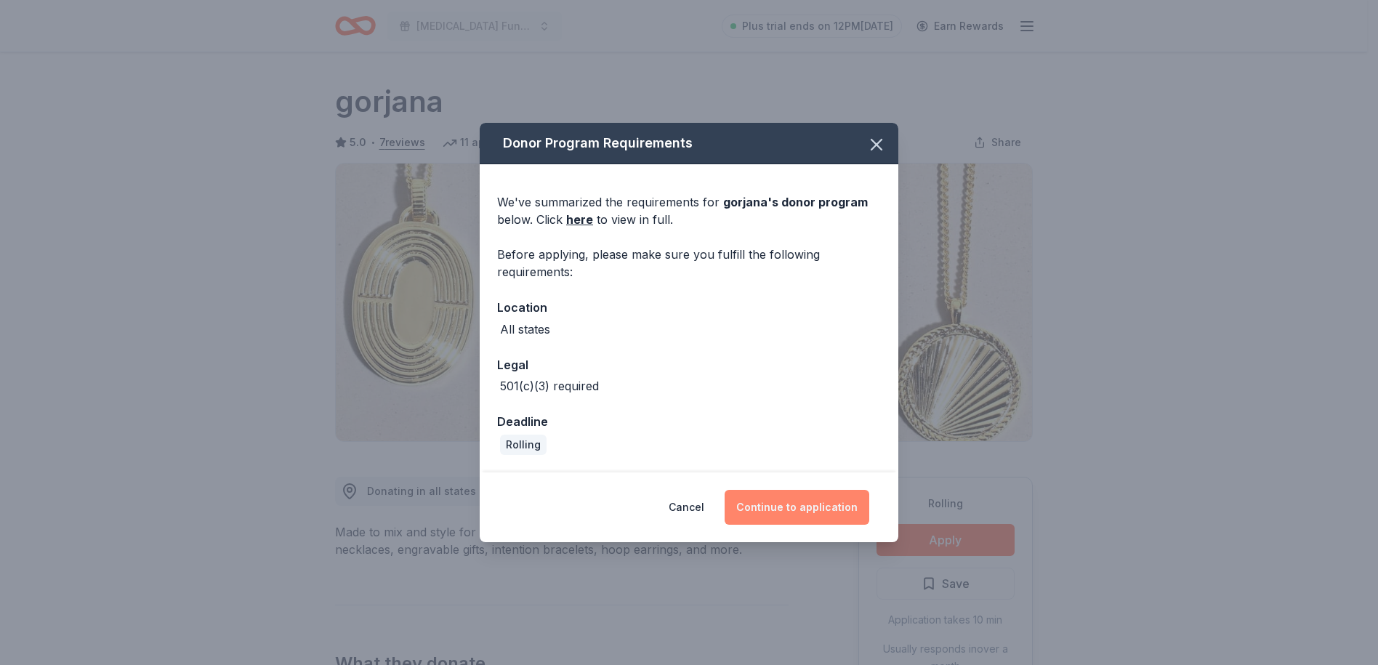
click at [802, 505] on button "Continue to application" at bounding box center [797, 507] width 145 height 35
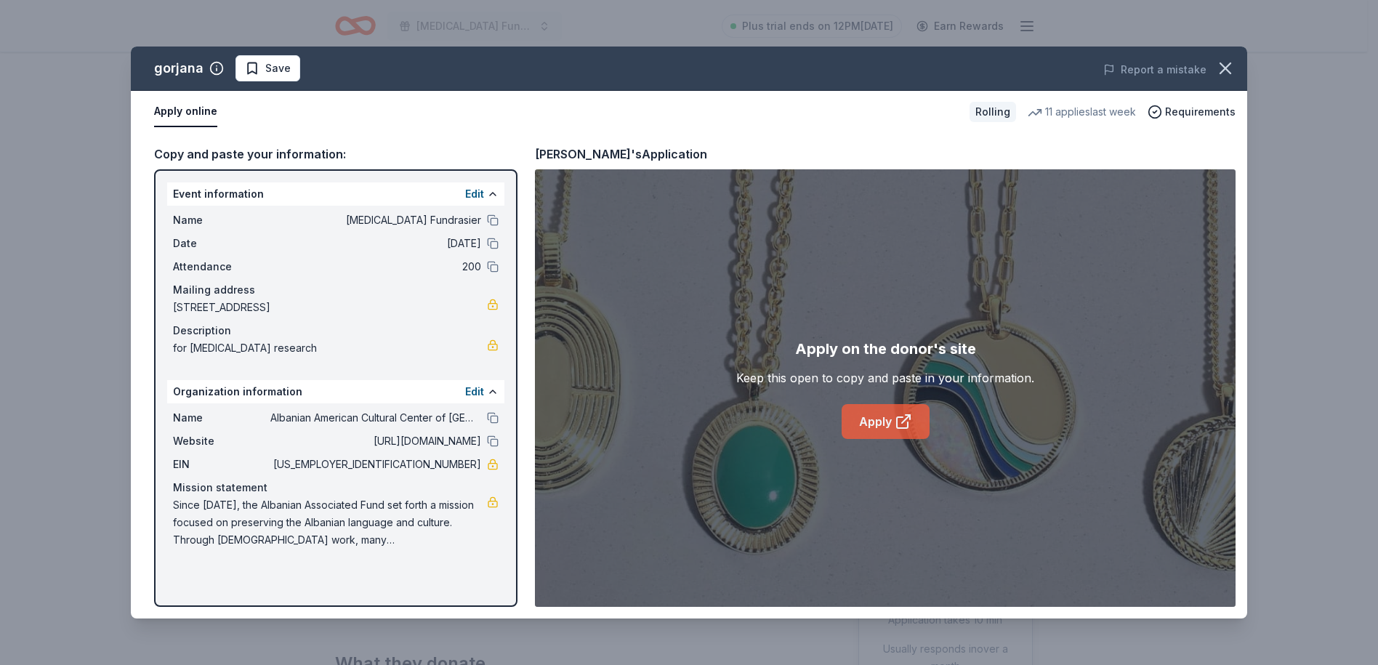
click at [869, 425] on link "Apply" at bounding box center [886, 421] width 88 height 35
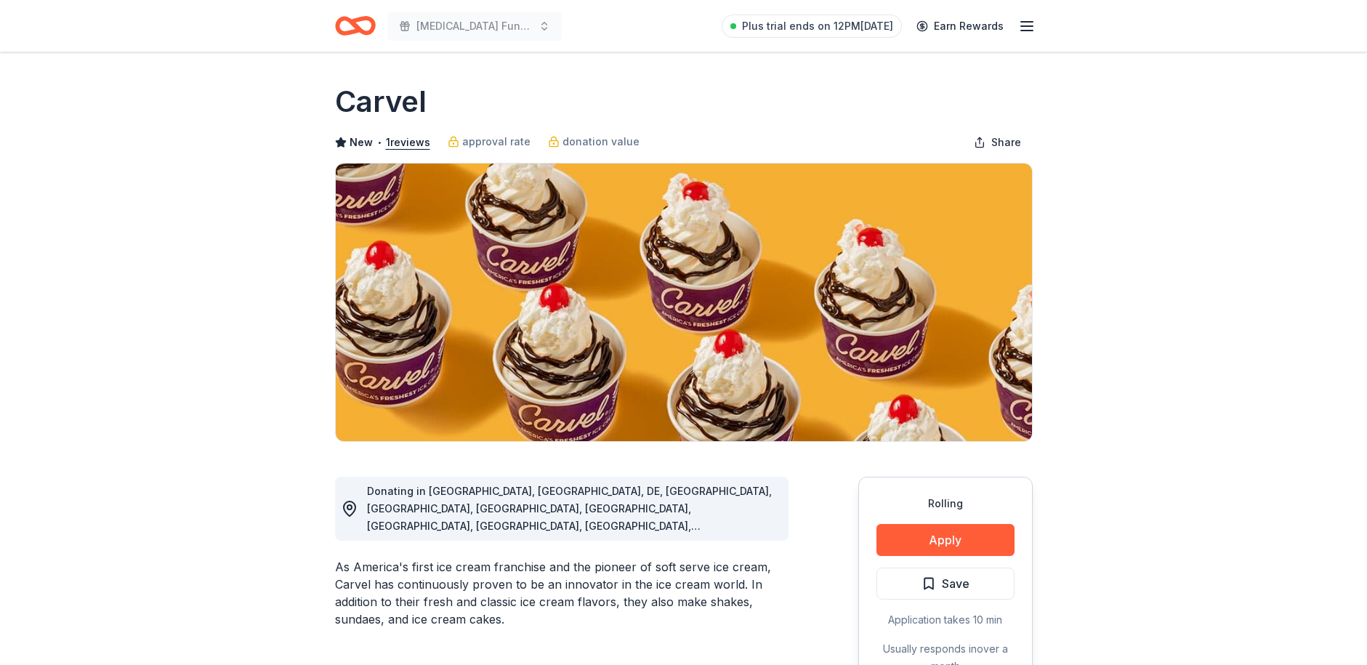
scroll to position [291, 0]
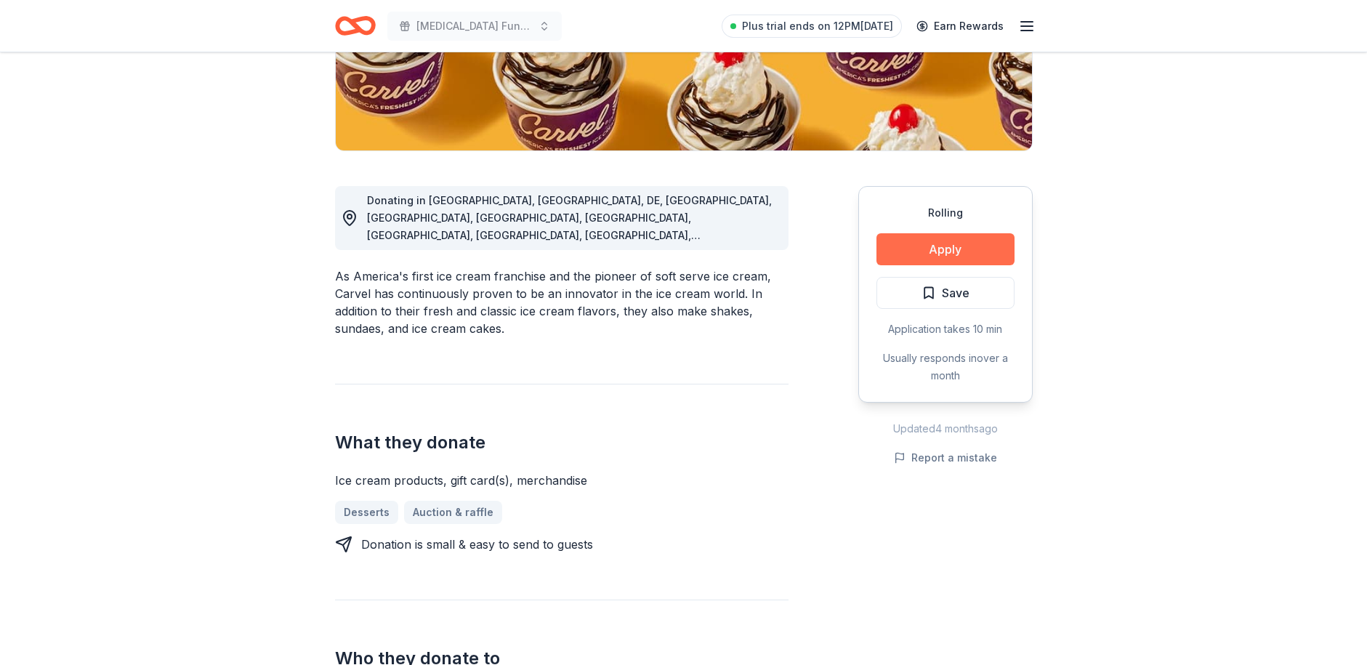
click at [949, 246] on button "Apply" at bounding box center [946, 249] width 138 height 32
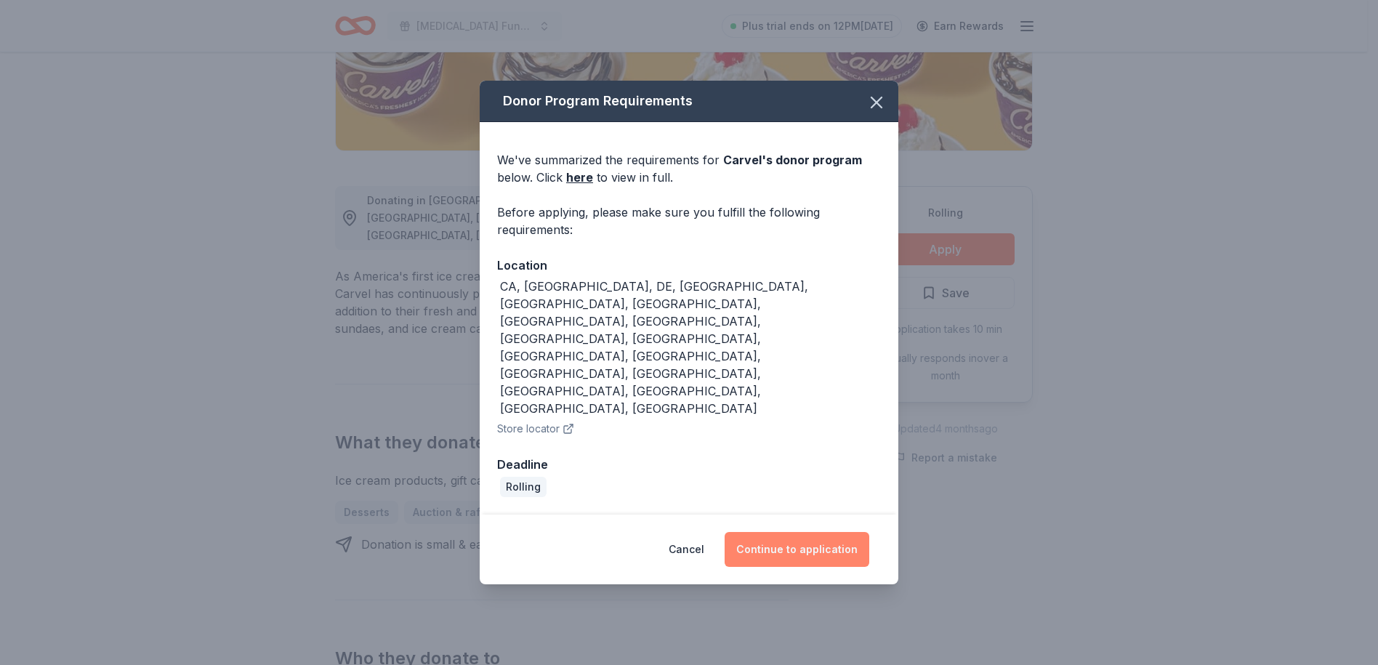
click at [806, 532] on button "Continue to application" at bounding box center [797, 549] width 145 height 35
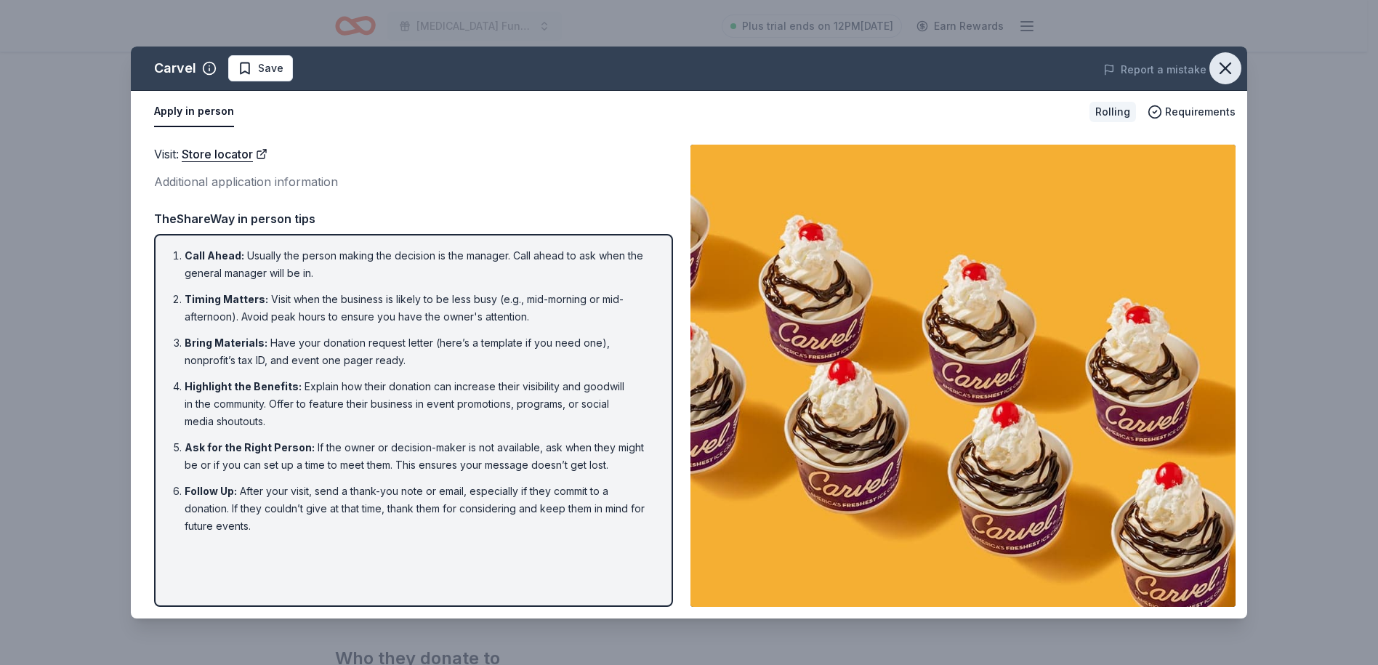
click at [1228, 72] on icon "button" at bounding box center [1225, 68] width 20 height 20
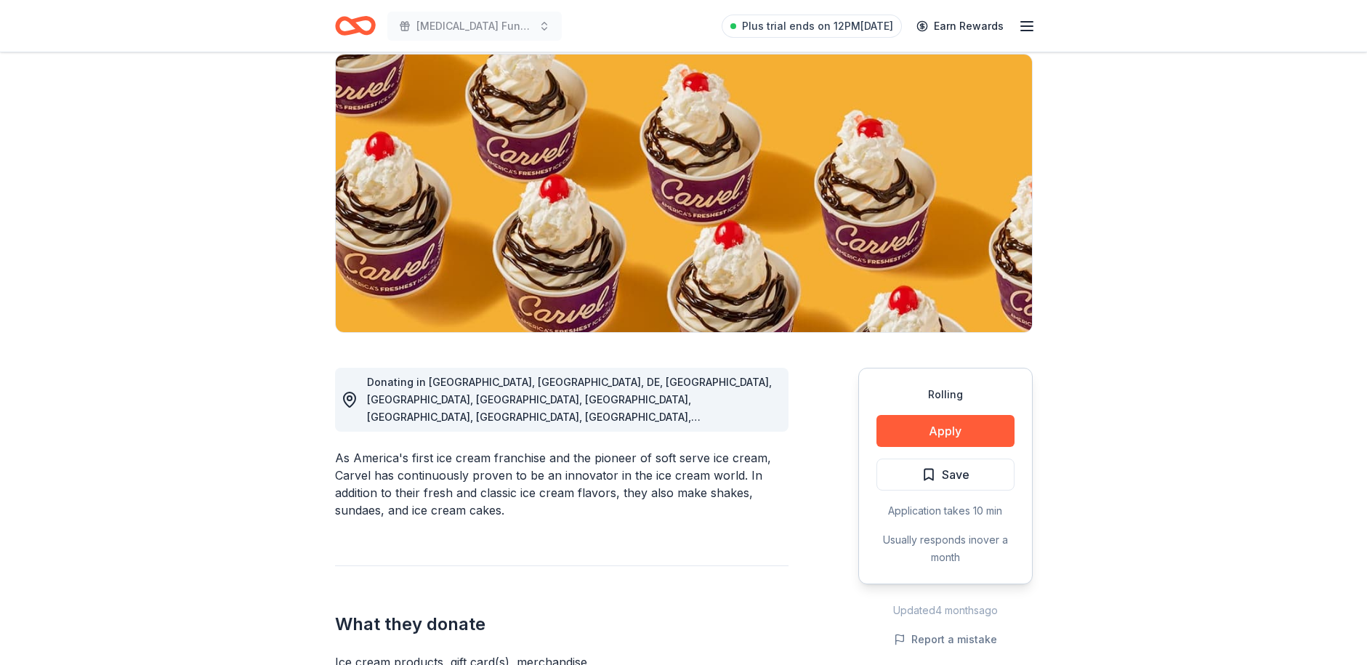
scroll to position [0, 0]
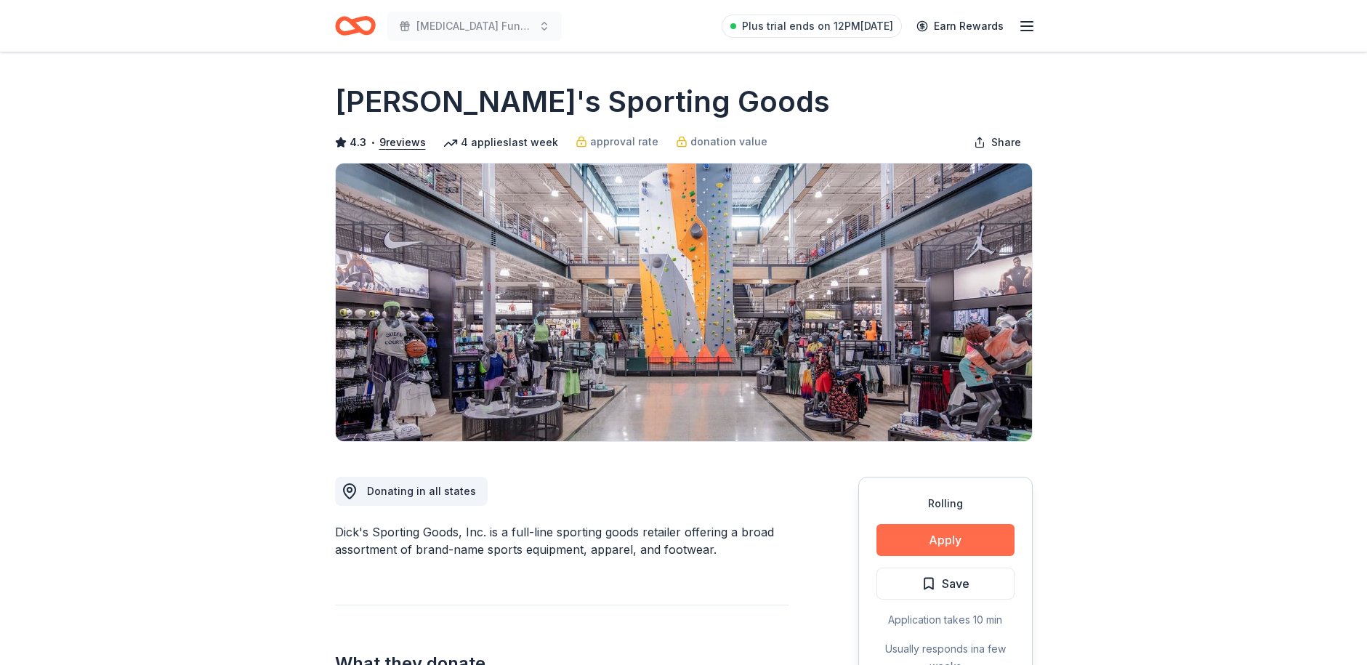
click at [954, 544] on button "Apply" at bounding box center [946, 540] width 138 height 32
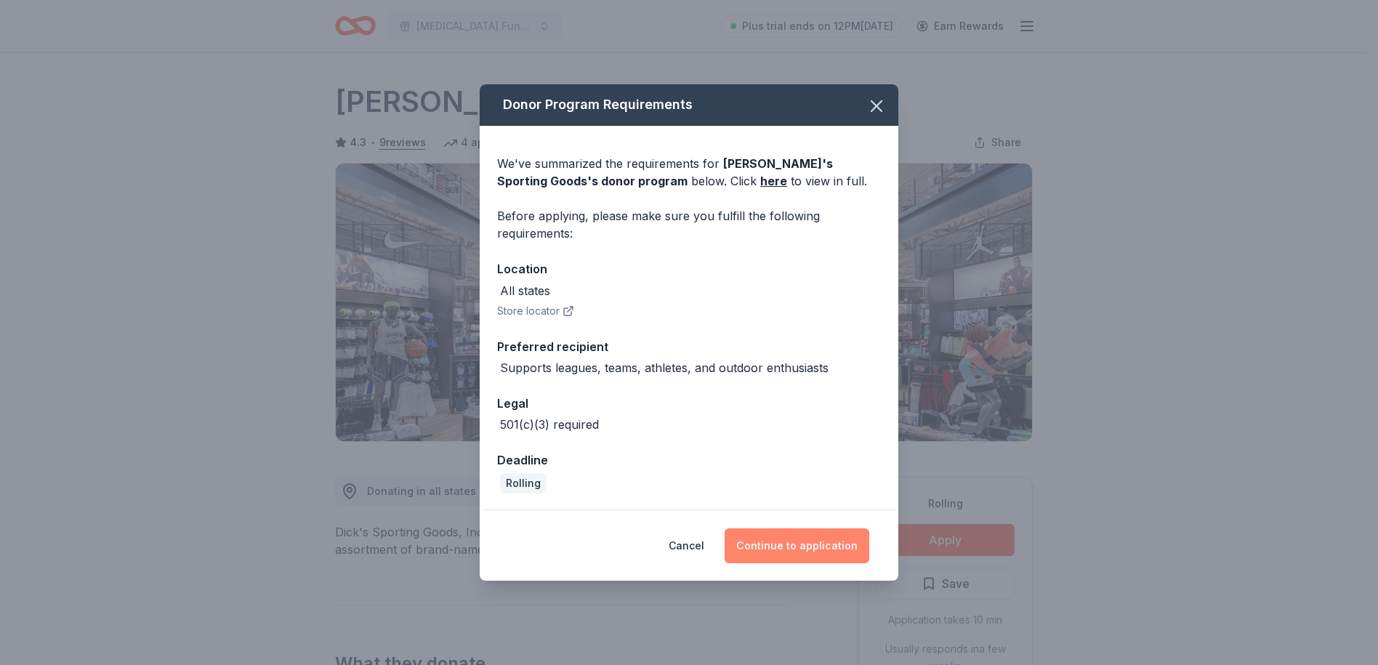
click at [803, 547] on button "Continue to application" at bounding box center [797, 545] width 145 height 35
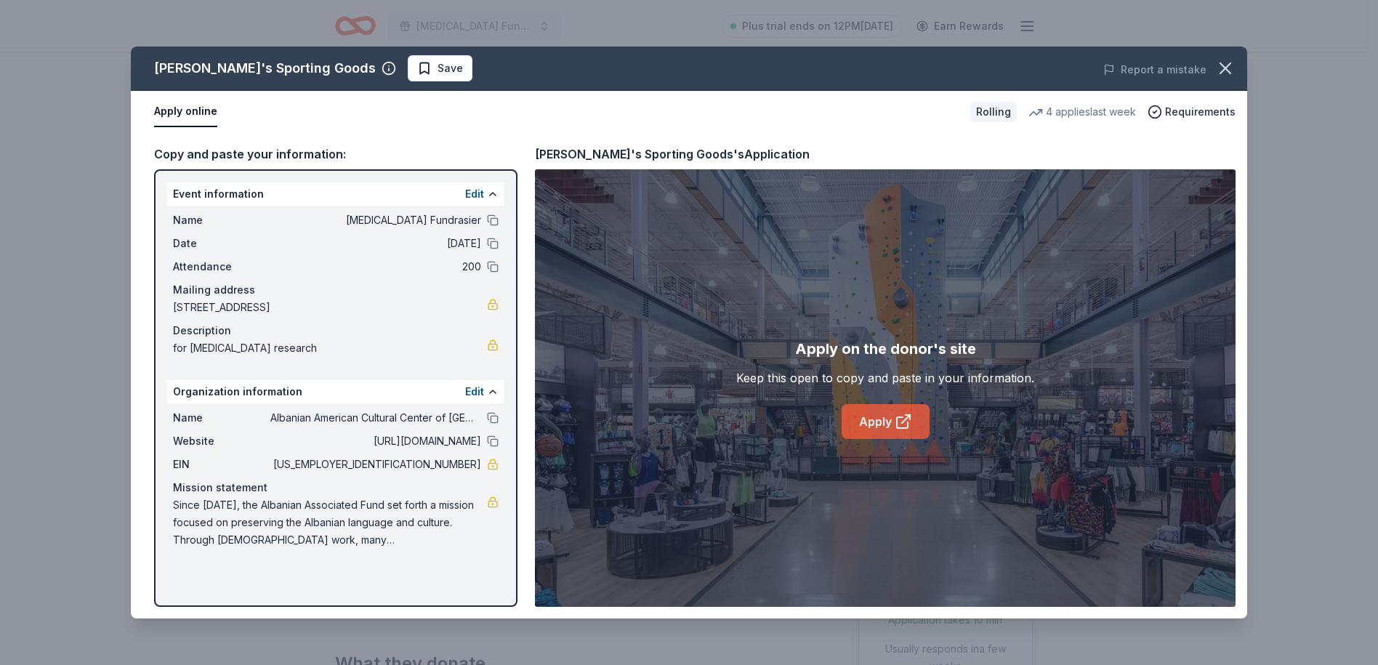
click at [881, 432] on link "Apply" at bounding box center [886, 421] width 88 height 35
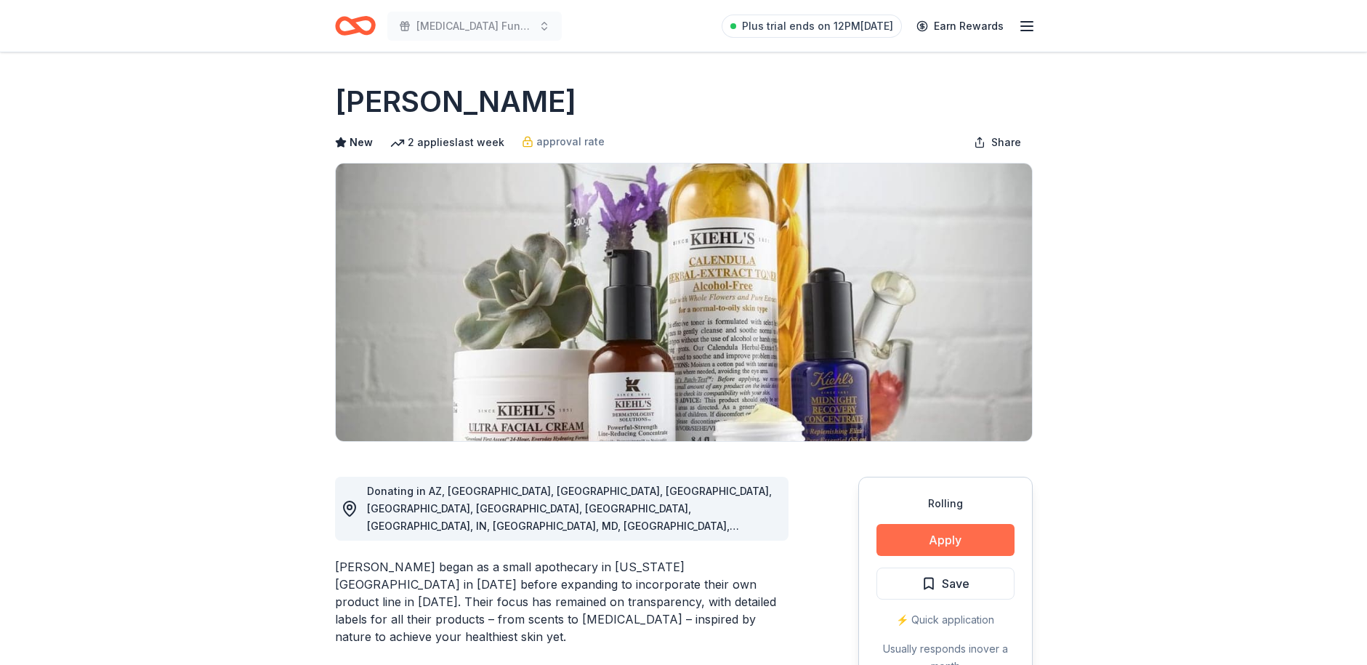
click at [955, 544] on button "Apply" at bounding box center [946, 540] width 138 height 32
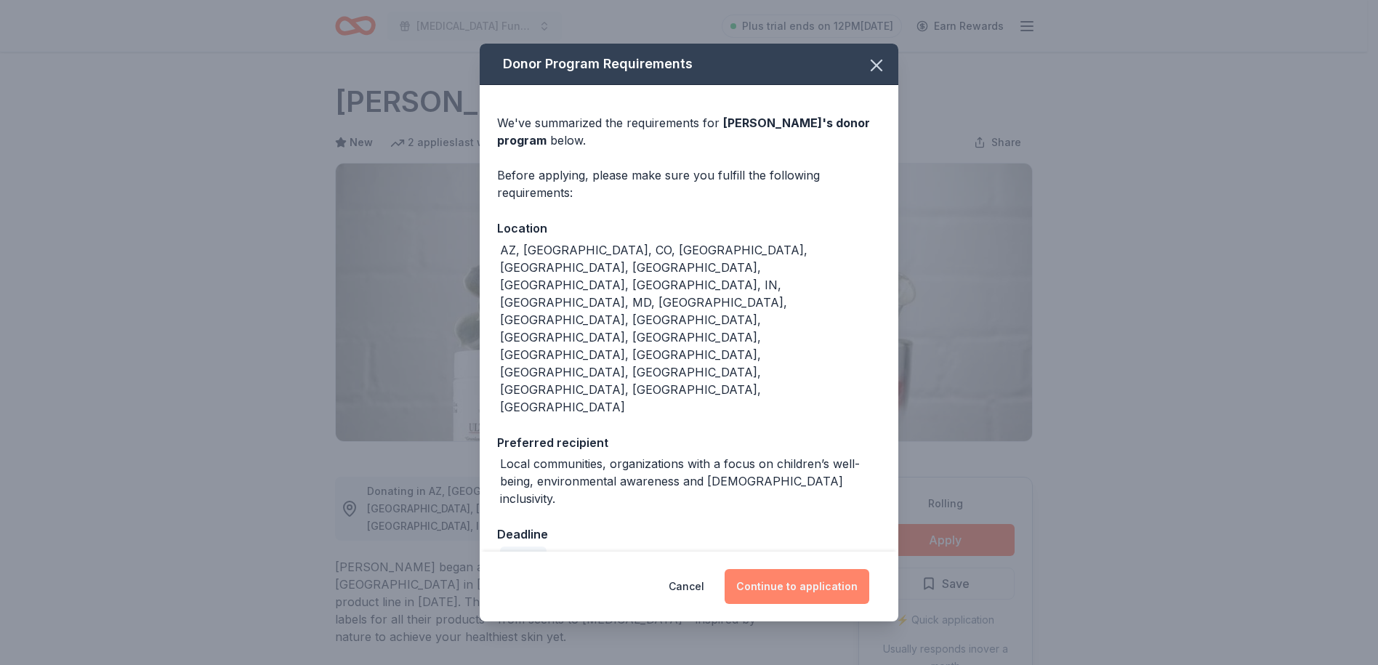
click at [783, 569] on button "Continue to application" at bounding box center [797, 586] width 145 height 35
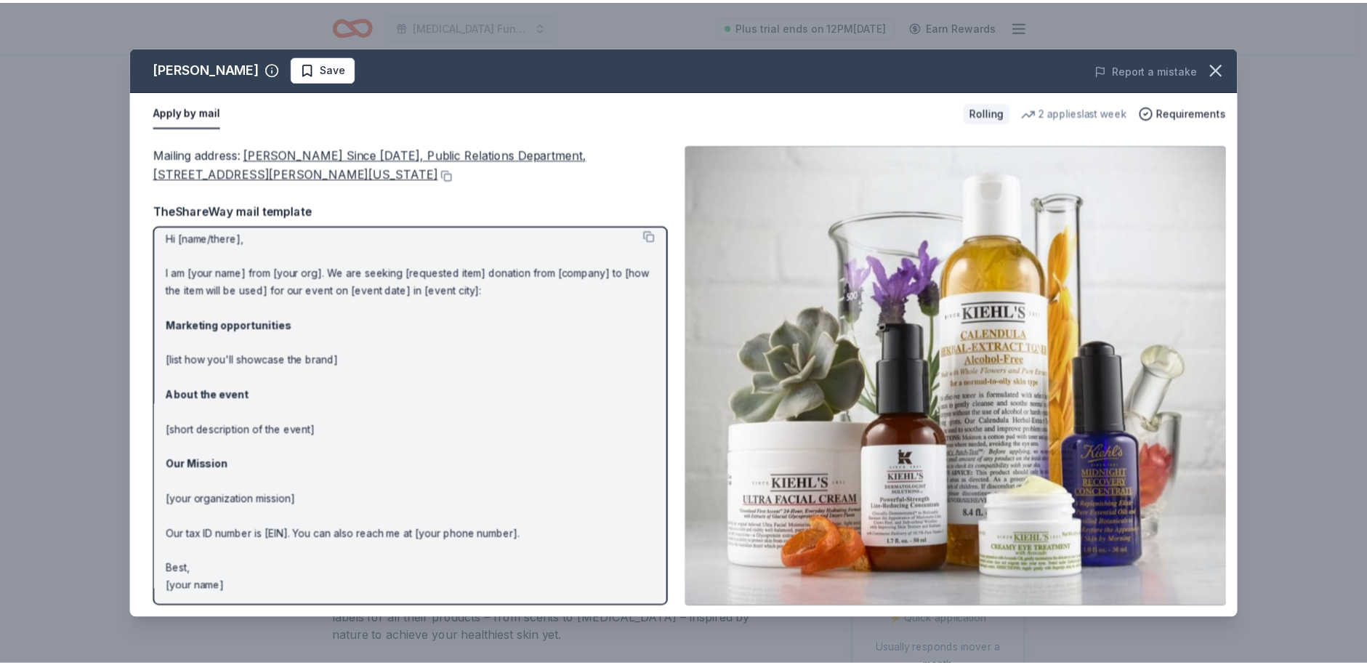
scroll to position [11, 0]
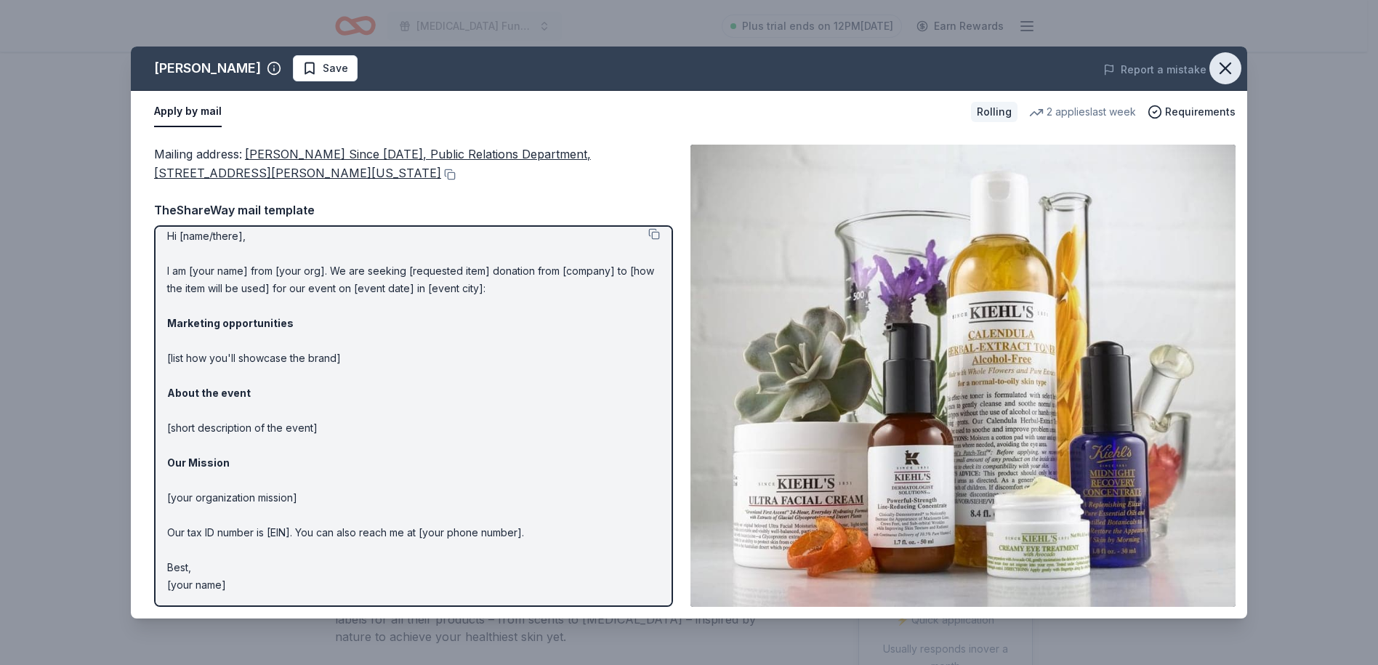
click at [1221, 65] on icon "button" at bounding box center [1225, 68] width 20 height 20
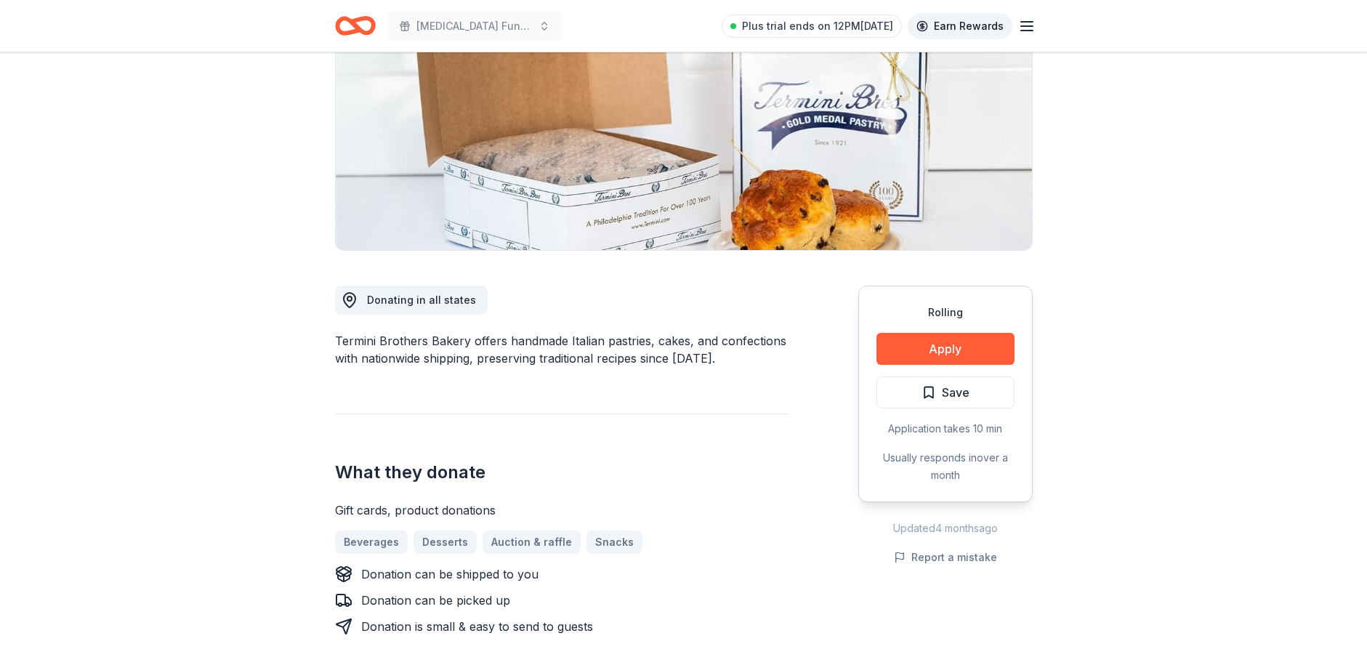
scroll to position [145, 0]
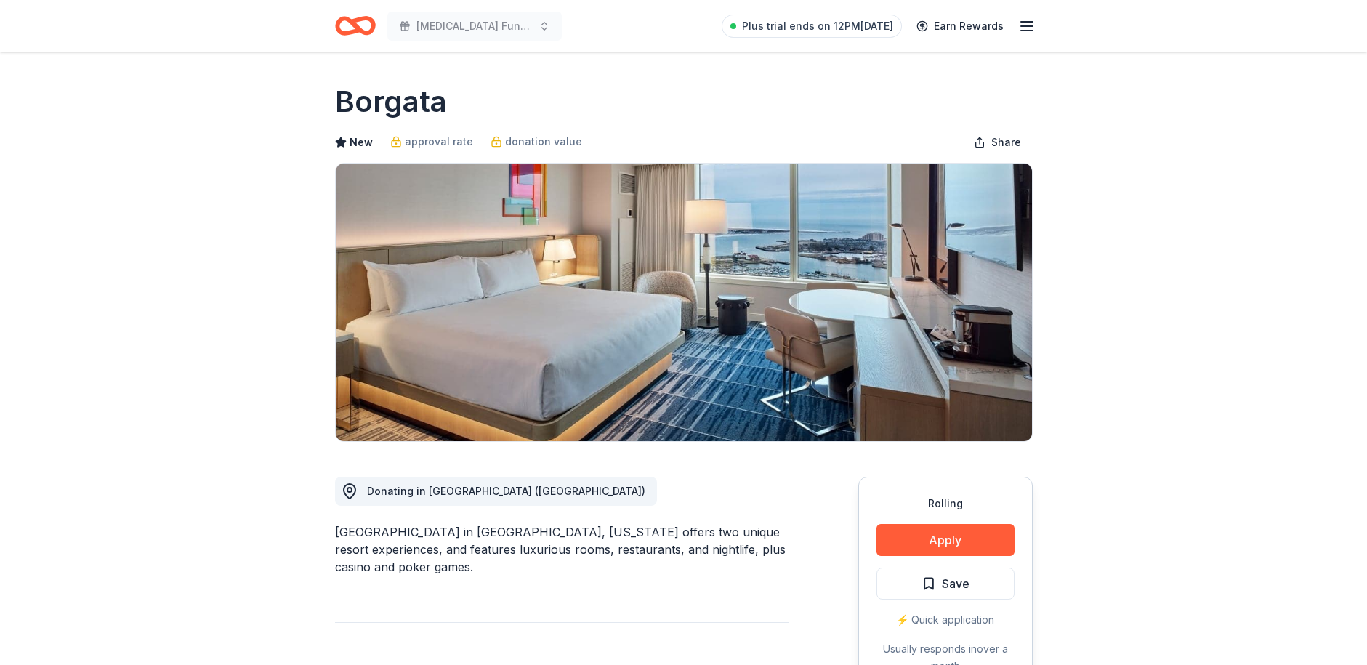
click at [974, 547] on button "Apply" at bounding box center [946, 540] width 138 height 32
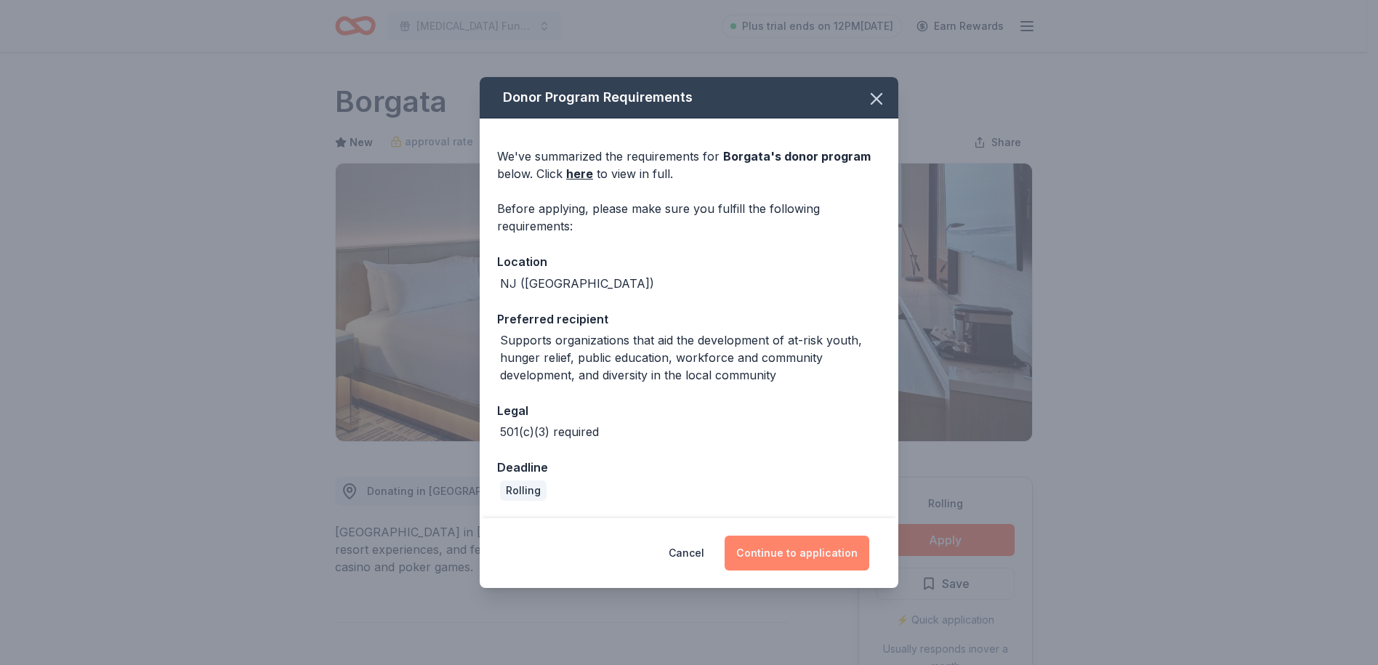
click at [800, 557] on button "Continue to application" at bounding box center [797, 553] width 145 height 35
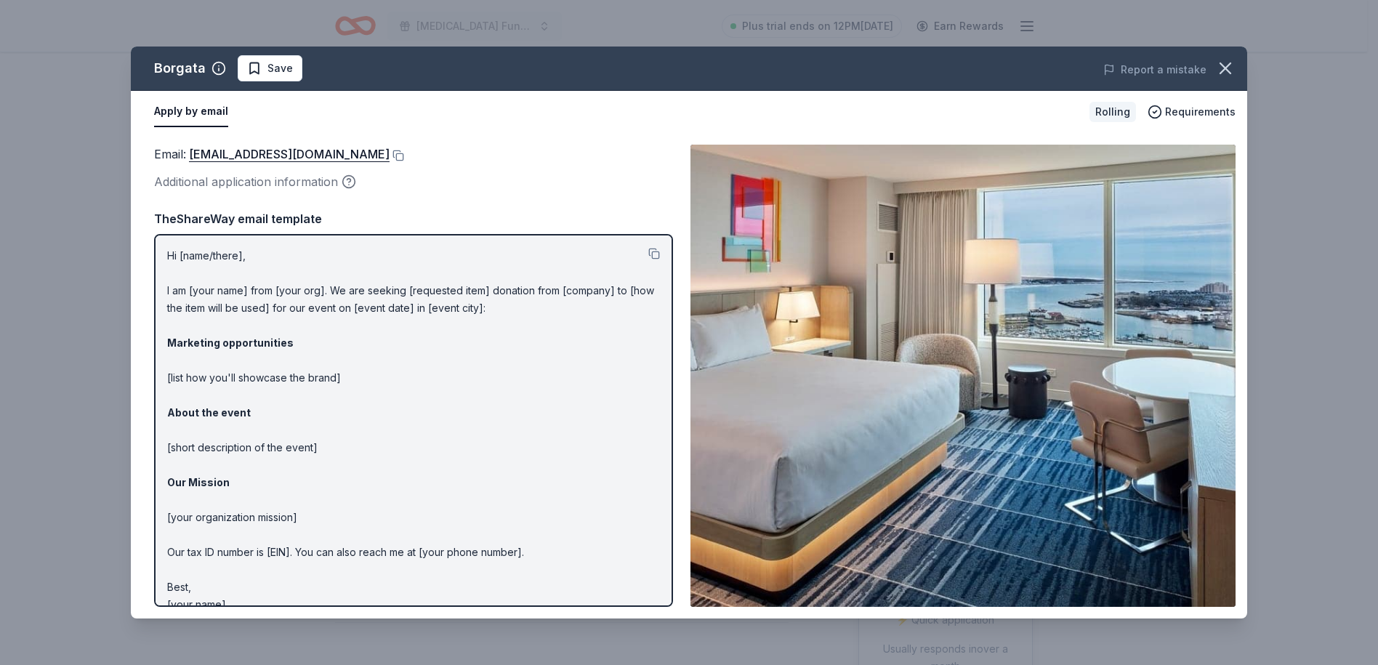
scroll to position [20, 0]
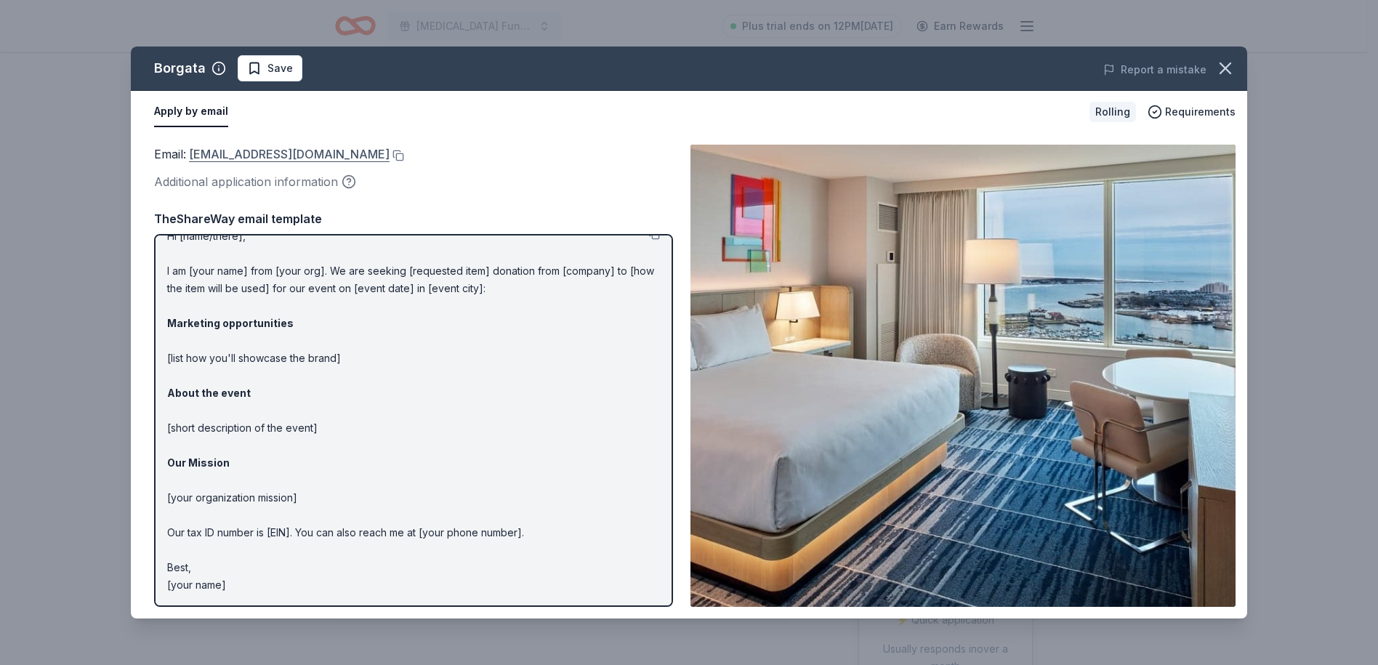
click at [246, 155] on link "CSR@theborgata.com" at bounding box center [289, 154] width 201 height 19
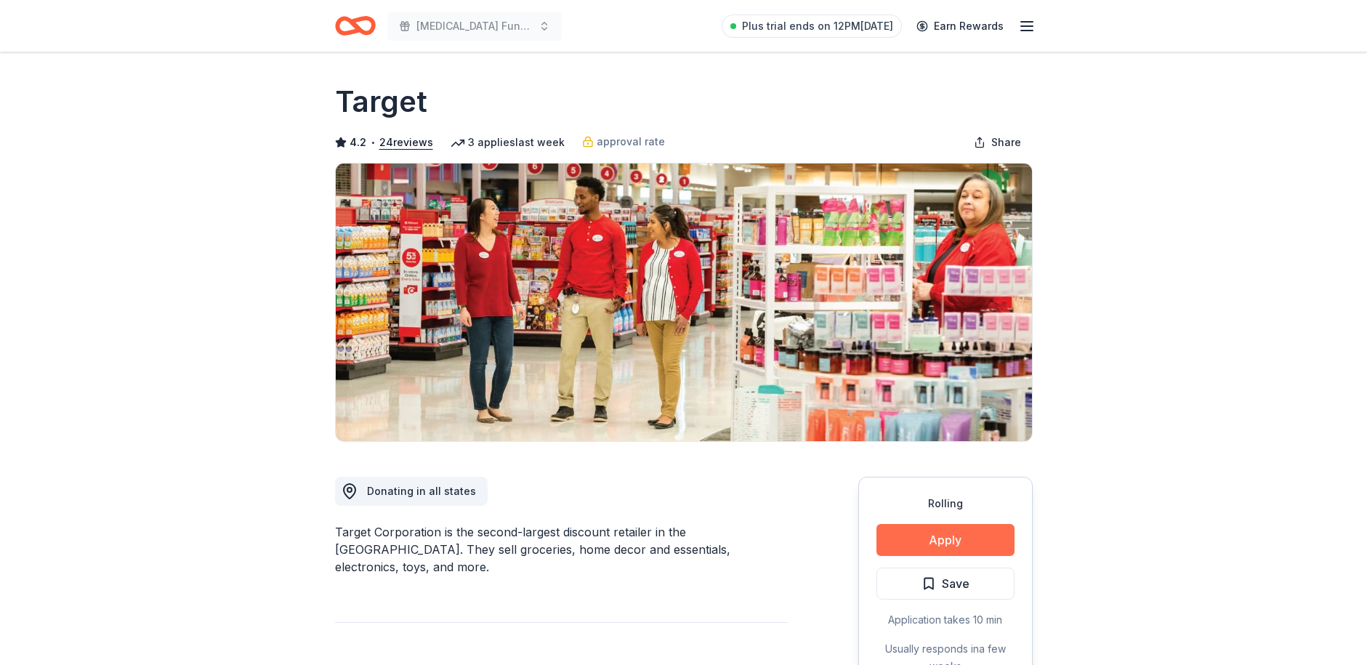
click at [968, 527] on button "Apply" at bounding box center [946, 540] width 138 height 32
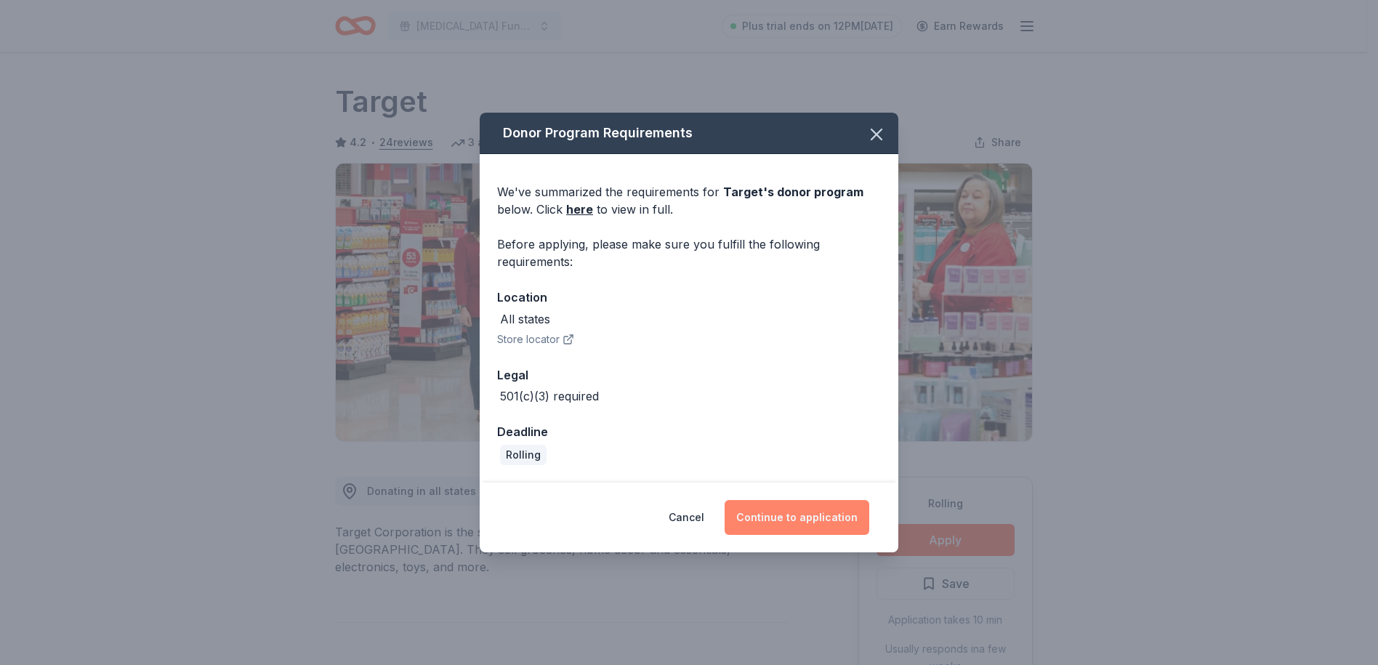
click at [810, 520] on button "Continue to application" at bounding box center [797, 517] width 145 height 35
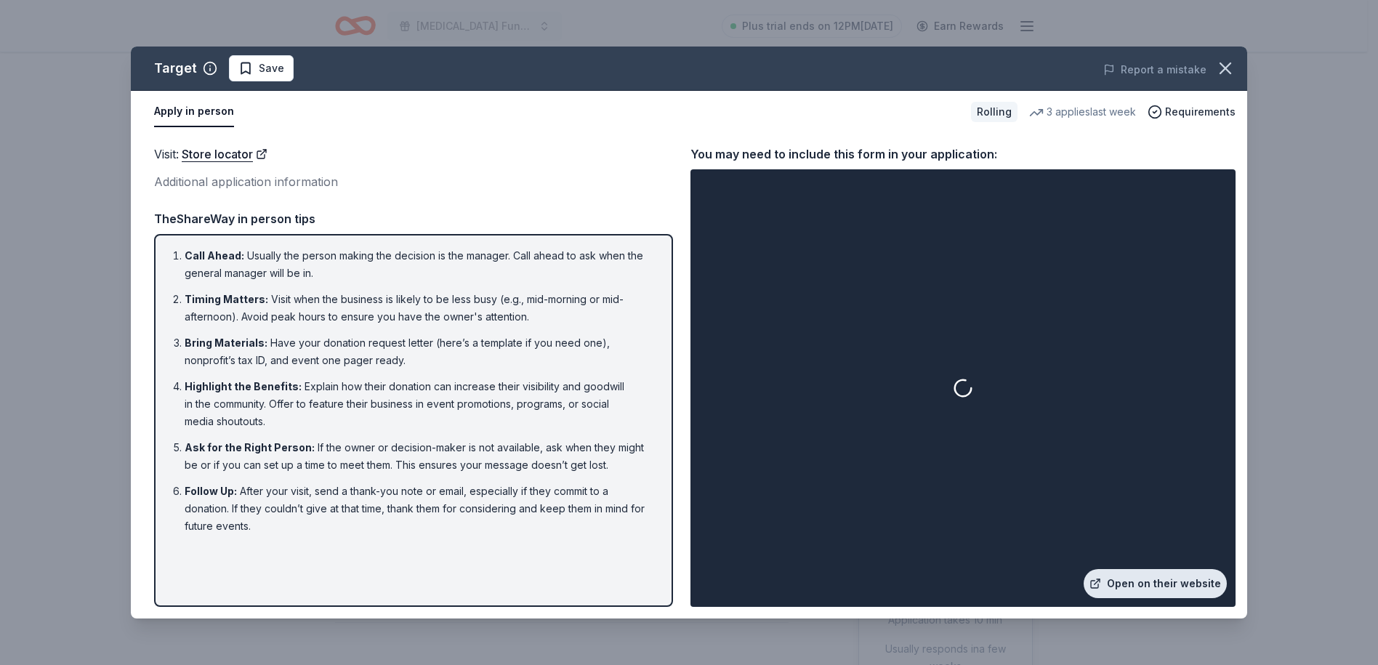
click at [1153, 582] on link "Open on their website" at bounding box center [1155, 583] width 143 height 29
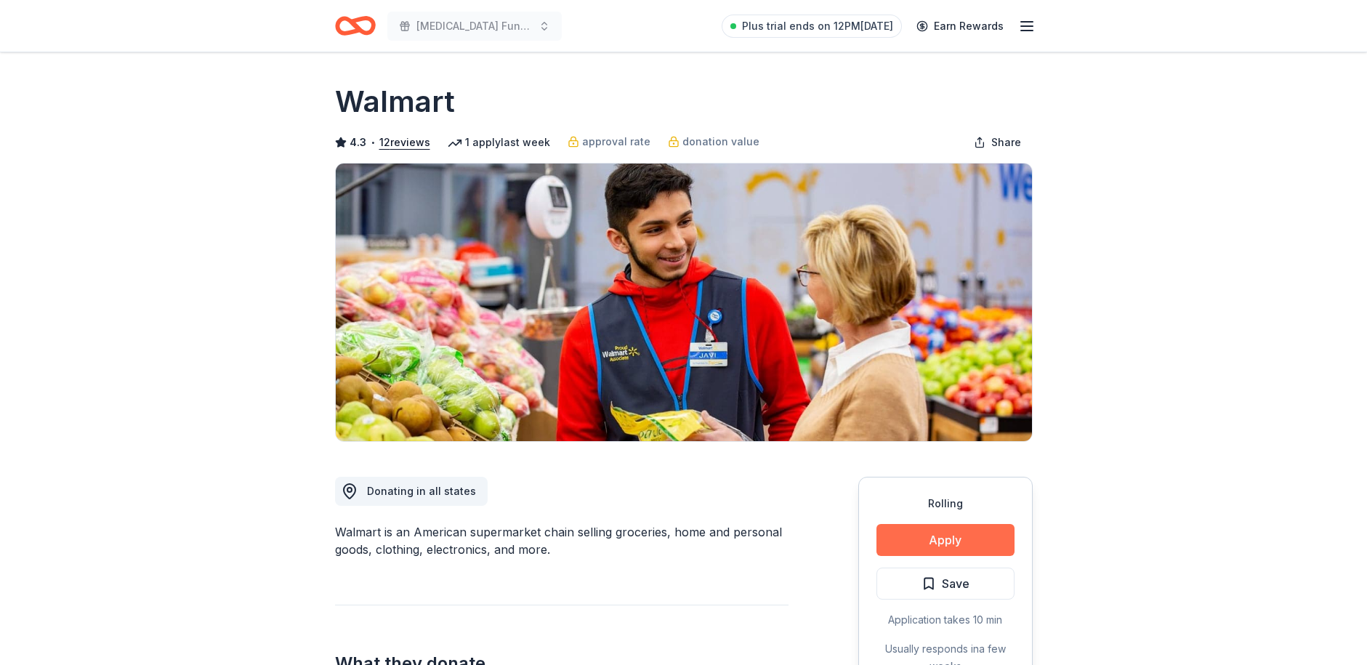
click at [925, 543] on button "Apply" at bounding box center [946, 540] width 138 height 32
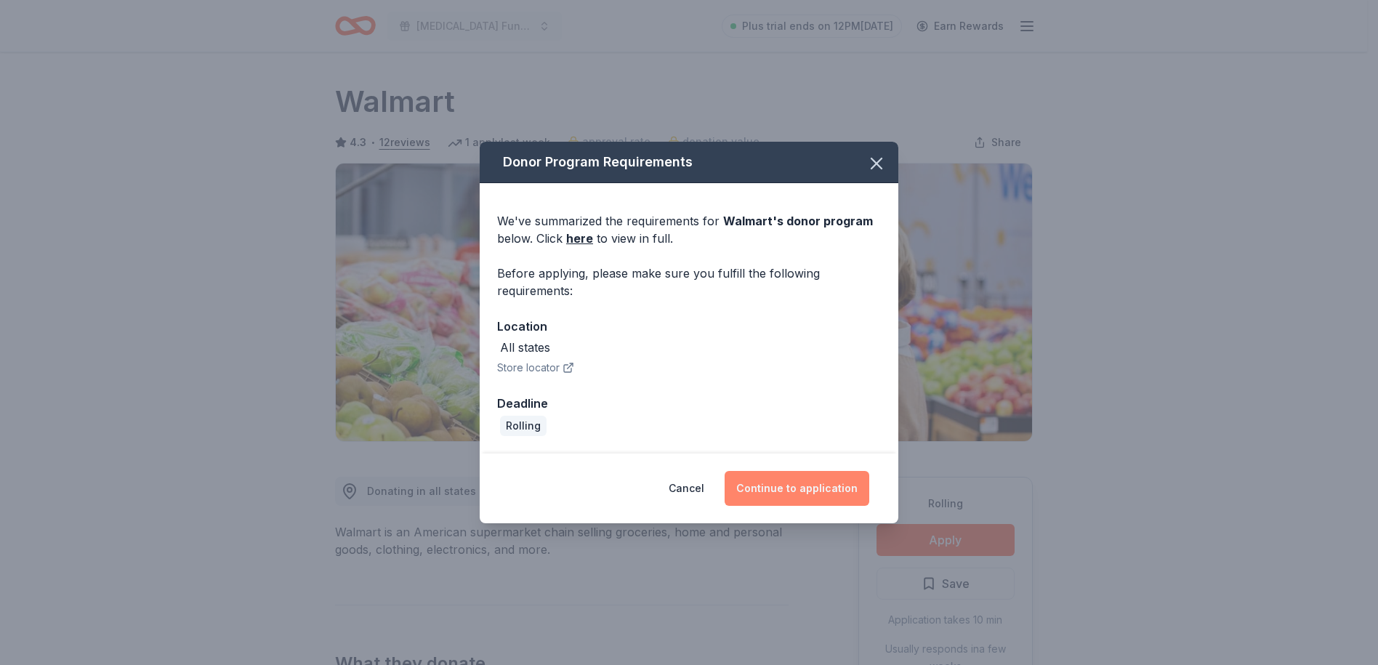
click at [805, 486] on button "Continue to application" at bounding box center [797, 488] width 145 height 35
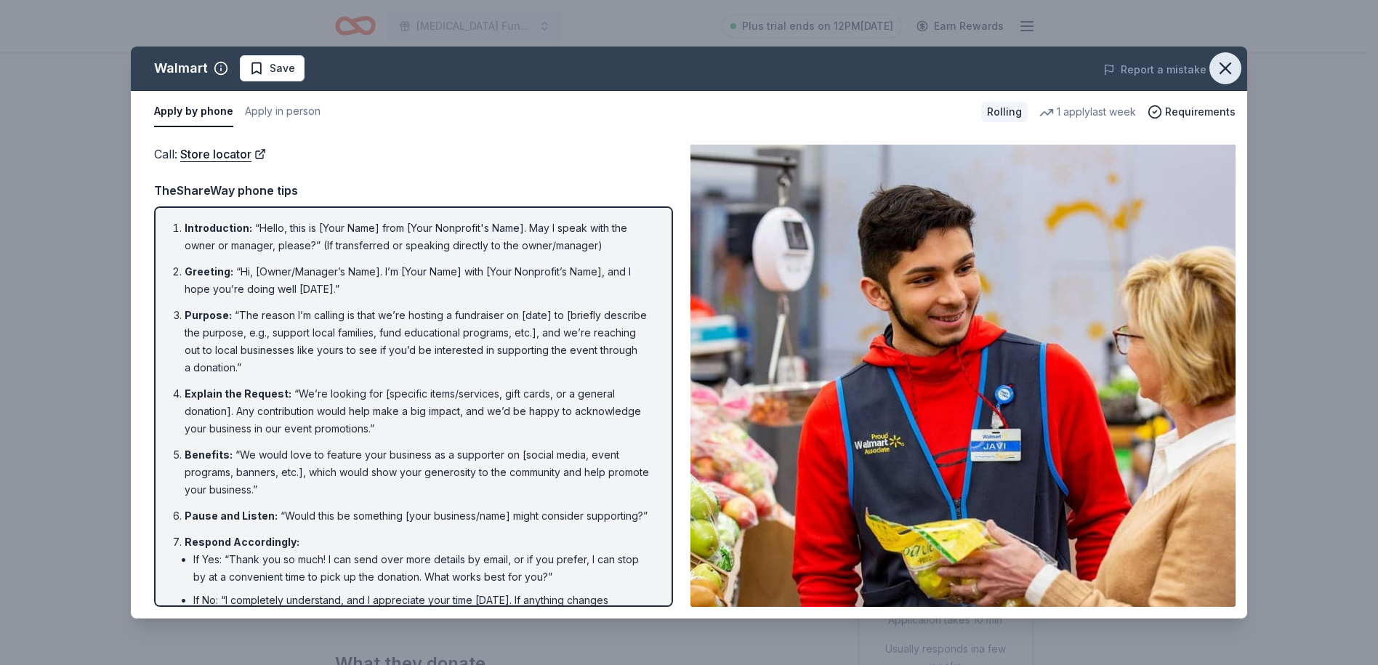
click at [1221, 66] on icon "button" at bounding box center [1225, 68] width 20 height 20
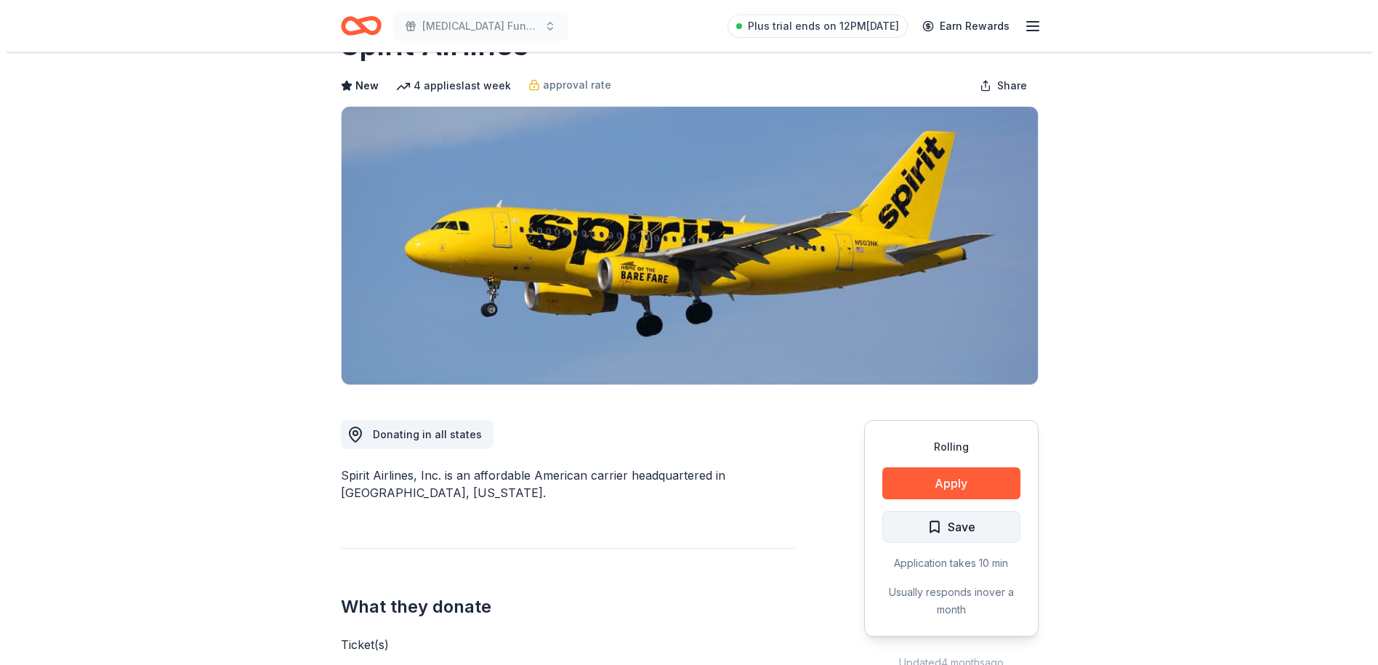
scroll to position [73, 0]
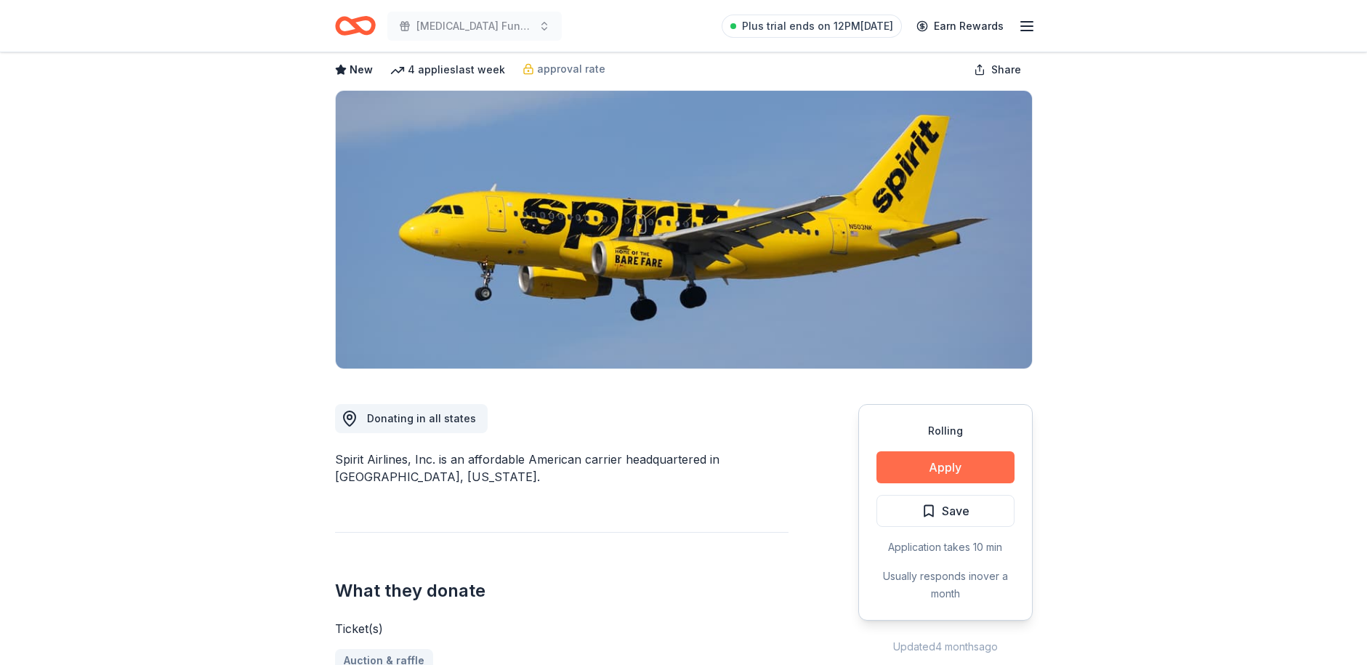
click at [955, 466] on button "Apply" at bounding box center [946, 467] width 138 height 32
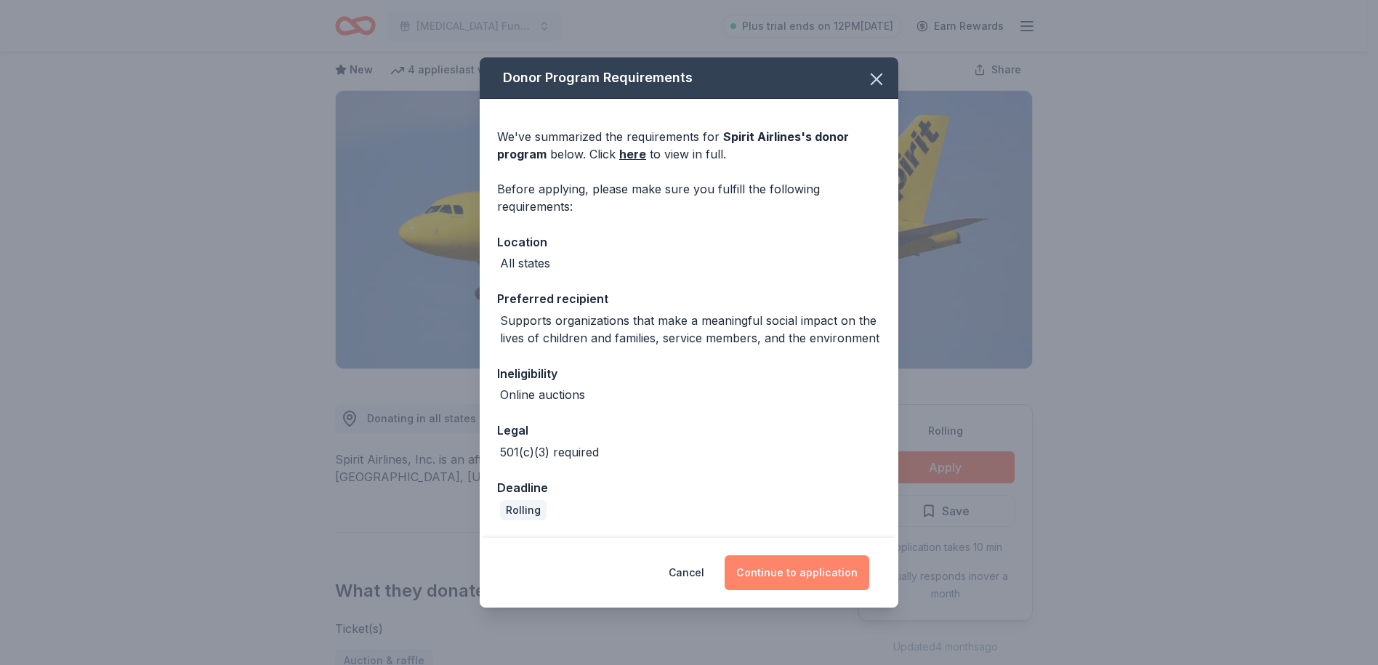
click at [823, 568] on button "Continue to application" at bounding box center [797, 572] width 145 height 35
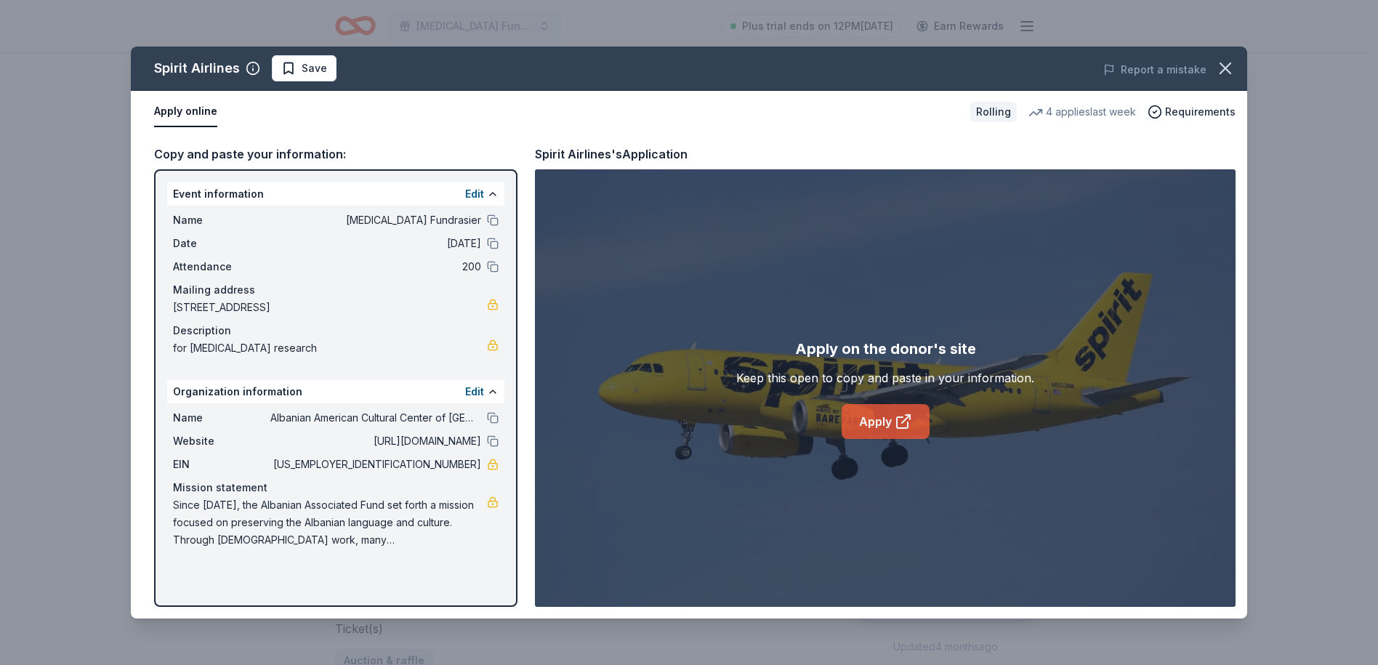
click at [891, 416] on link "Apply" at bounding box center [886, 421] width 88 height 35
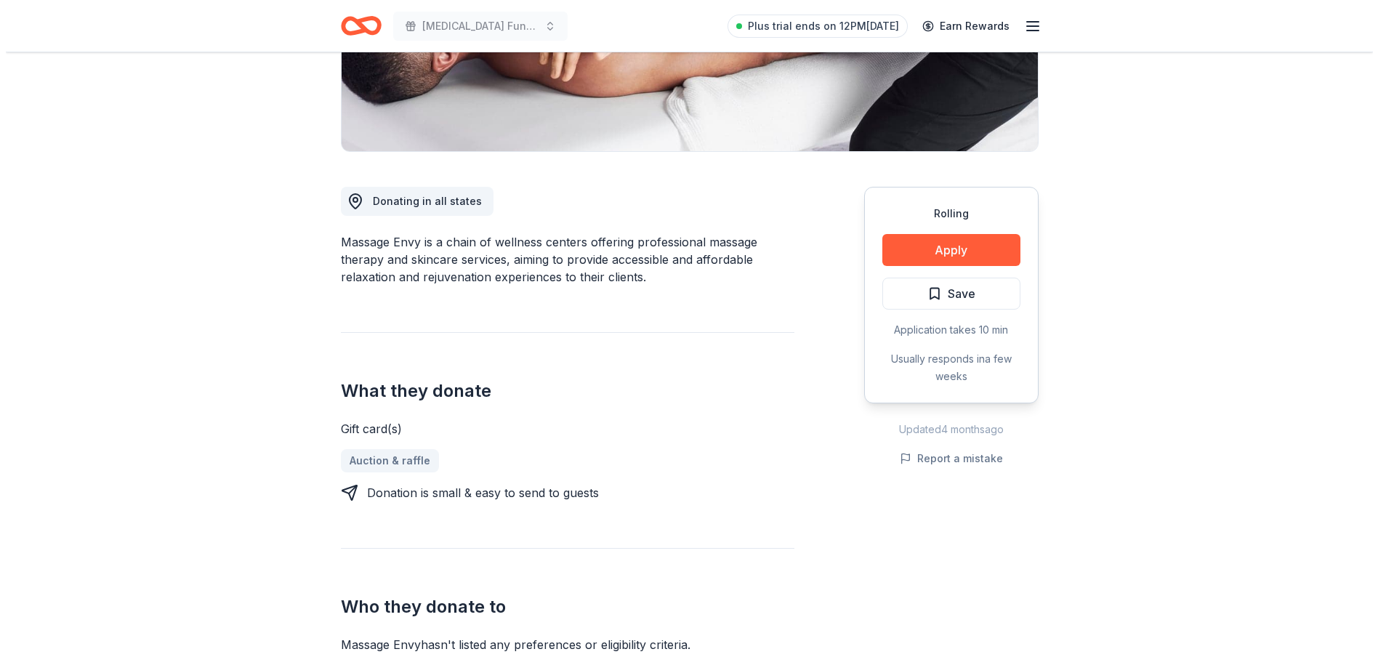
scroll to position [291, 0]
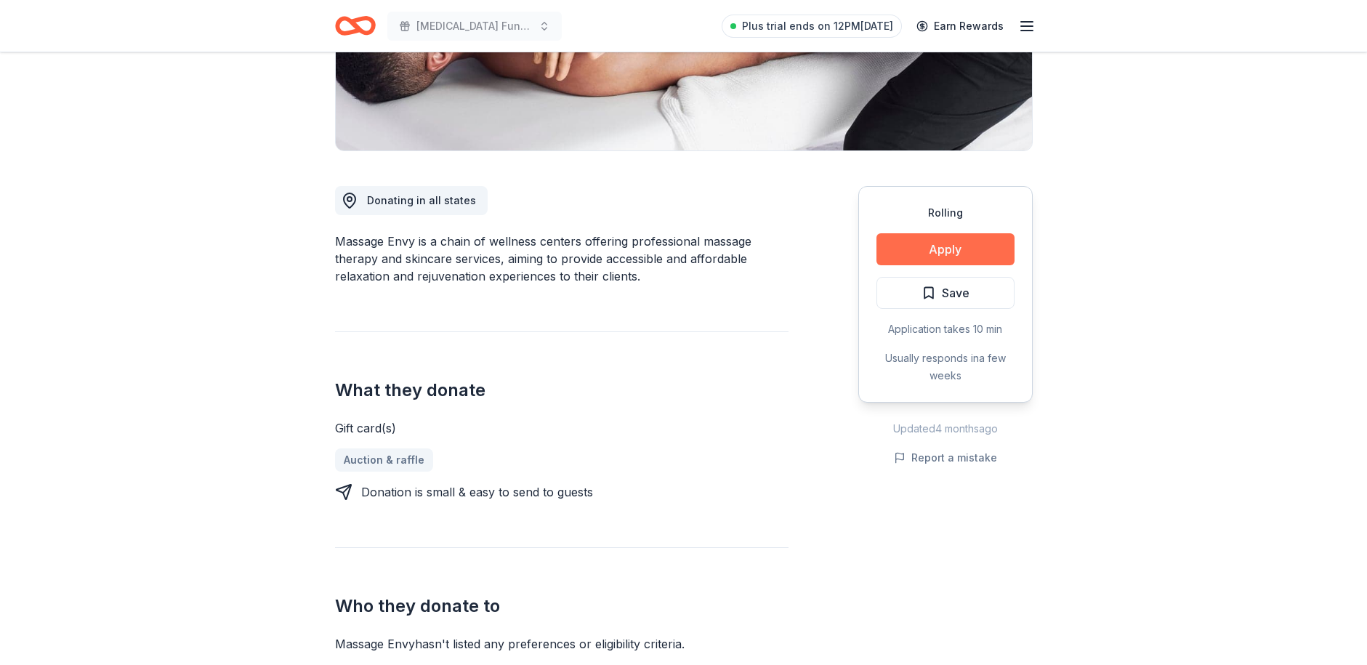
click at [951, 251] on button "Apply" at bounding box center [946, 249] width 138 height 32
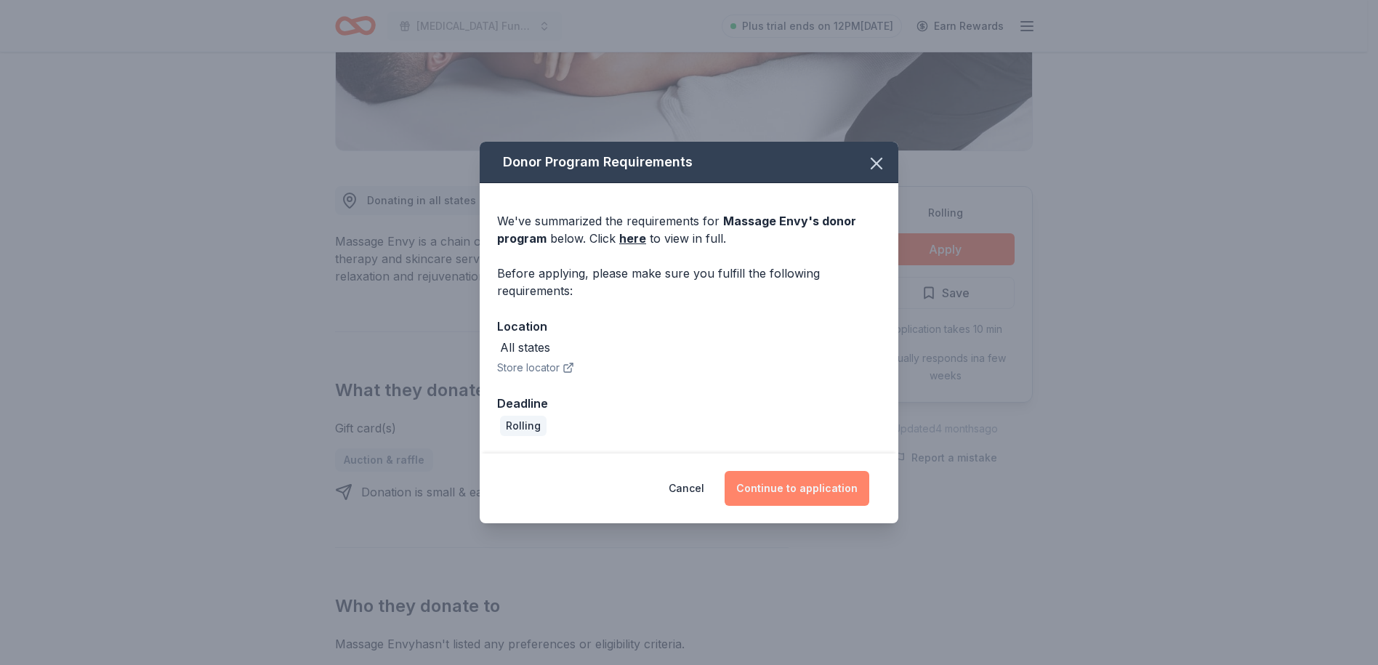
click at [809, 494] on button "Continue to application" at bounding box center [797, 488] width 145 height 35
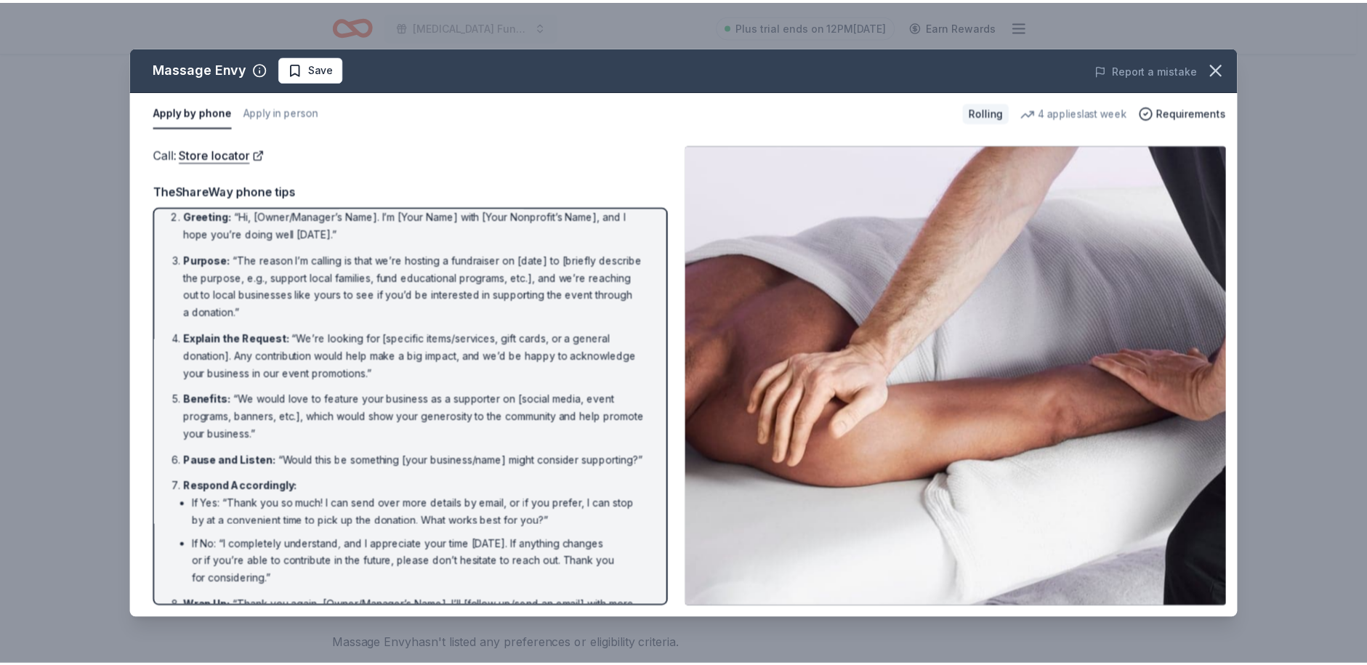
scroll to position [0, 0]
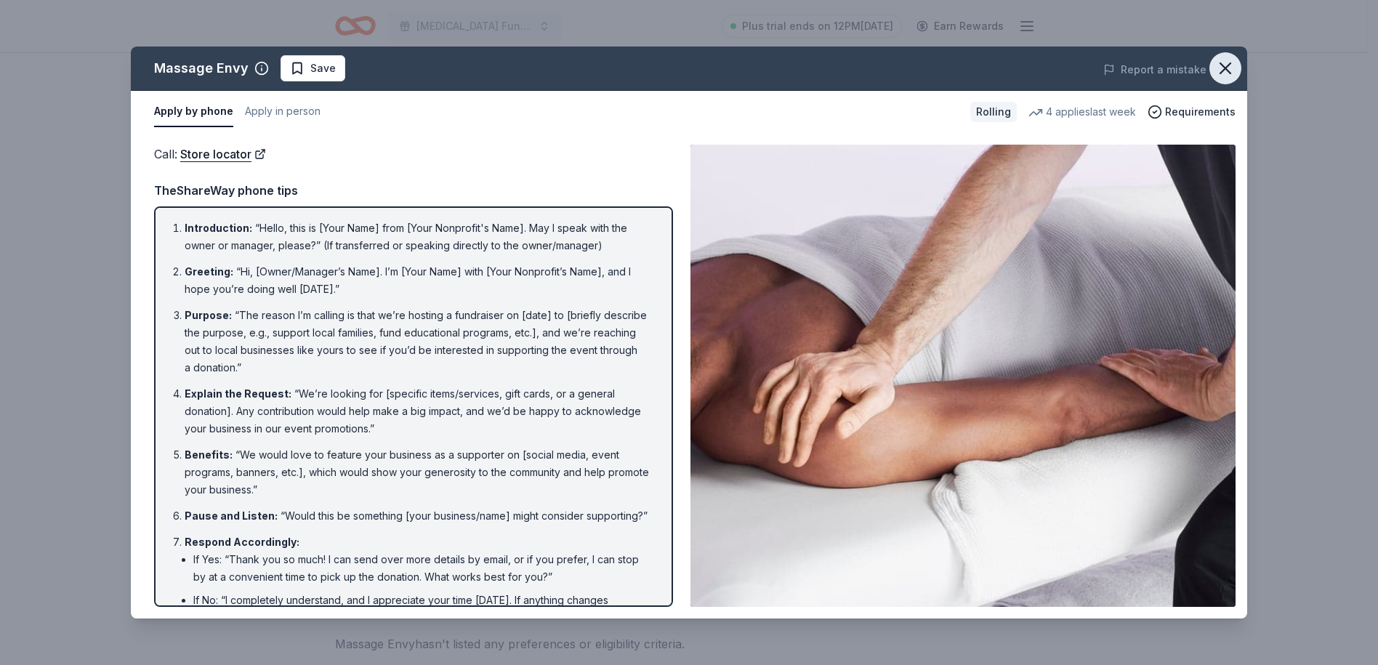
click at [1235, 73] on icon "button" at bounding box center [1225, 68] width 20 height 20
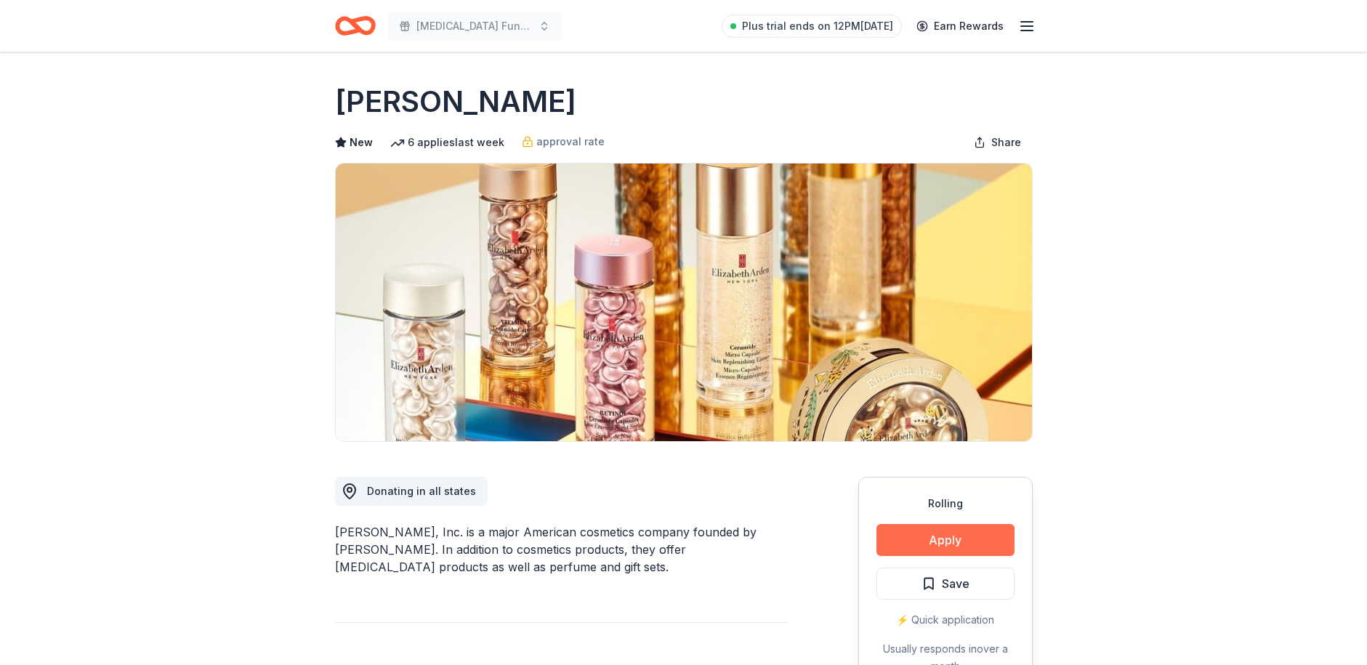
click at [940, 539] on button "Apply" at bounding box center [946, 540] width 138 height 32
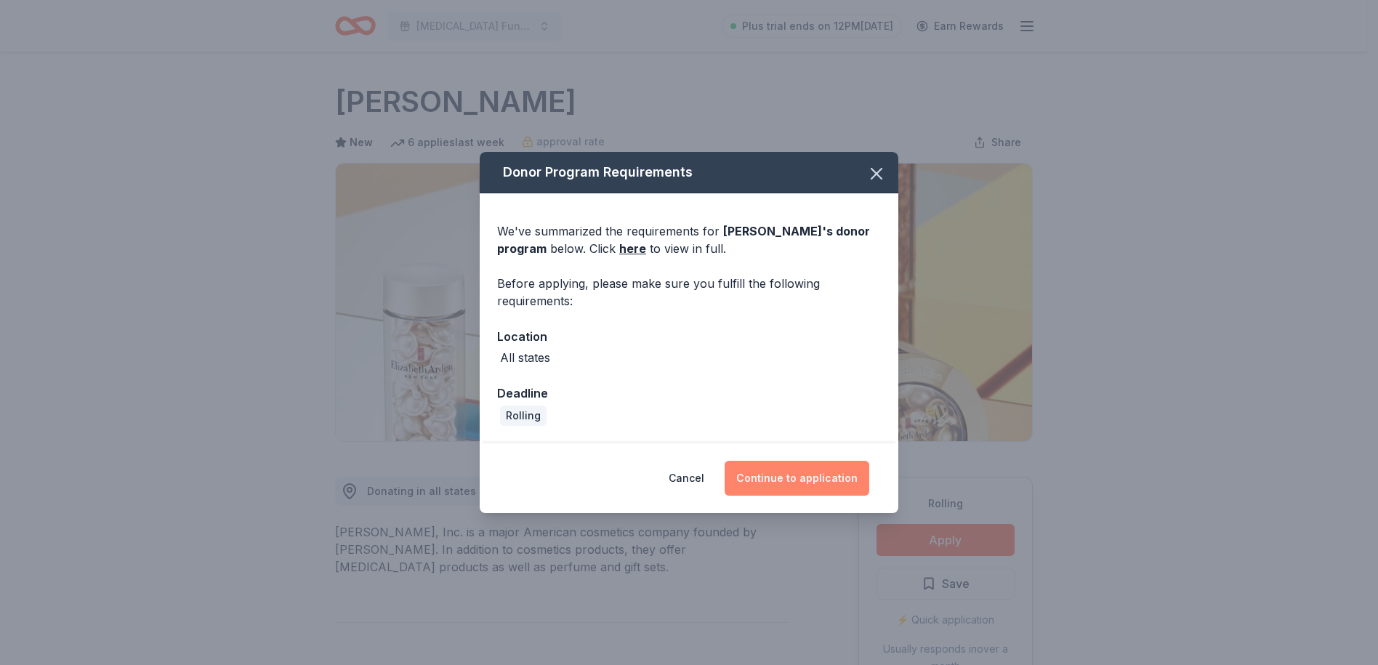
click at [830, 475] on button "Continue to application" at bounding box center [797, 478] width 145 height 35
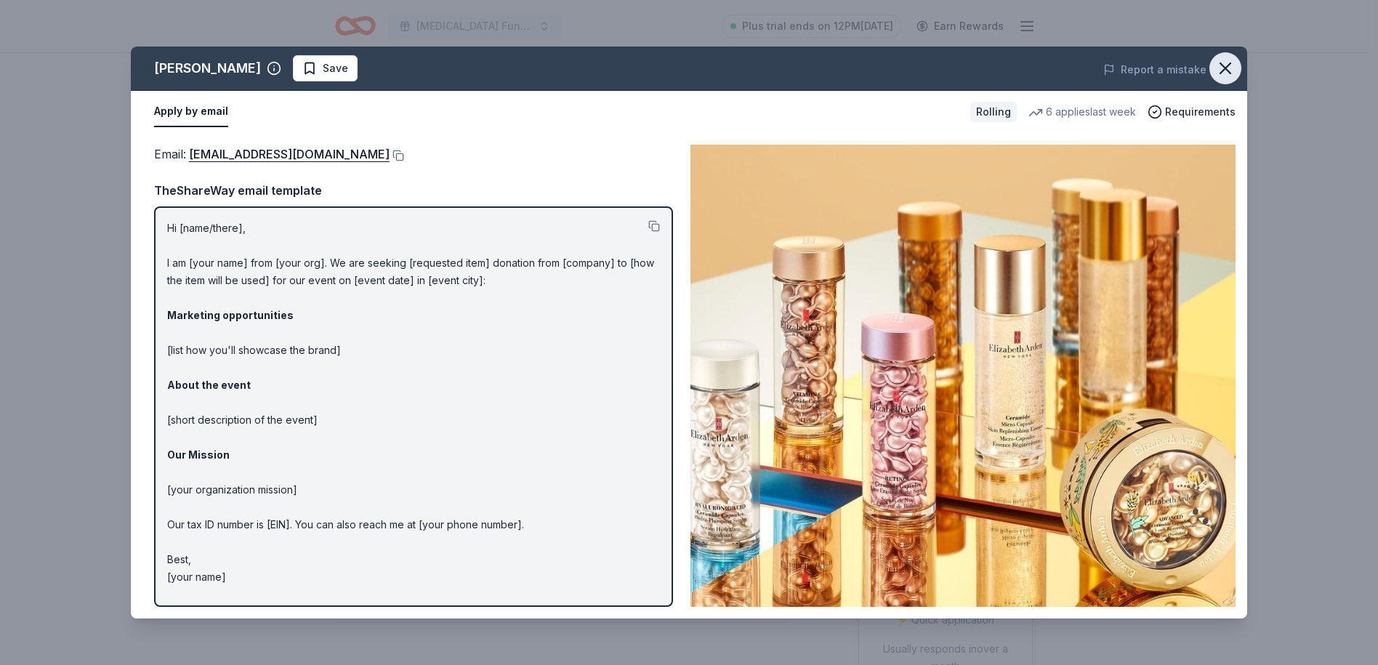
click at [1225, 68] on icon "button" at bounding box center [1225, 68] width 10 height 10
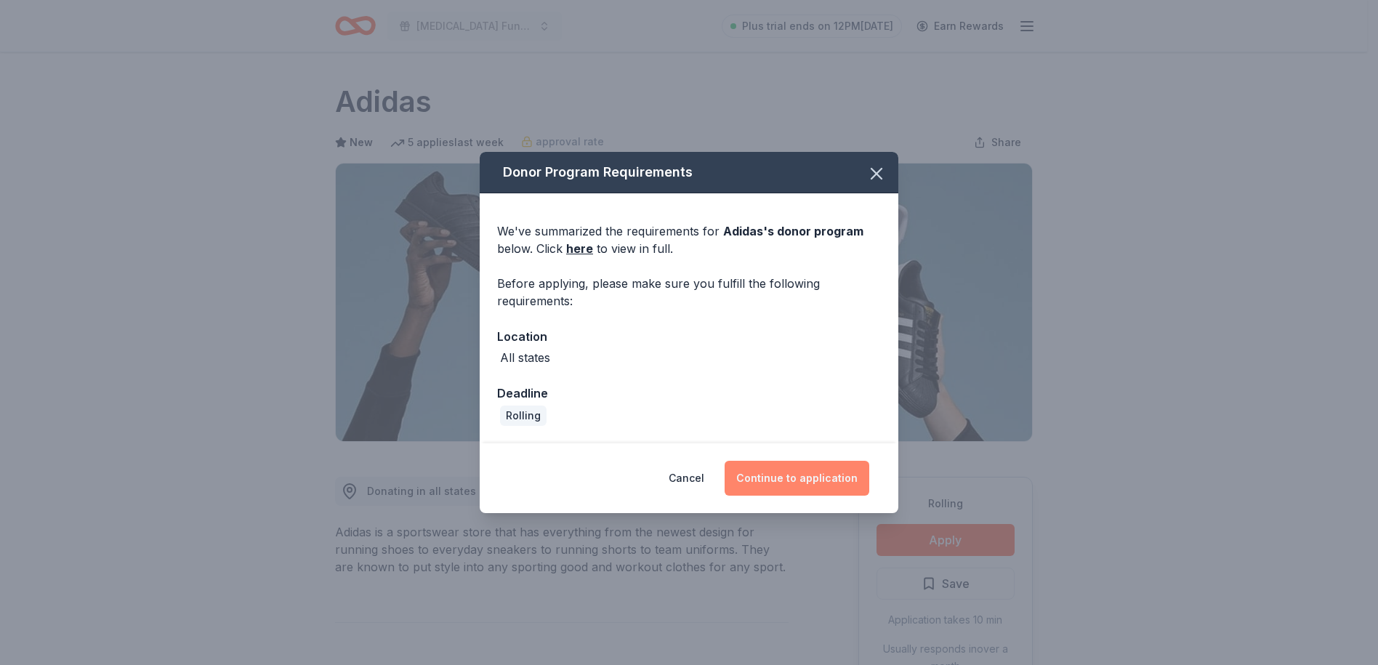
click at [802, 477] on button "Continue to application" at bounding box center [797, 478] width 145 height 35
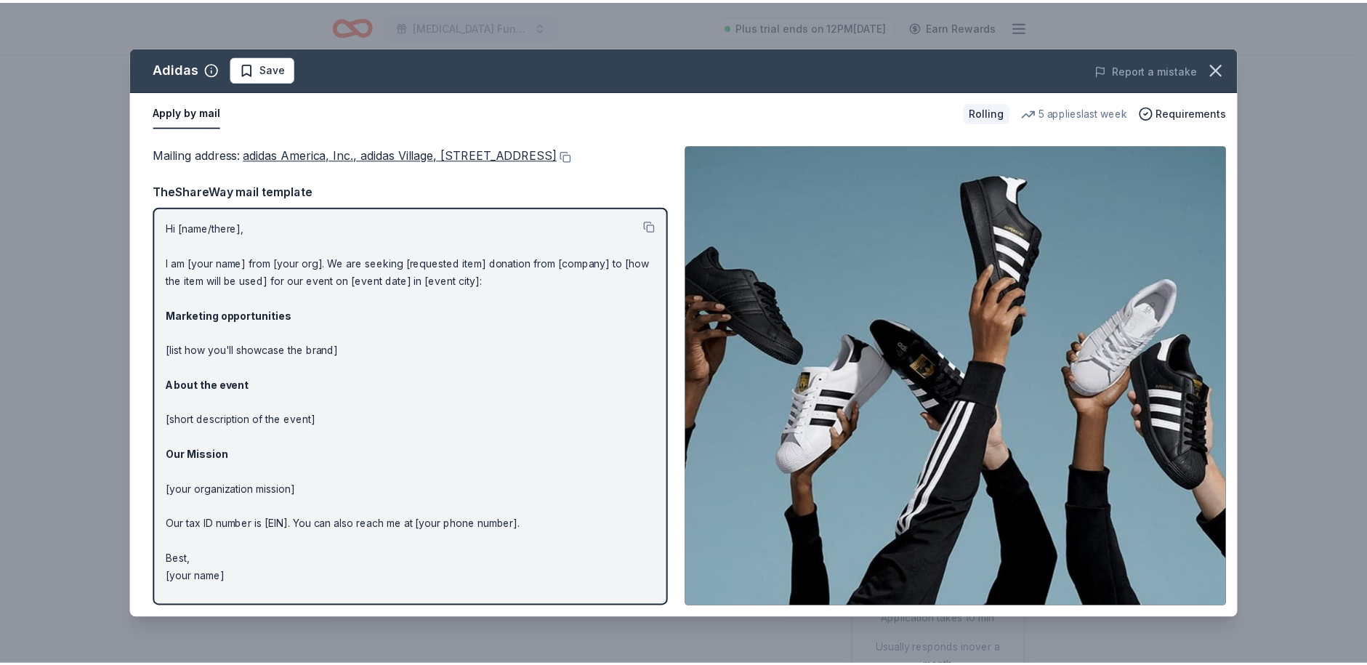
scroll to position [11, 0]
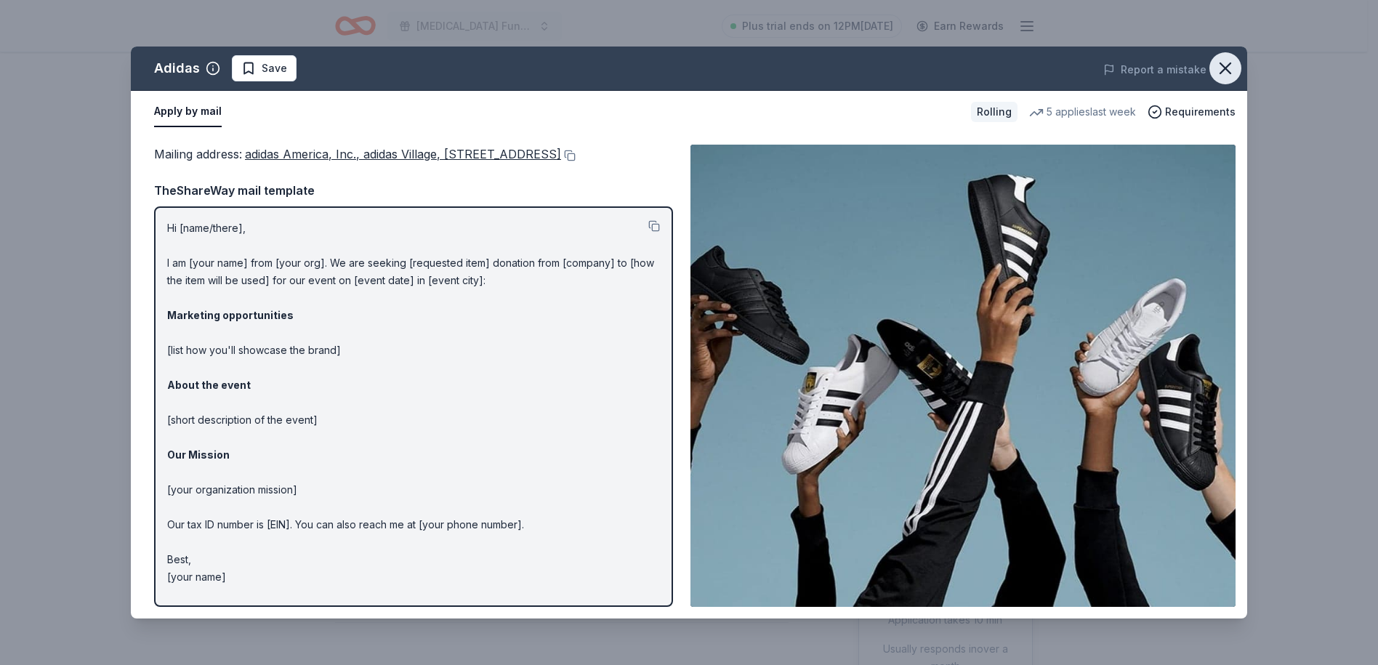
click at [1236, 65] on button "button" at bounding box center [1225, 68] width 32 height 32
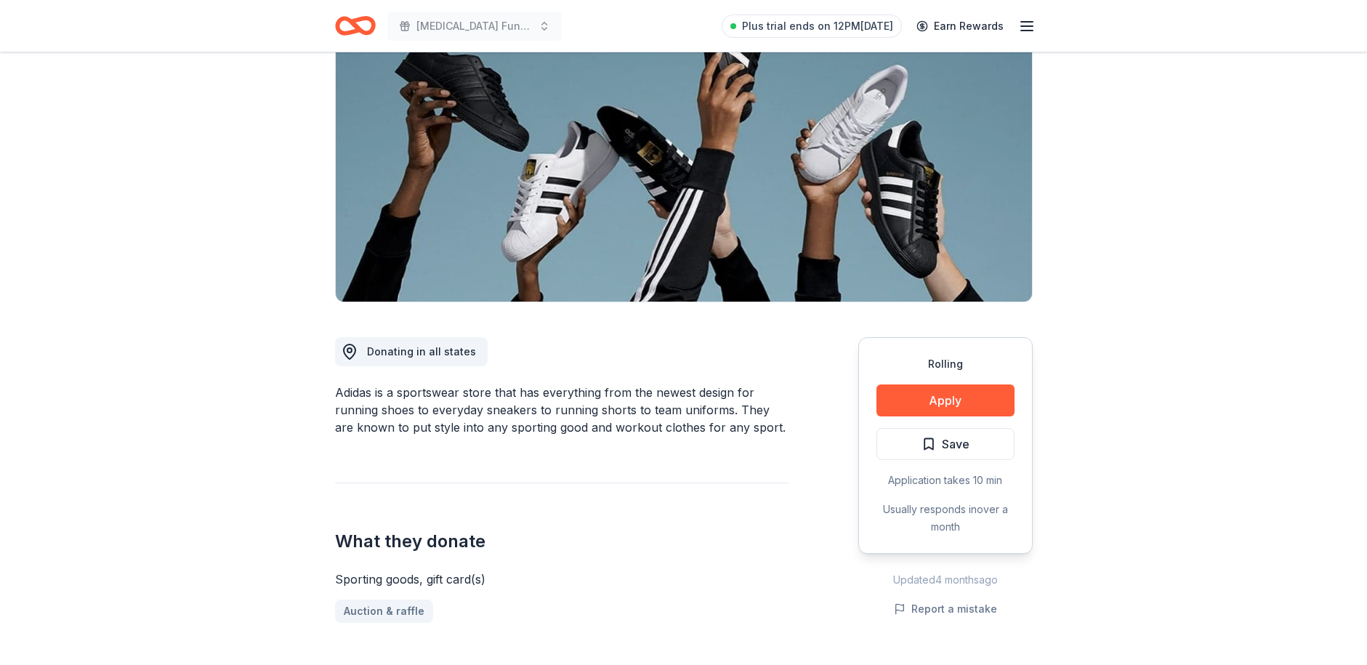
scroll to position [0, 0]
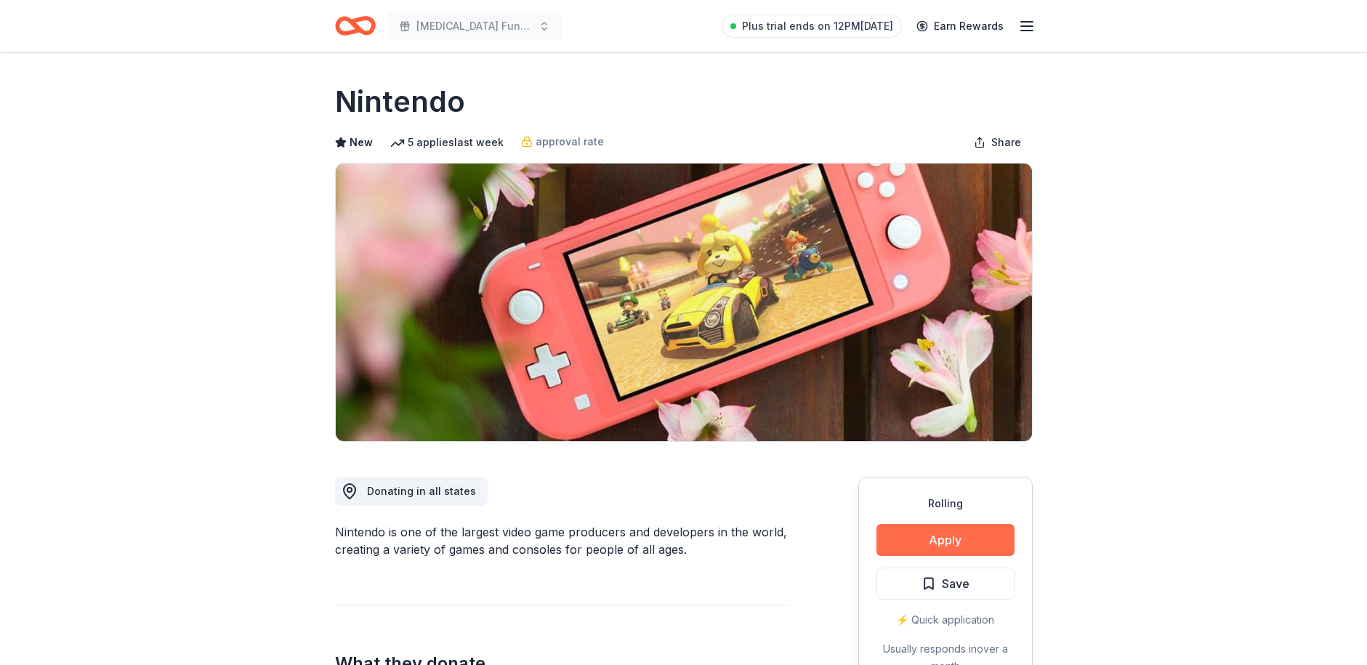
click at [924, 541] on button "Apply" at bounding box center [946, 540] width 138 height 32
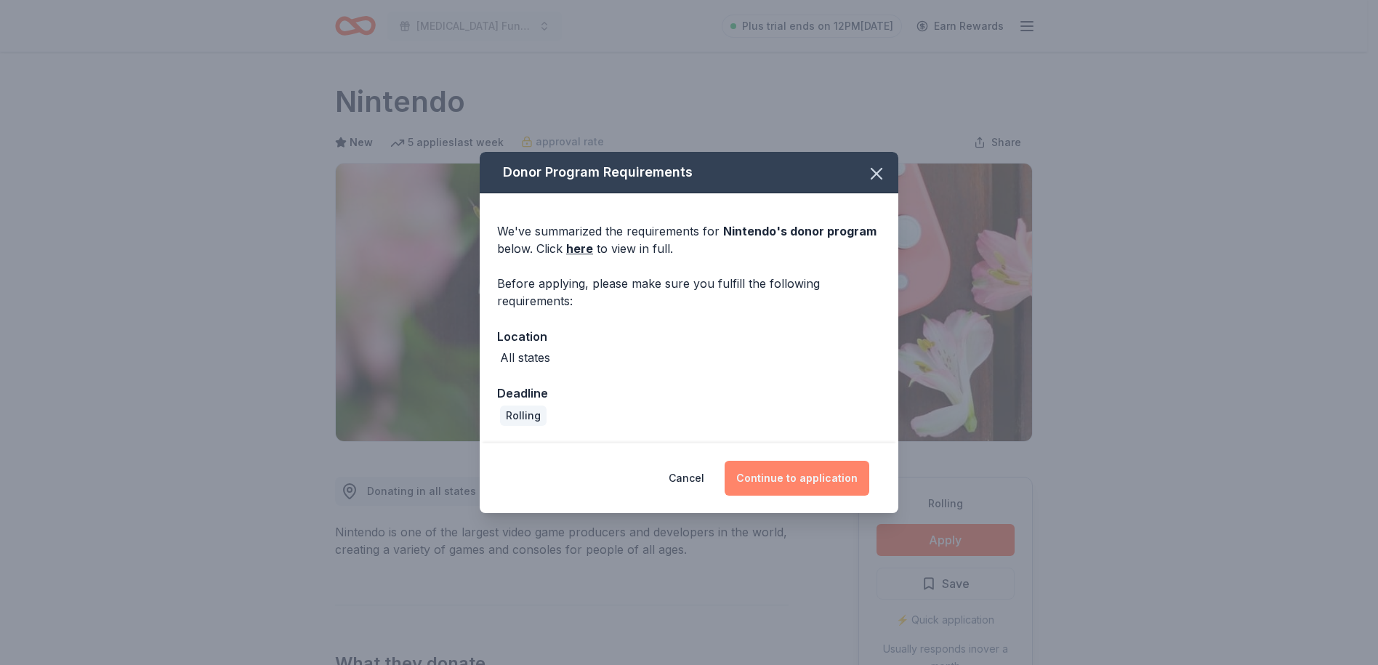
click at [802, 477] on button "Continue to application" at bounding box center [797, 478] width 145 height 35
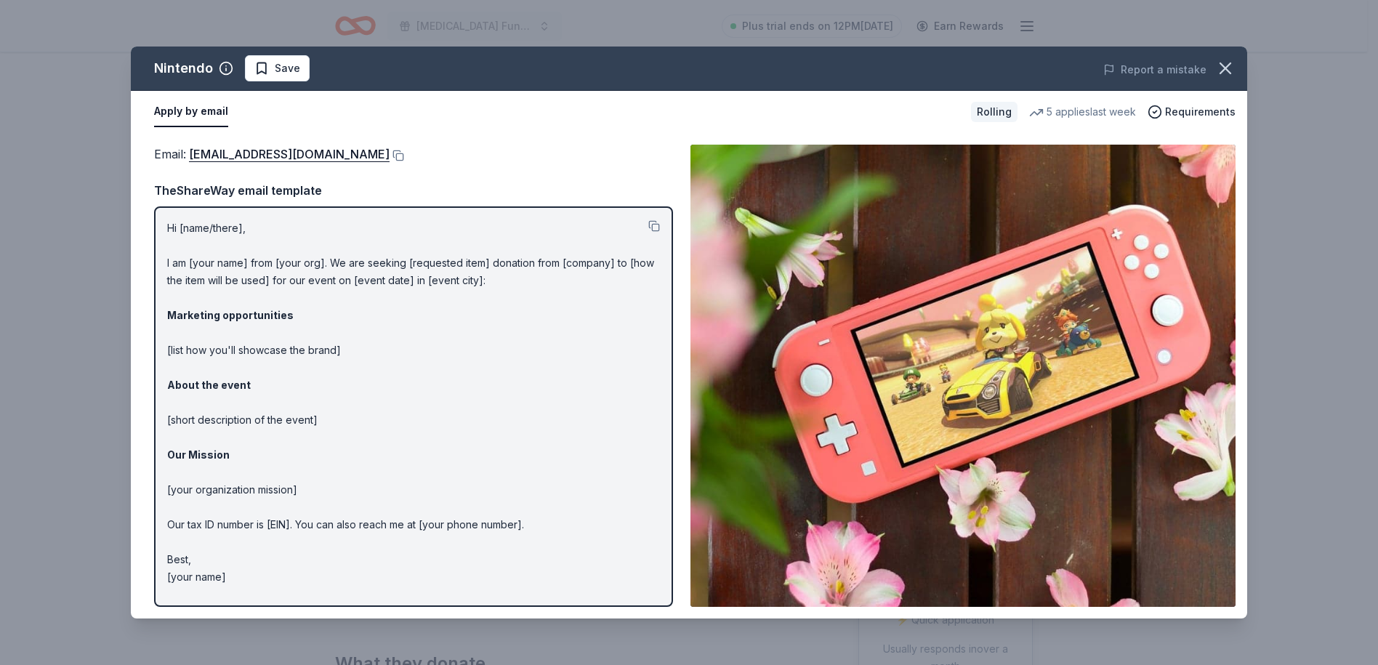
click at [1208, 65] on div "Report a mistake" at bounding box center [1030, 69] width 435 height 41
click at [1229, 64] on icon "button" at bounding box center [1225, 68] width 10 height 10
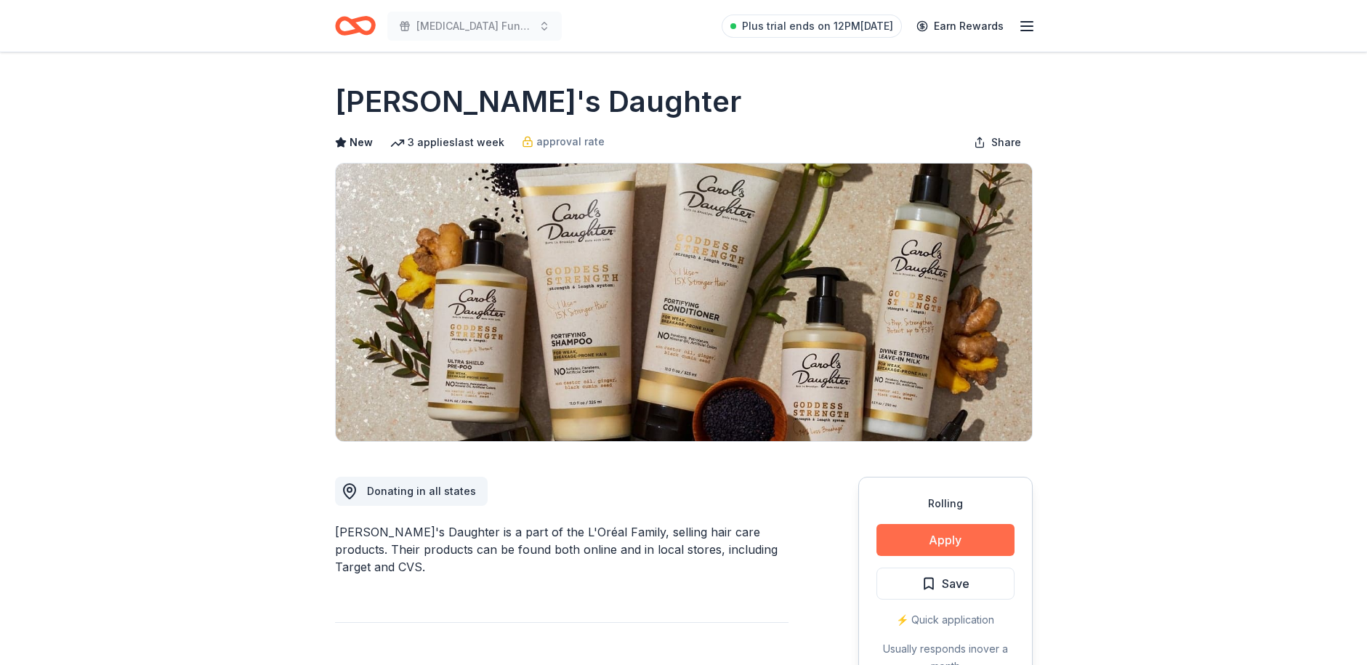
click at [954, 547] on button "Apply" at bounding box center [946, 540] width 138 height 32
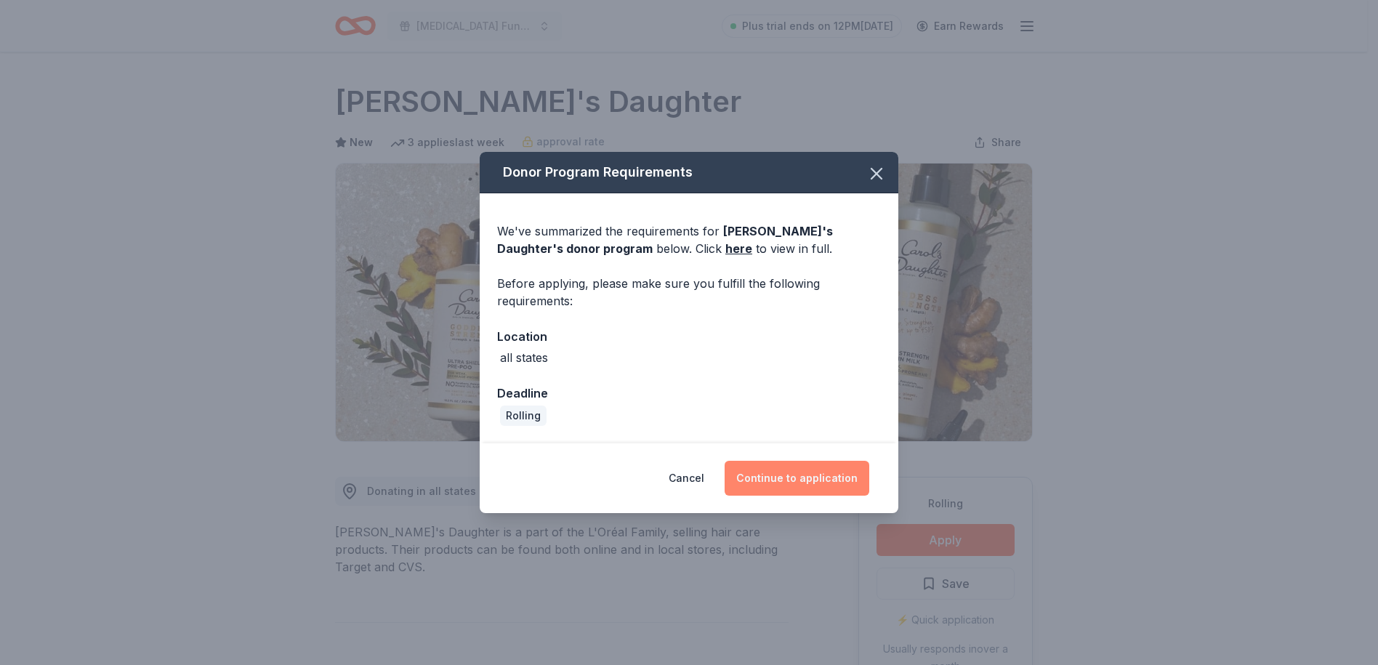
click at [797, 480] on button "Continue to application" at bounding box center [797, 478] width 145 height 35
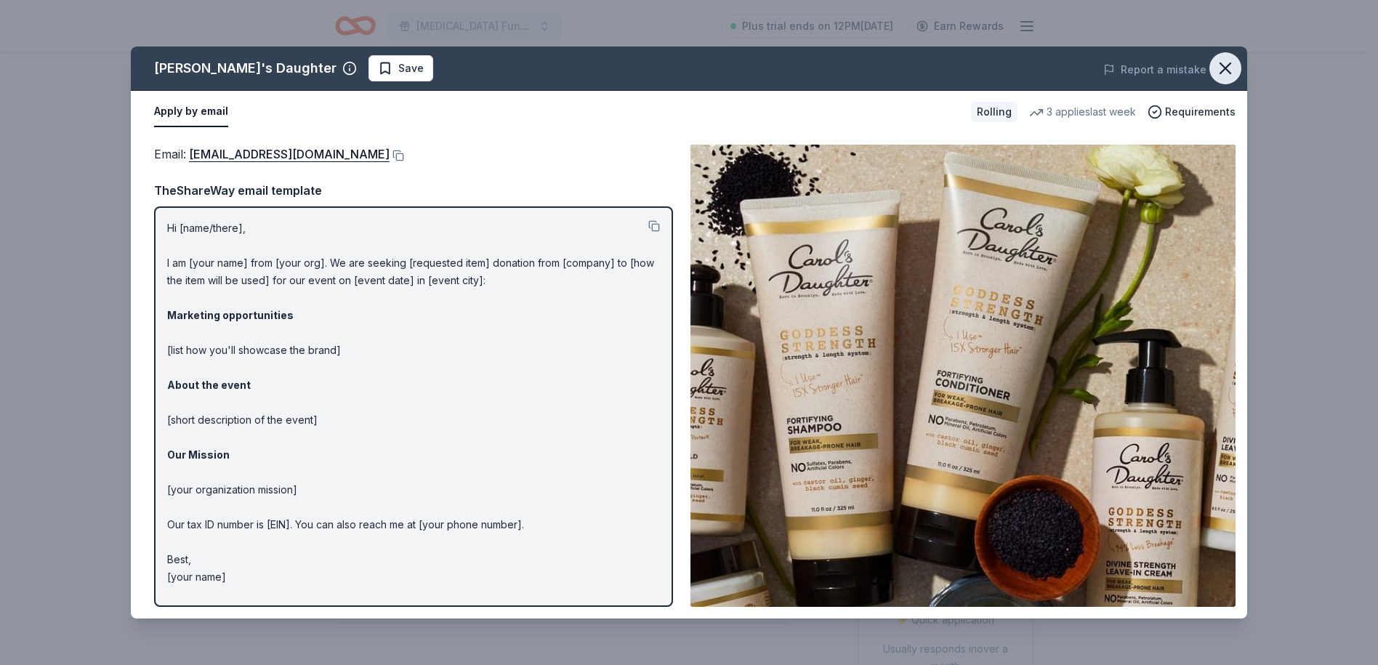
click at [1222, 69] on icon "button" at bounding box center [1225, 68] width 20 height 20
